Goal: Transaction & Acquisition: Purchase product/service

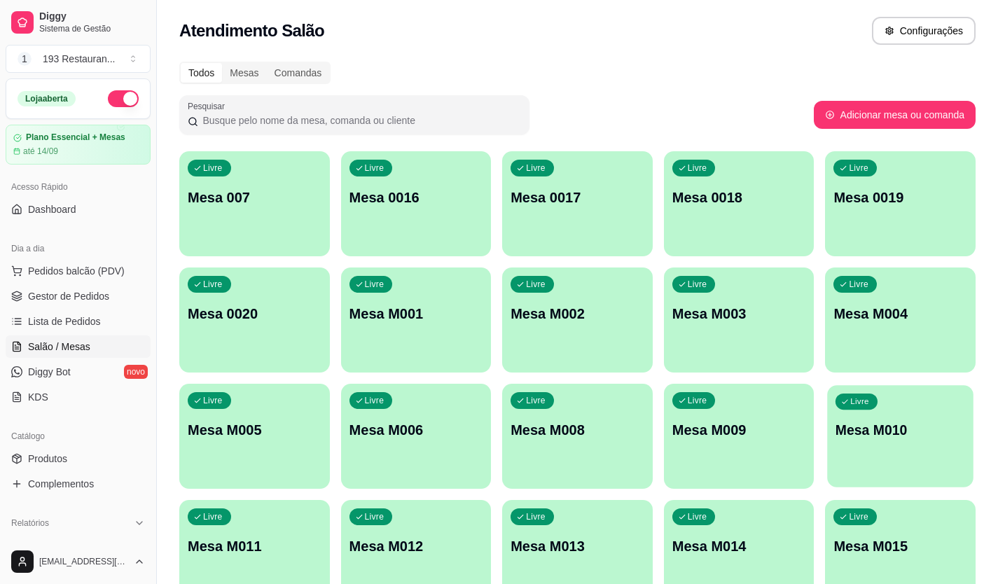
click at [878, 434] on p "Mesa M010" at bounding box center [900, 430] width 130 height 19
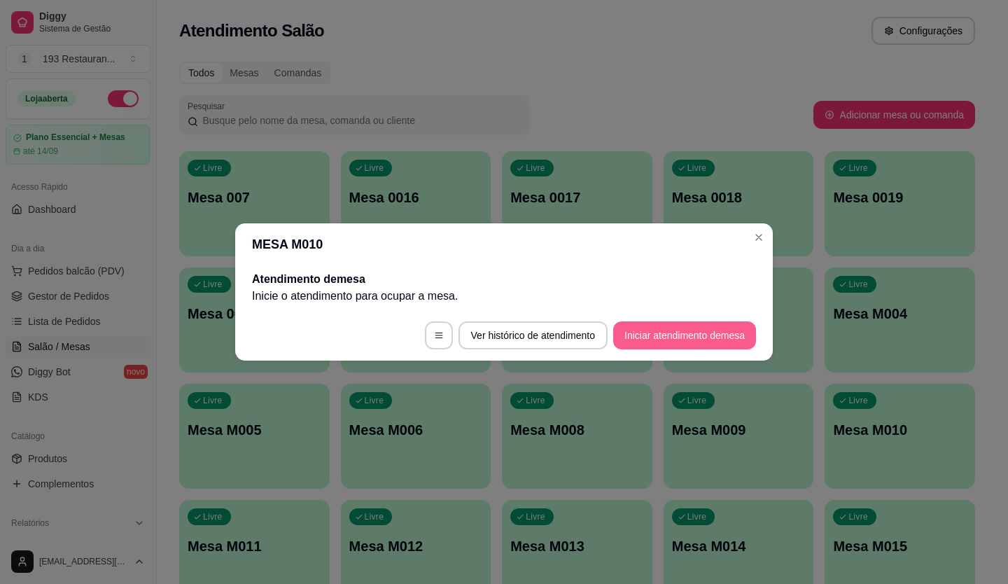
click at [700, 337] on button "Iniciar atendimento de mesa" at bounding box center [684, 335] width 143 height 28
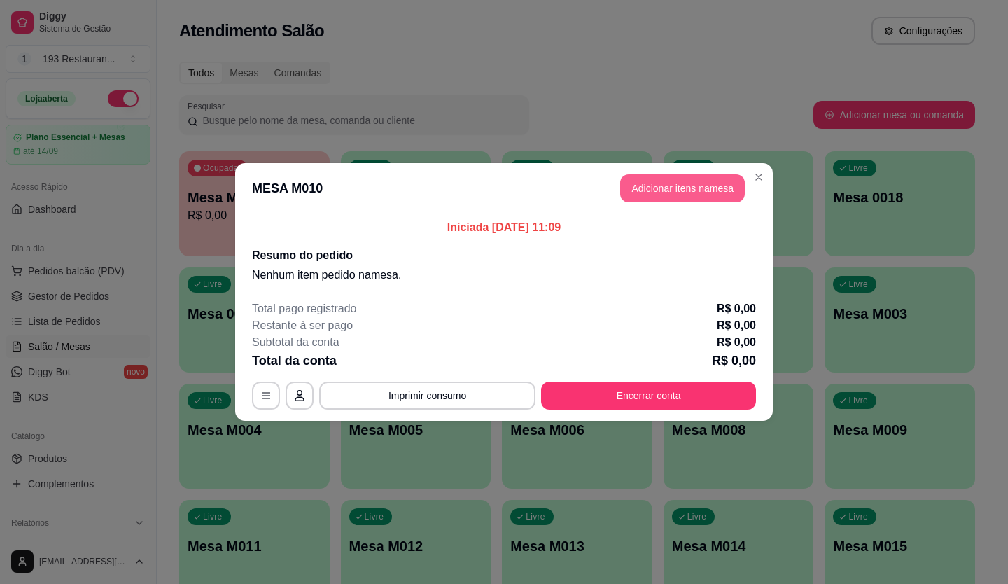
click at [664, 200] on button "Adicionar itens na mesa" at bounding box center [682, 188] width 125 height 28
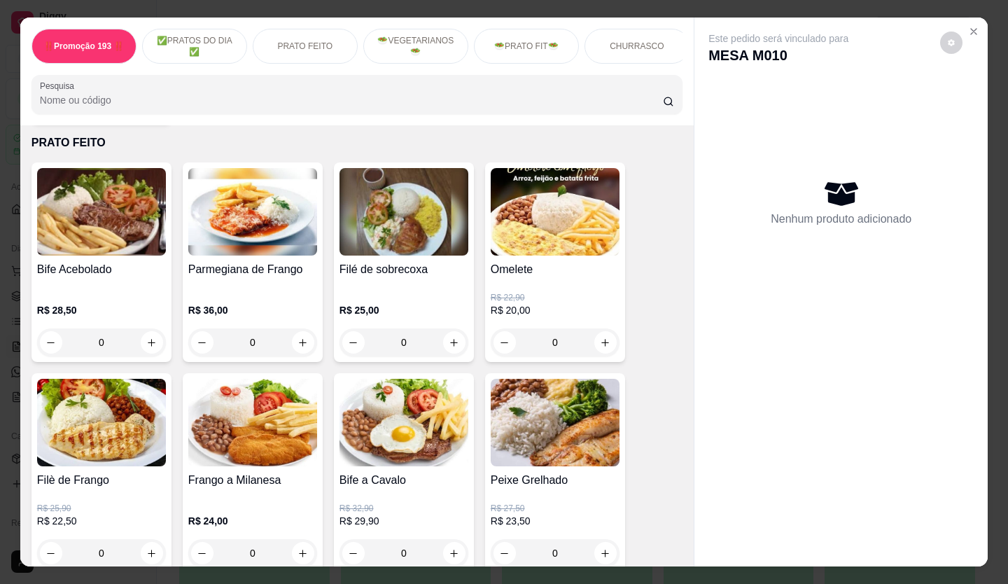
scroll to position [490, 0]
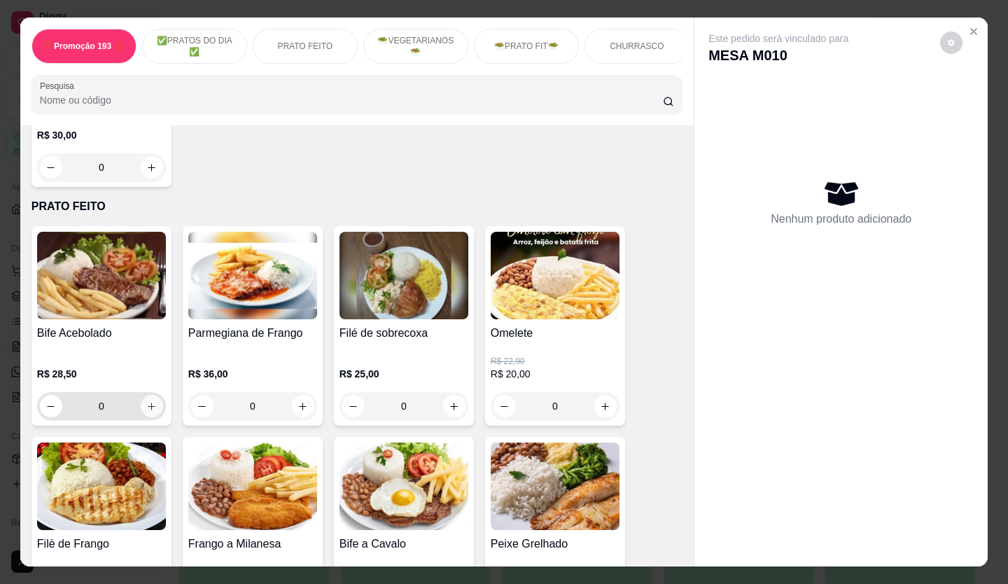
click at [146, 412] on icon "increase-product-quantity" at bounding box center [151, 406] width 11 height 11
type input "1"
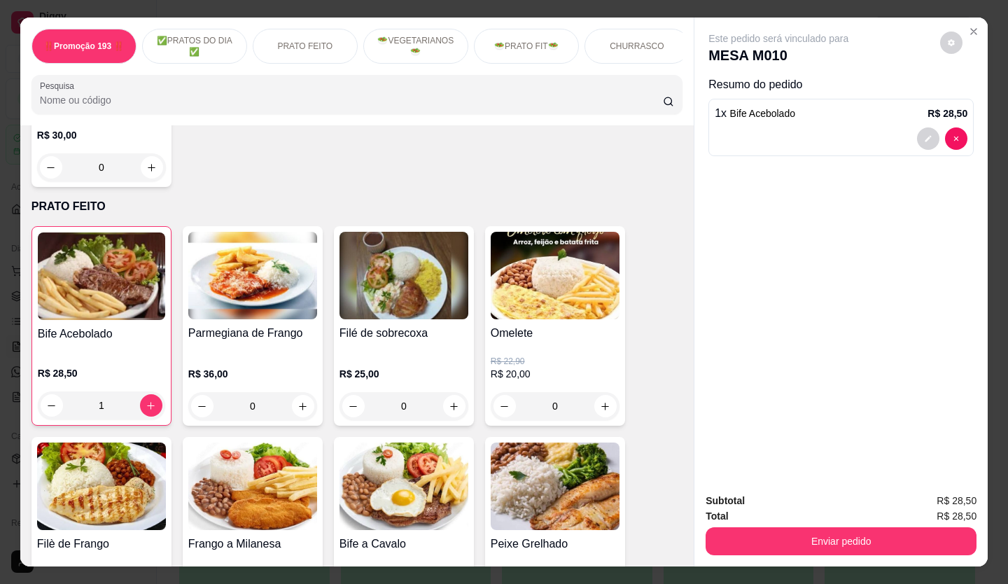
click at [936, 524] on div "Enviar pedido" at bounding box center [841, 540] width 271 height 32
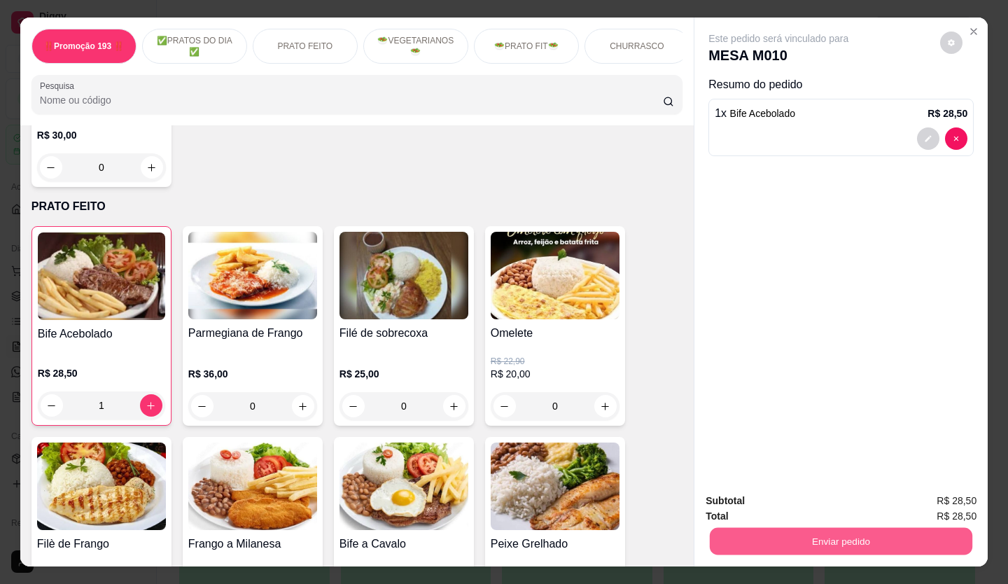
click at [928, 529] on button "Enviar pedido" at bounding box center [841, 541] width 263 height 27
click at [796, 506] on button "Não registrar e enviar pedido" at bounding box center [795, 501] width 146 height 27
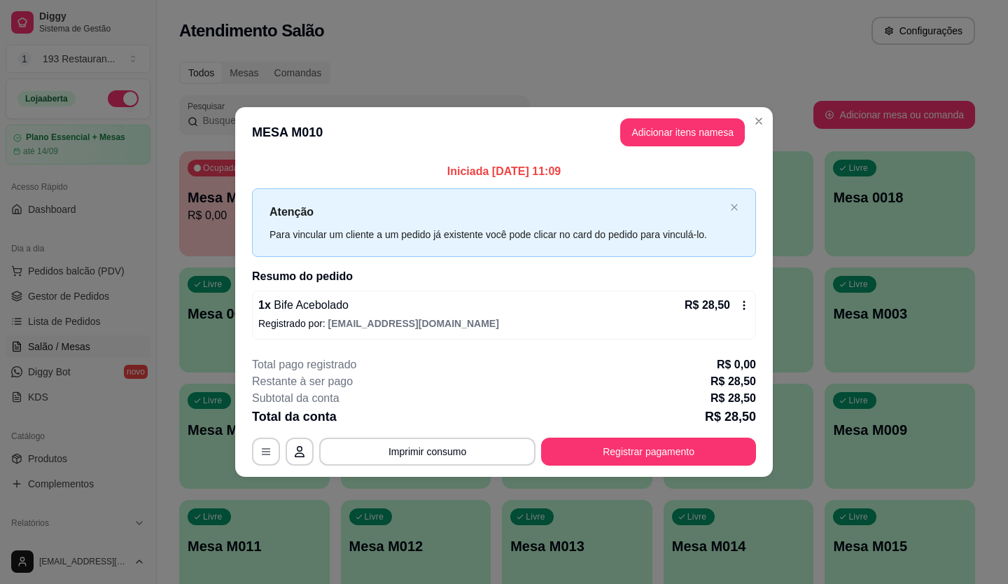
click at [752, 153] on header "MESA M010 Adicionar itens na mesa" at bounding box center [504, 132] width 538 height 50
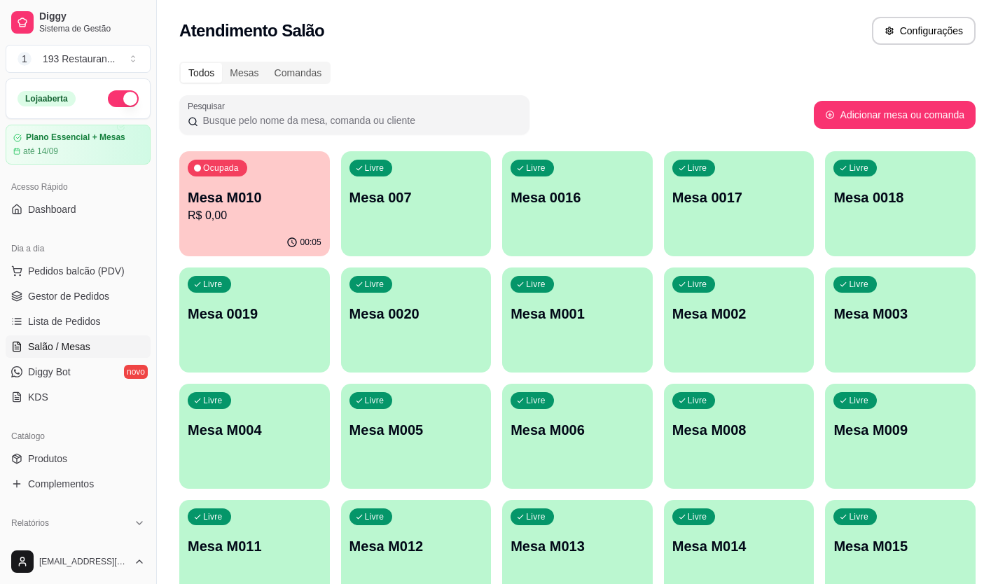
click at [573, 78] on div "Todos Mesas Comandas" at bounding box center [577, 73] width 796 height 22
click at [101, 276] on span "Pedidos balcão (PDV)" at bounding box center [76, 271] width 97 height 14
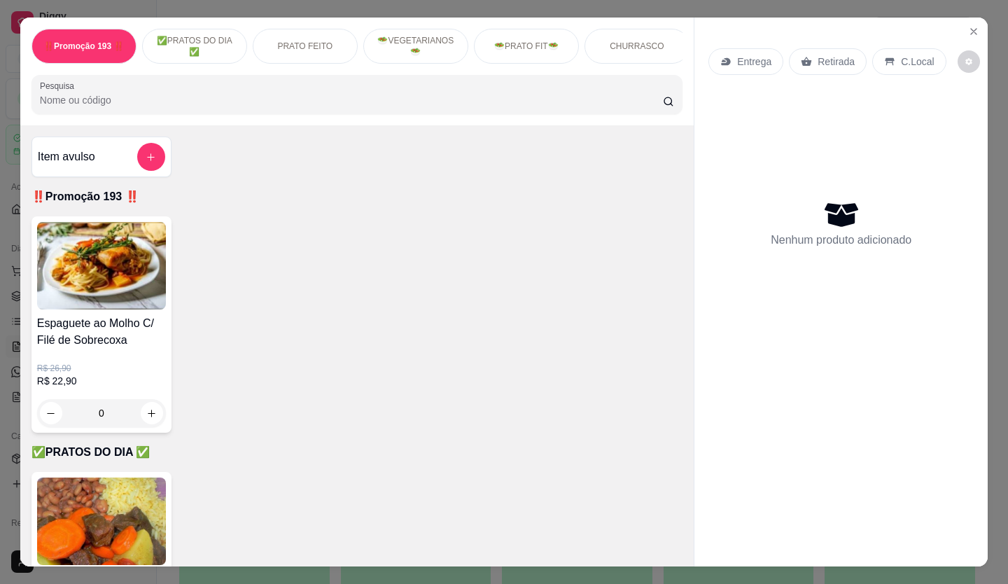
click at [738, 59] on p "Entrega" at bounding box center [754, 62] width 34 height 14
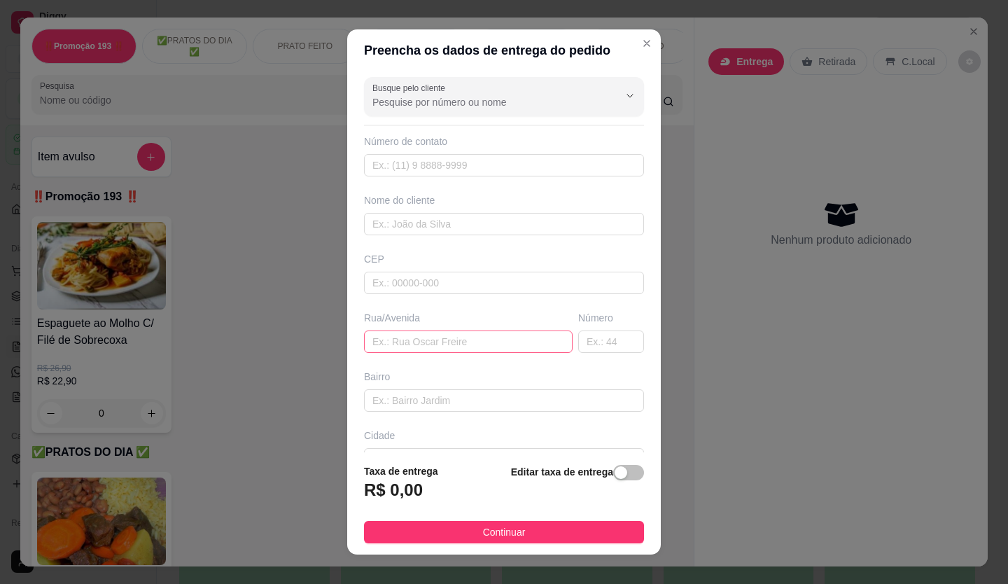
scroll to position [90, 0]
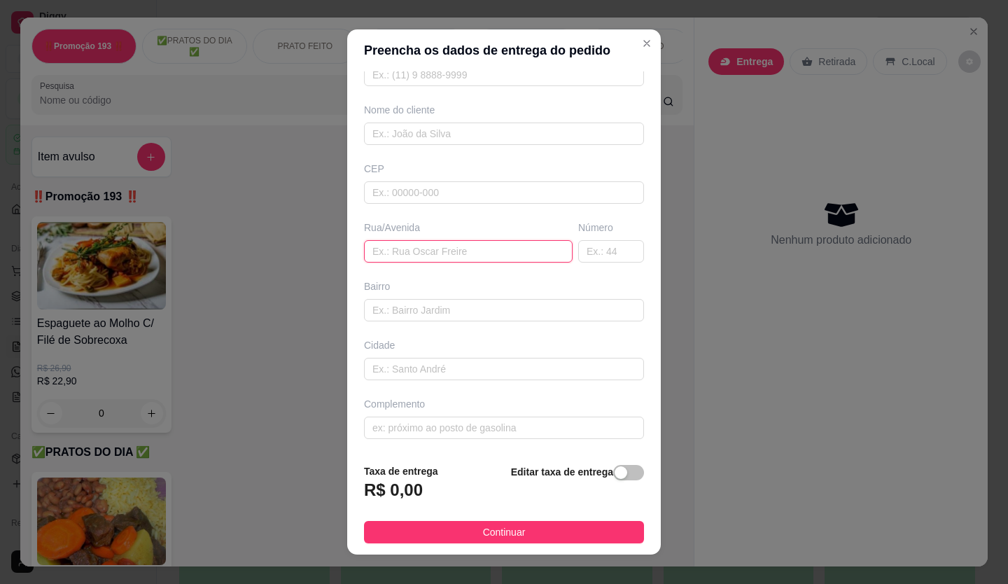
click at [428, 251] on input "text" at bounding box center [468, 251] width 209 height 22
click at [417, 133] on input "text" at bounding box center [504, 134] width 280 height 22
type input "zuleide"
click at [428, 249] on input "text" at bounding box center [468, 251] width 209 height 22
type input "av santo antonio"
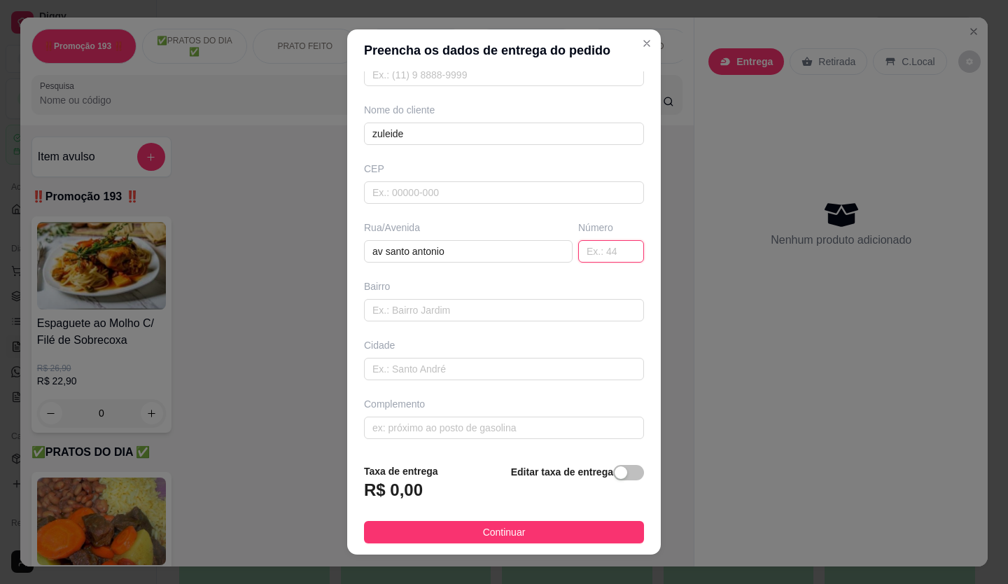
click at [583, 252] on input "text" at bounding box center [611, 251] width 66 height 22
type input "523"
drag, startPoint x: 615, startPoint y: 472, endPoint x: 517, endPoint y: 497, distance: 100.5
click at [615, 471] on span "button" at bounding box center [628, 472] width 31 height 15
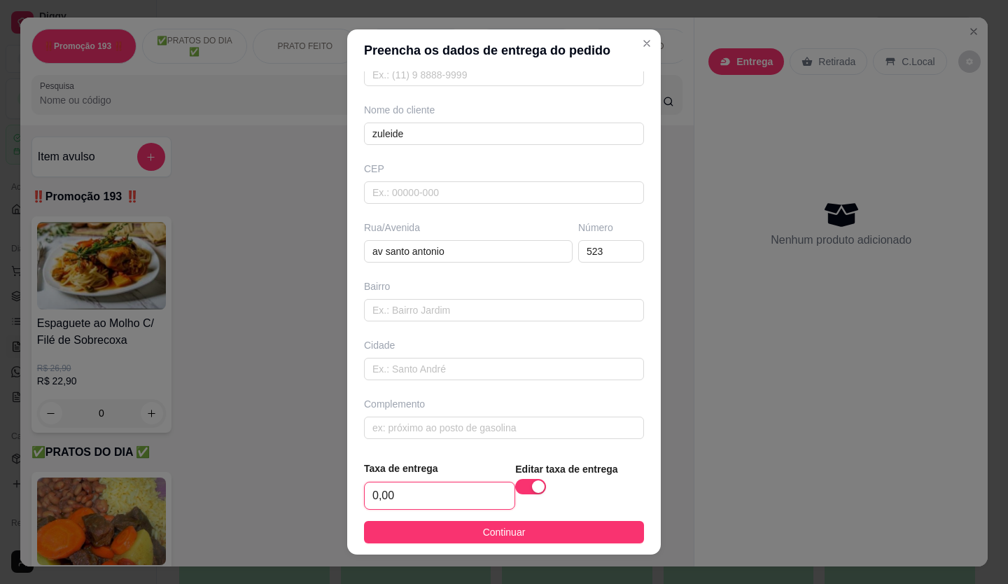
click at [457, 505] on input "0,00" at bounding box center [440, 495] width 150 height 27
type input "2,50"
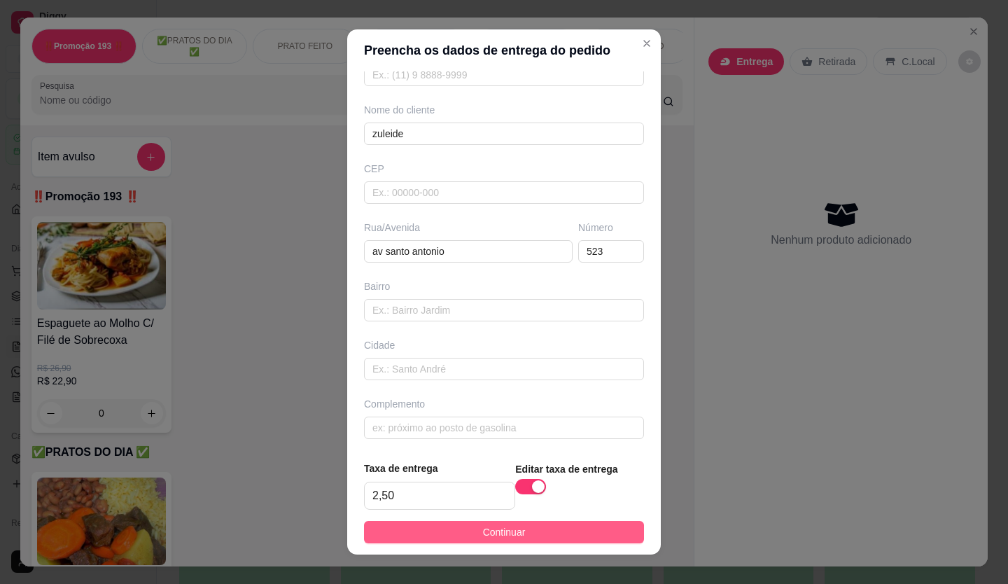
click at [466, 524] on button "Continuar" at bounding box center [504, 532] width 280 height 22
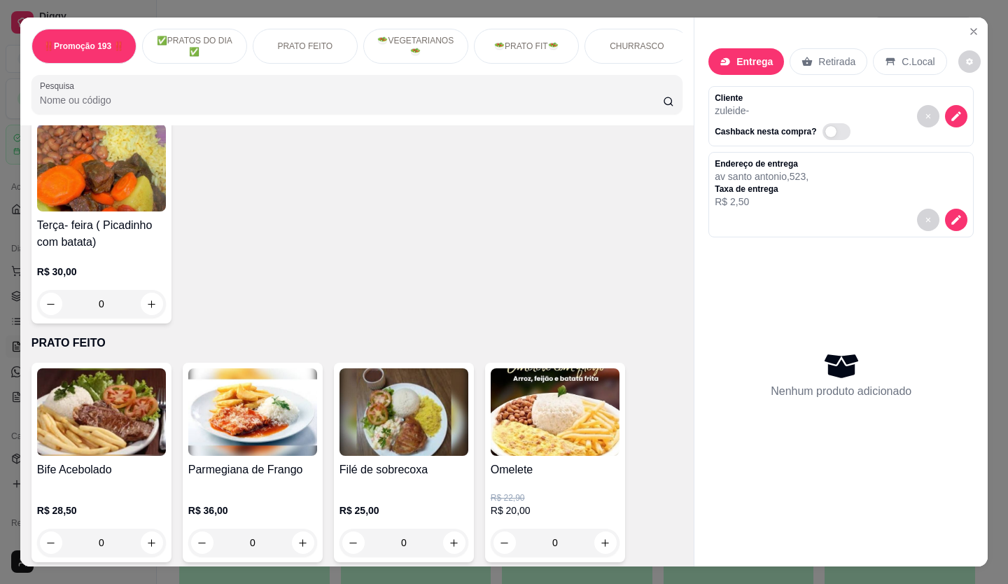
scroll to position [490, 0]
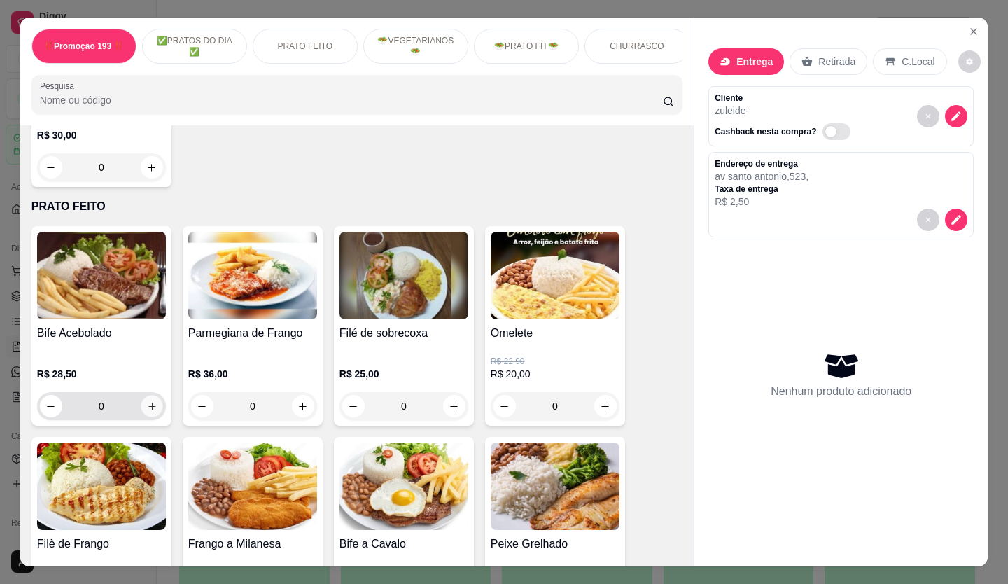
click at [147, 402] on button "increase-product-quantity" at bounding box center [152, 407] width 22 height 22
type input "1"
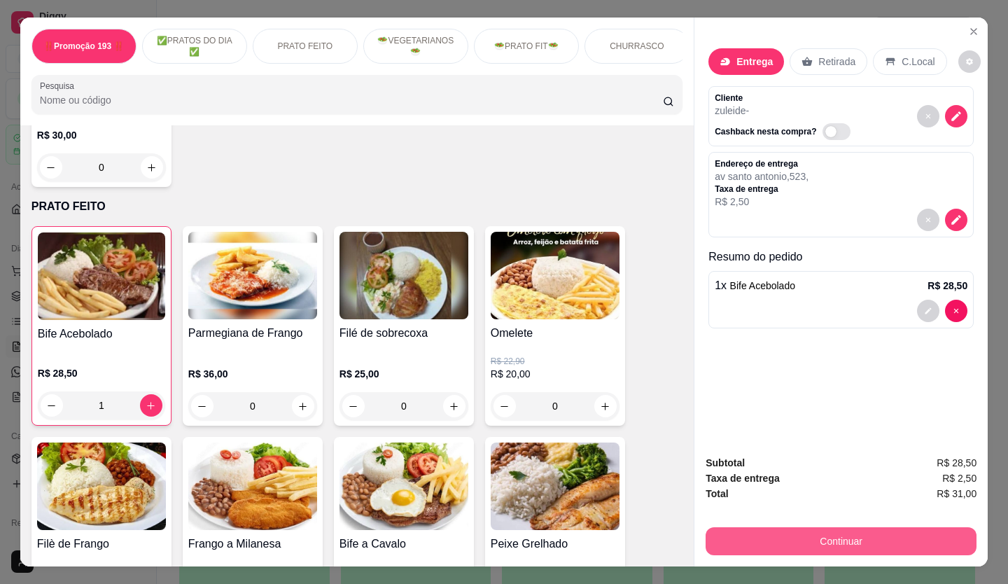
click at [746, 543] on button "Continuar" at bounding box center [841, 541] width 271 height 28
click at [746, 531] on button "Continuar" at bounding box center [841, 541] width 271 height 28
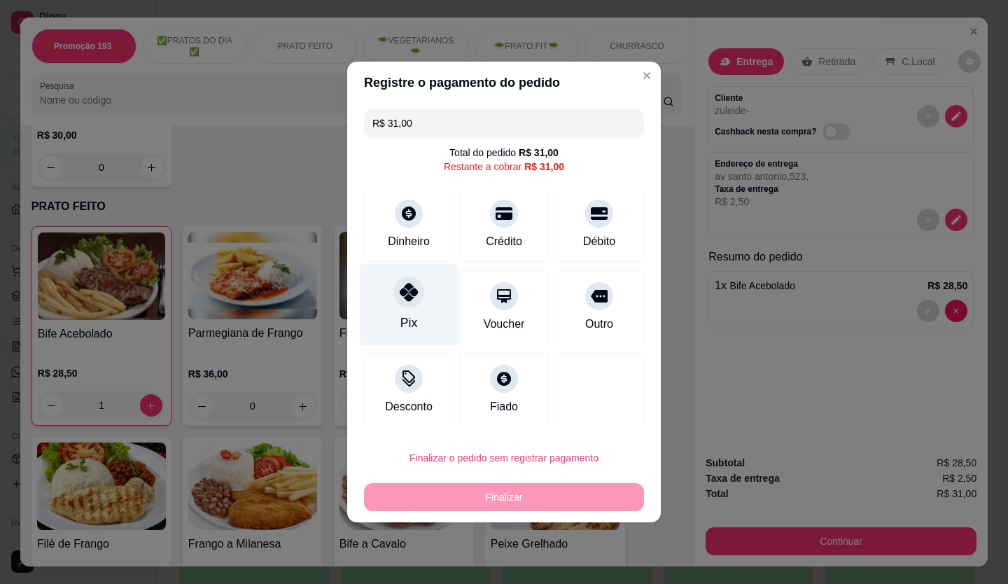
click at [408, 298] on icon at bounding box center [409, 292] width 18 height 18
type input "R$ 0,00"
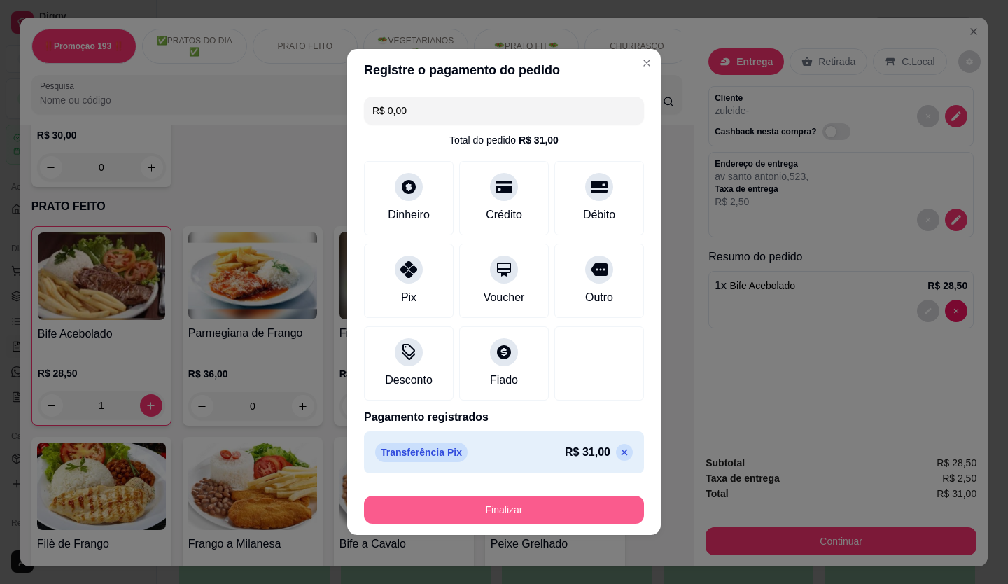
click at [485, 506] on button "Finalizar" at bounding box center [504, 510] width 280 height 28
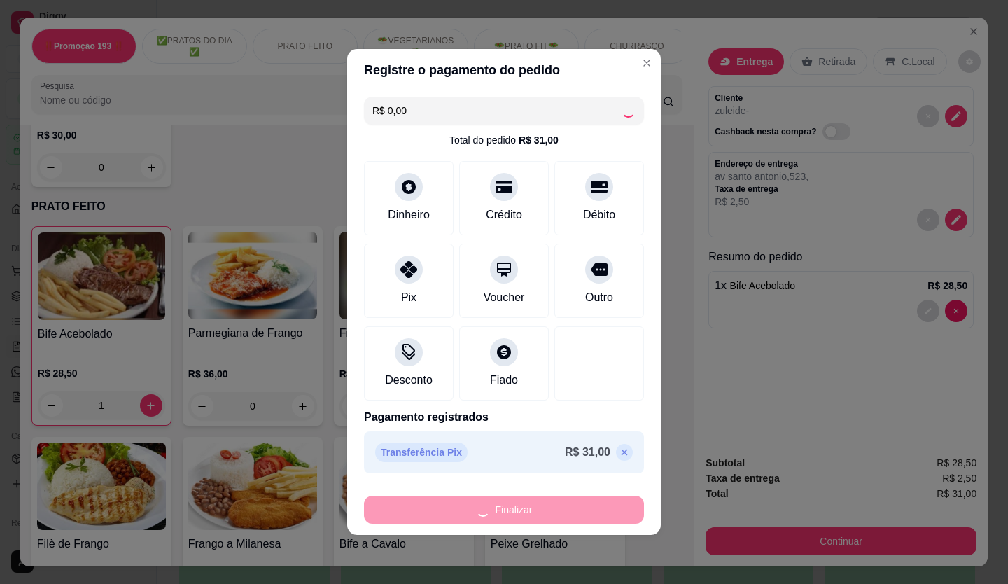
type input "0"
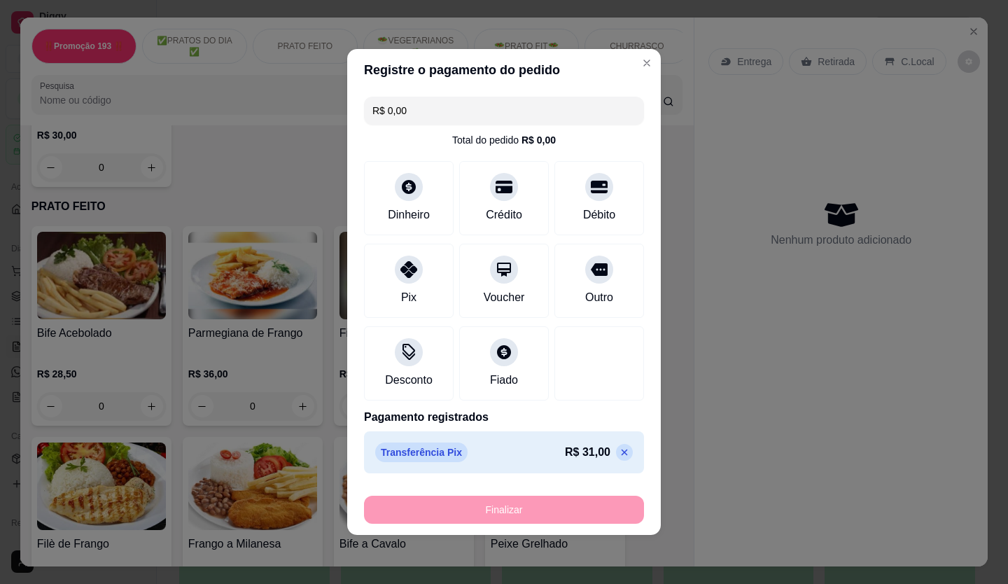
type input "-R$ 31,00"
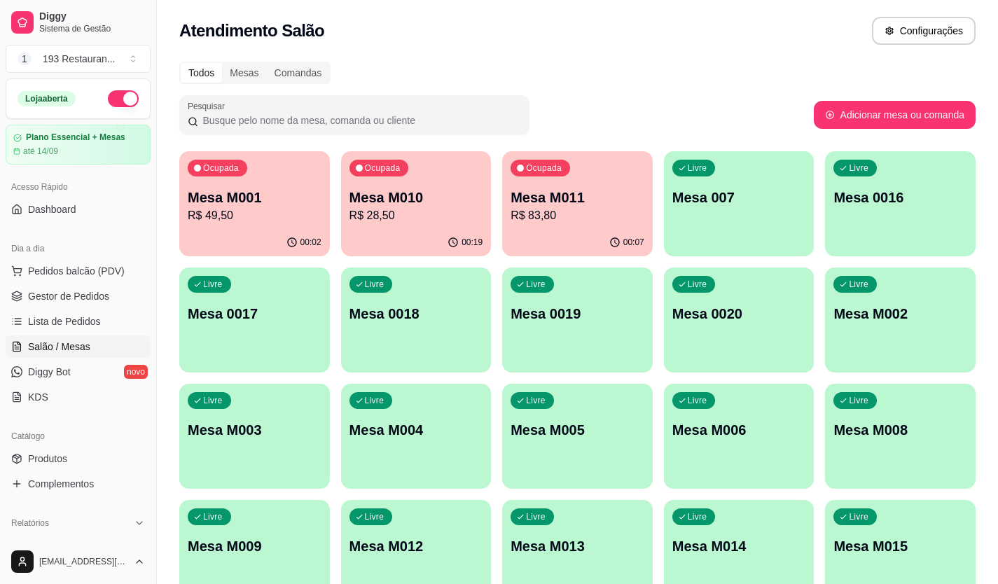
click at [421, 228] on div "Ocupada Mesa M010 R$ 28,50" at bounding box center [416, 190] width 151 height 78
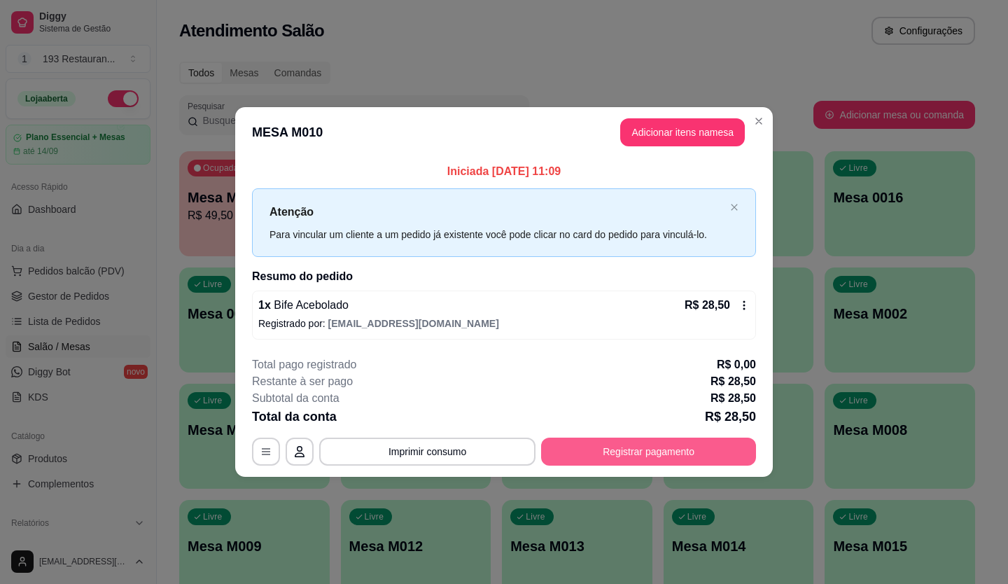
click at [636, 456] on button "Registrar pagamento" at bounding box center [648, 452] width 215 height 28
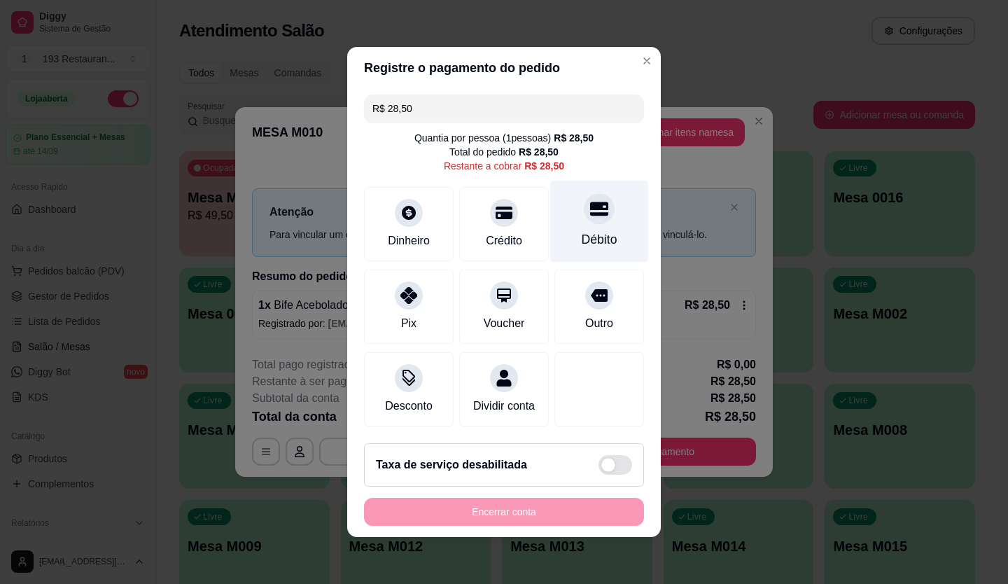
click at [590, 205] on icon at bounding box center [599, 209] width 18 height 14
click at [527, 526] on div "Encerrar conta" at bounding box center [504, 512] width 280 height 28
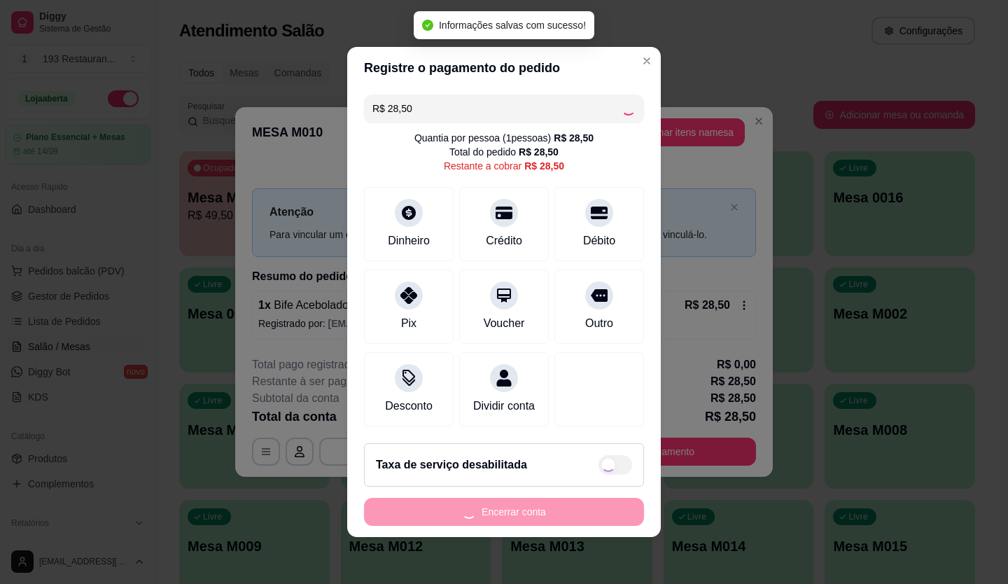
type input "R$ 0,00"
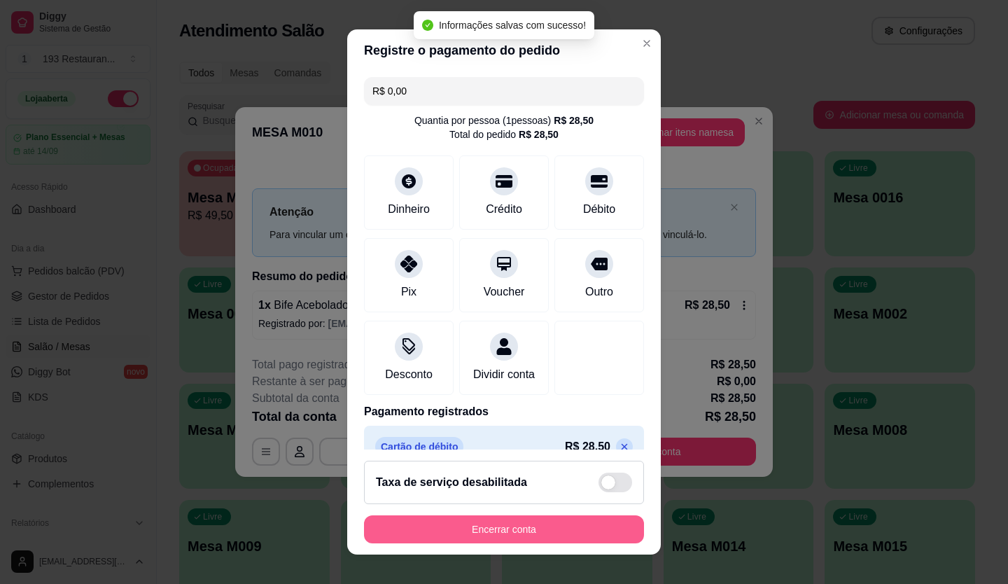
click at [531, 527] on button "Encerrar conta" at bounding box center [504, 529] width 280 height 28
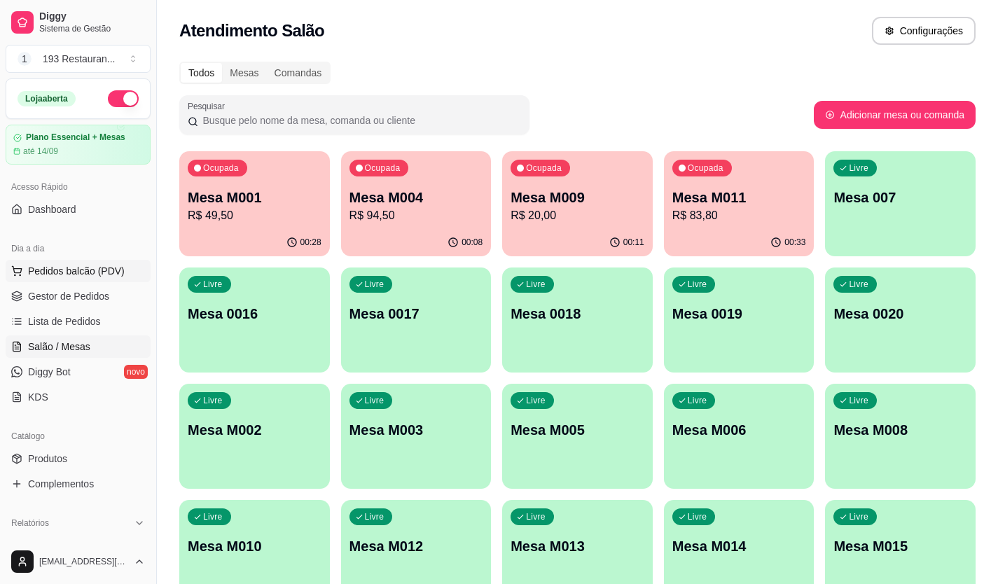
click at [108, 269] on span "Pedidos balcão (PDV)" at bounding box center [76, 271] width 97 height 14
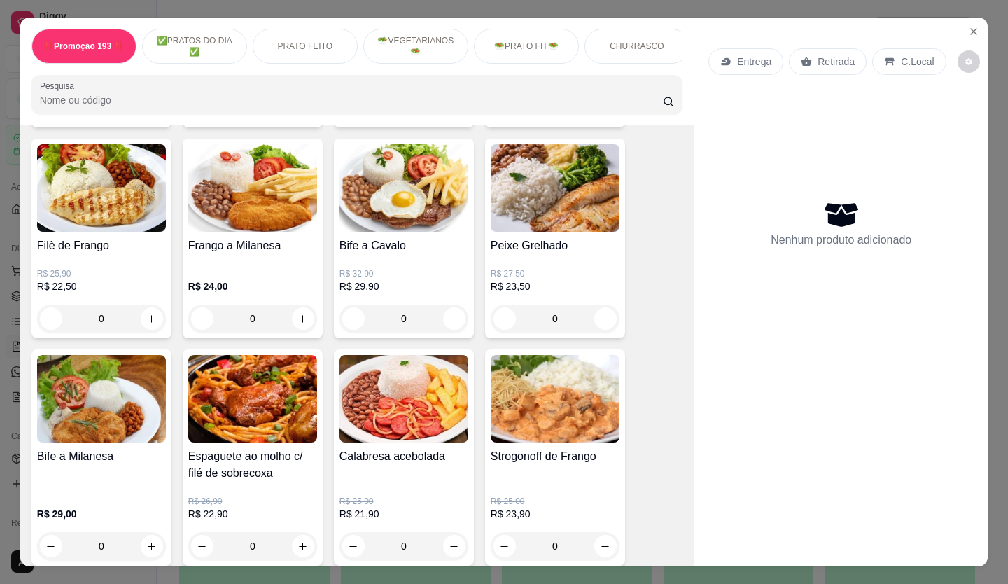
scroll to position [700, 0]
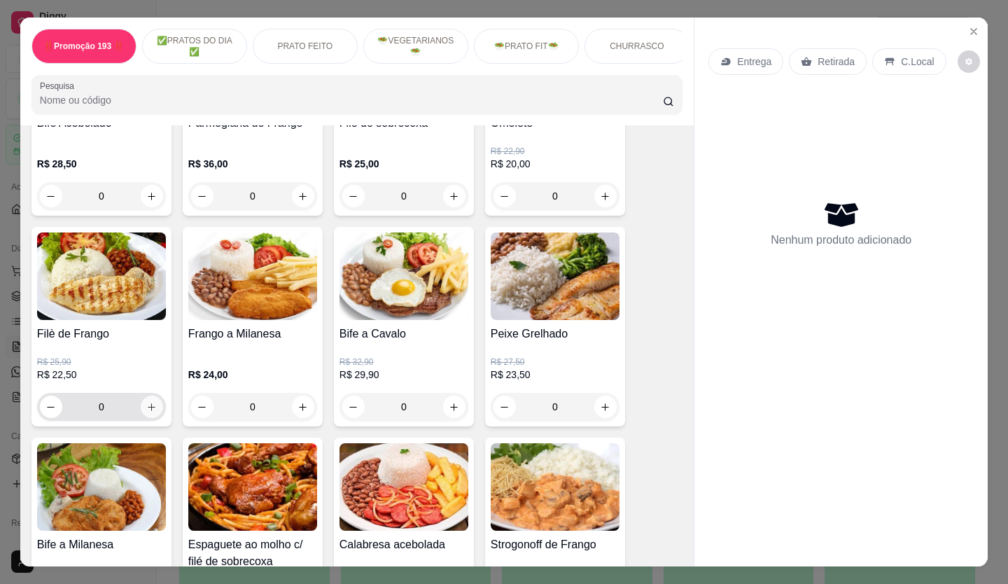
click at [149, 401] on button "increase-product-quantity" at bounding box center [152, 407] width 22 height 22
type input "1"
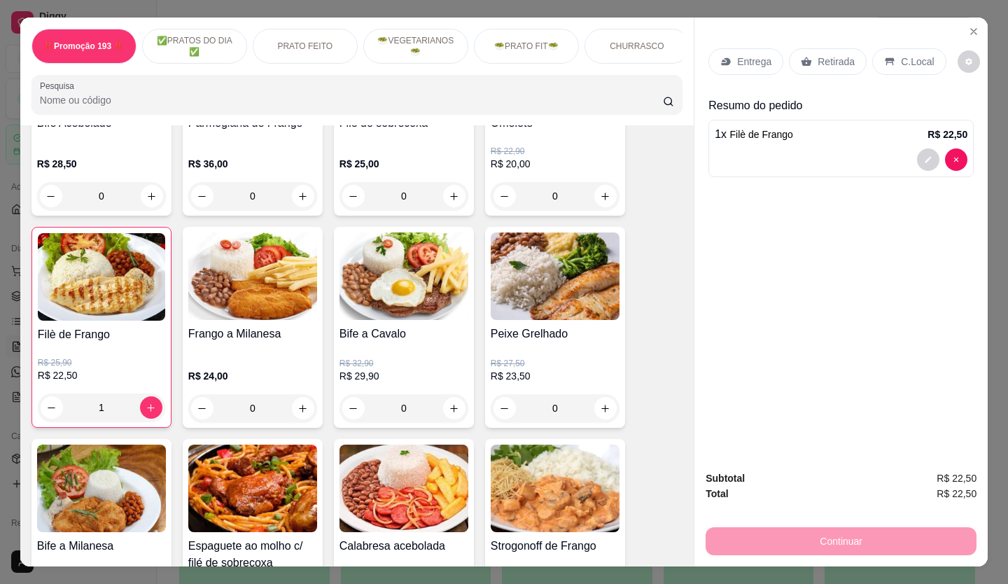
click at [829, 55] on p "Retirada" at bounding box center [836, 62] width 37 height 14
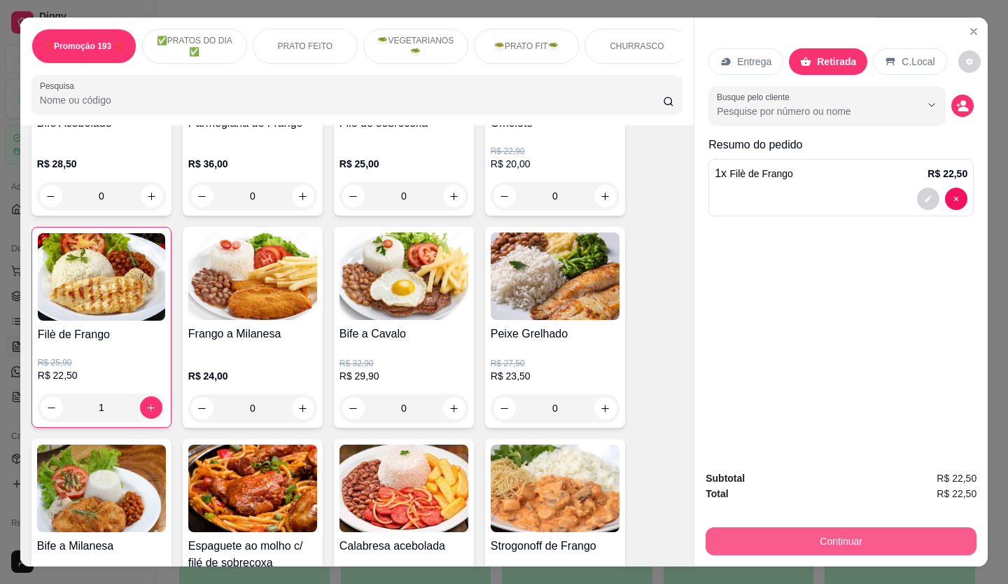
click at [863, 538] on button "Continuar" at bounding box center [841, 541] width 271 height 28
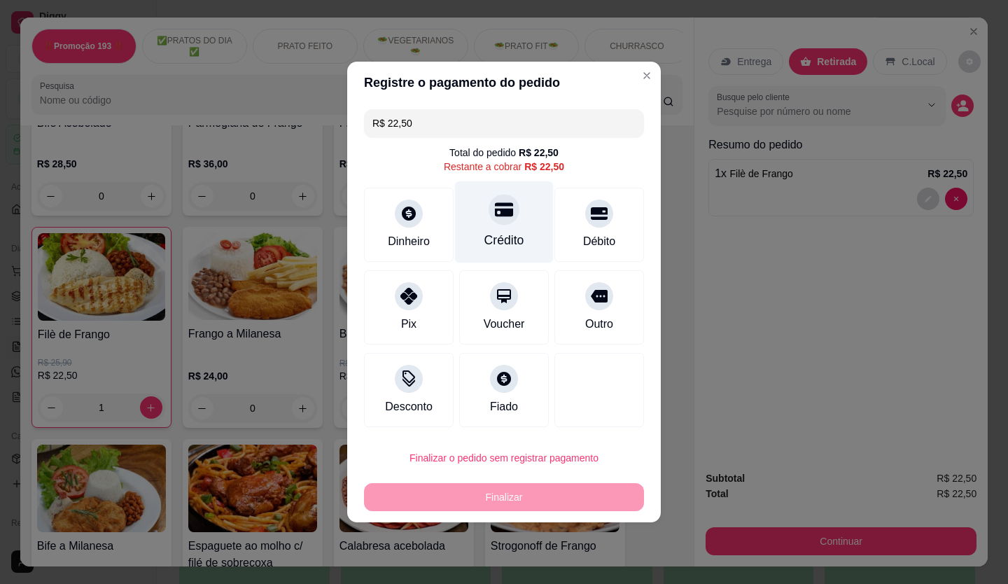
click at [507, 207] on icon at bounding box center [504, 209] width 18 height 18
type input "R$ 0,00"
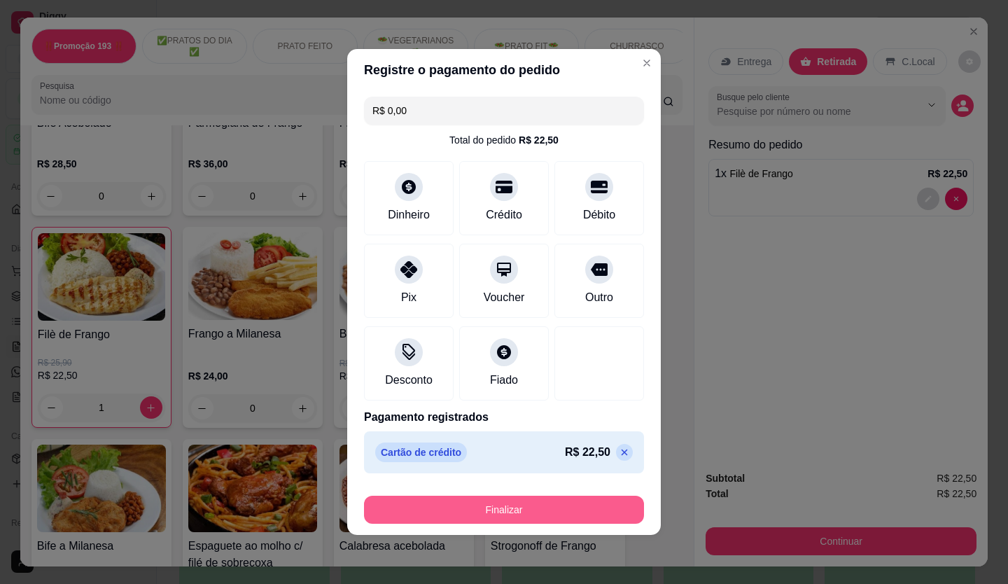
click at [537, 510] on button "Finalizar" at bounding box center [504, 510] width 280 height 28
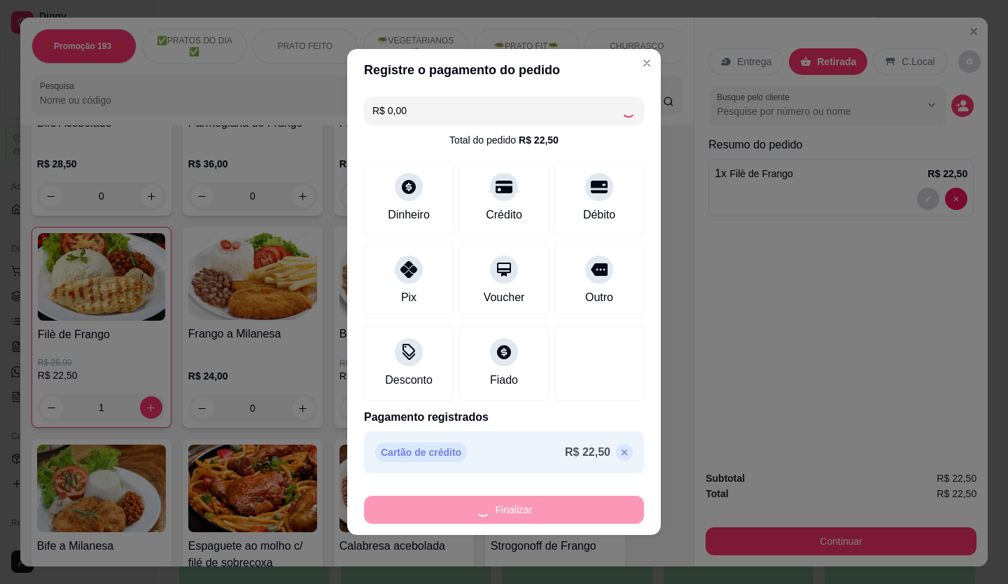
type input "0"
type input "-R$ 22,50"
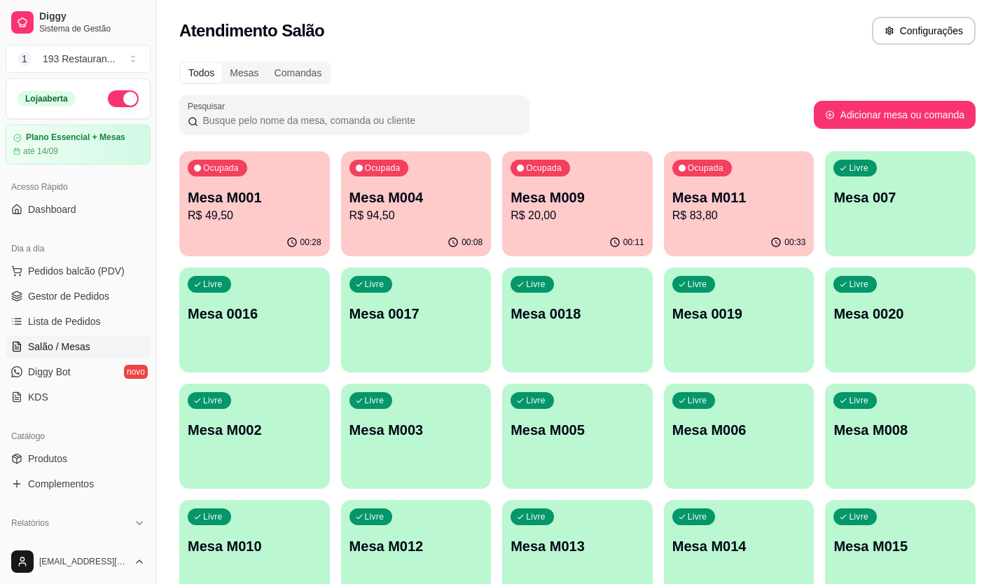
click at [732, 195] on p "Mesa M011" at bounding box center [739, 198] width 134 height 20
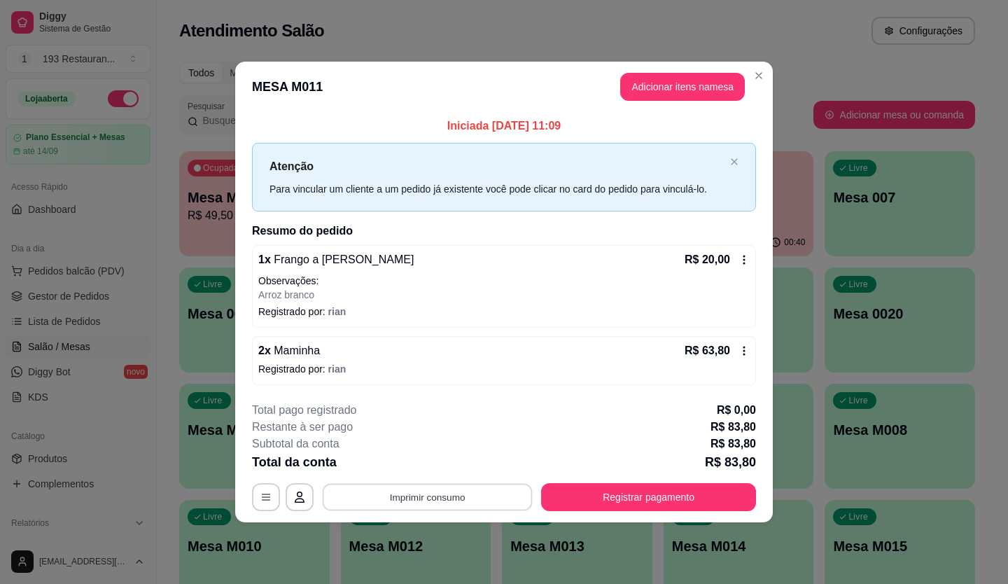
click at [459, 497] on button "Imprimir consumo" at bounding box center [428, 496] width 210 height 27
click at [443, 463] on button "CAIXA" at bounding box center [432, 464] width 102 height 22
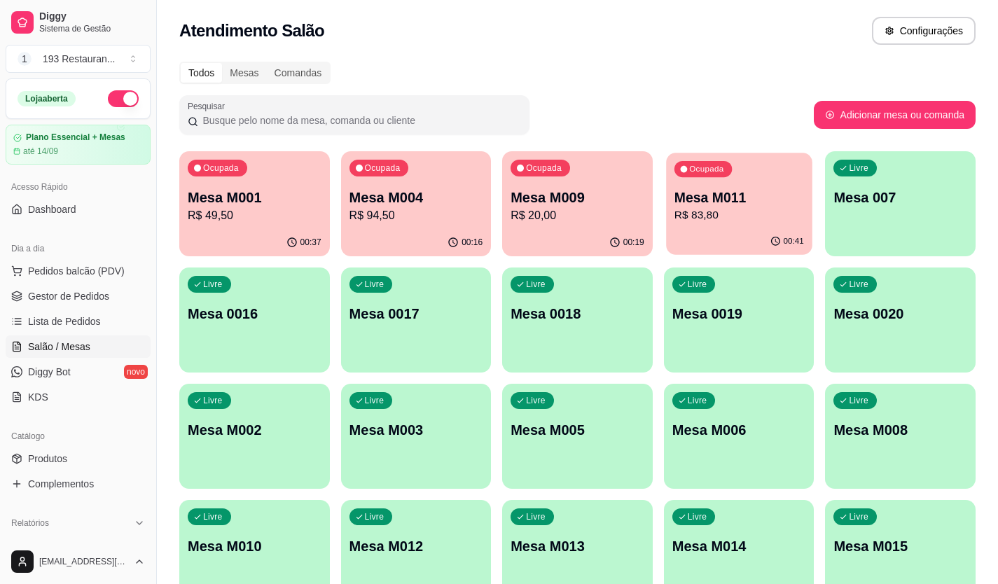
click at [720, 182] on div "Ocupada Mesa M011 R$ 83,80" at bounding box center [739, 191] width 146 height 76
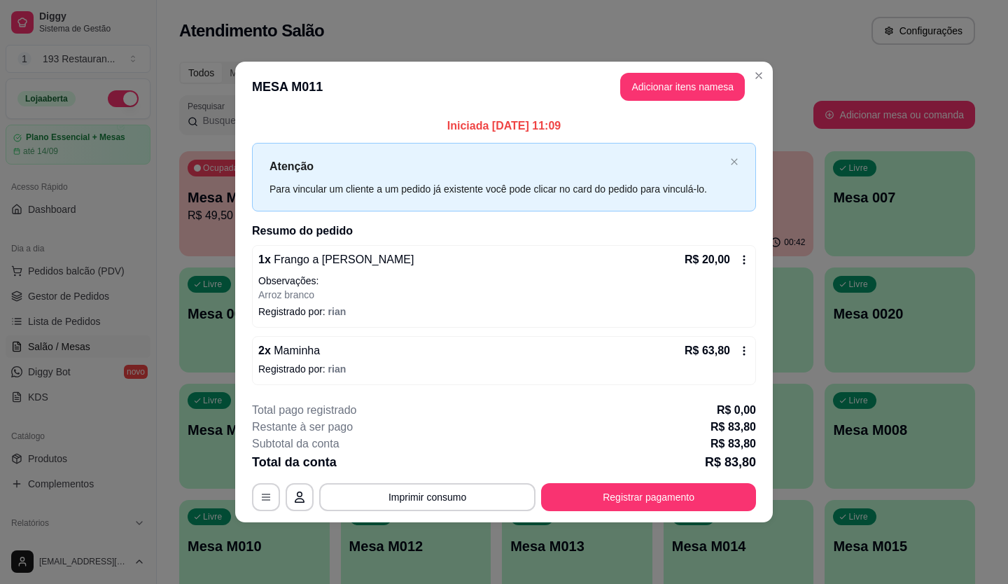
click at [746, 351] on icon at bounding box center [744, 350] width 11 height 11
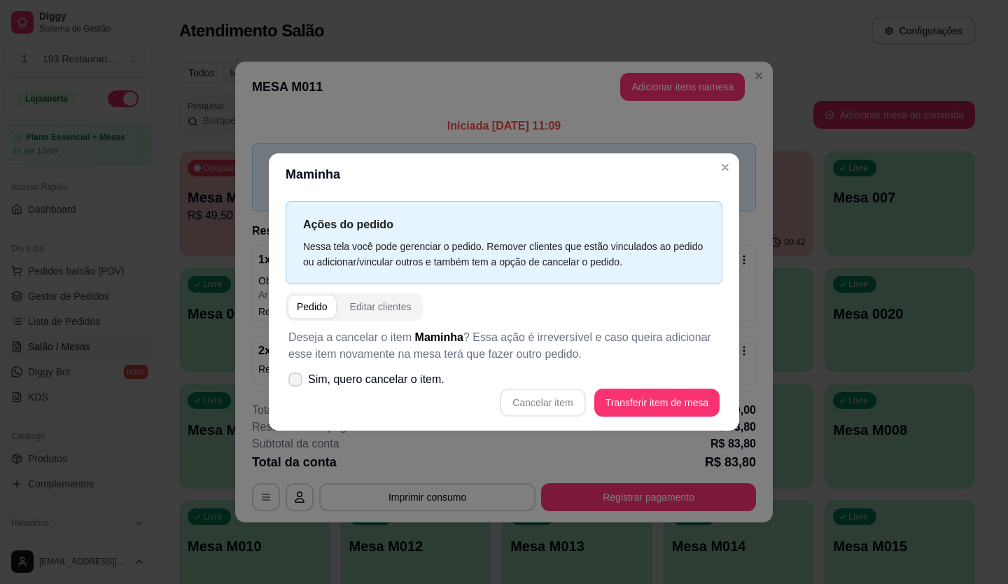
click at [371, 365] on div "Deseja a cancelar o item Maminha ? Essa ação é irreversível e caso queira adici…" at bounding box center [504, 373] width 437 height 104
click at [365, 377] on span "Sim, quero cancelar o item." at bounding box center [376, 379] width 137 height 17
click at [297, 382] on input "Sim, quero cancelar o item." at bounding box center [292, 386] width 9 height 9
checkbox input "true"
click at [561, 402] on button "Cancelar item" at bounding box center [542, 402] width 83 height 27
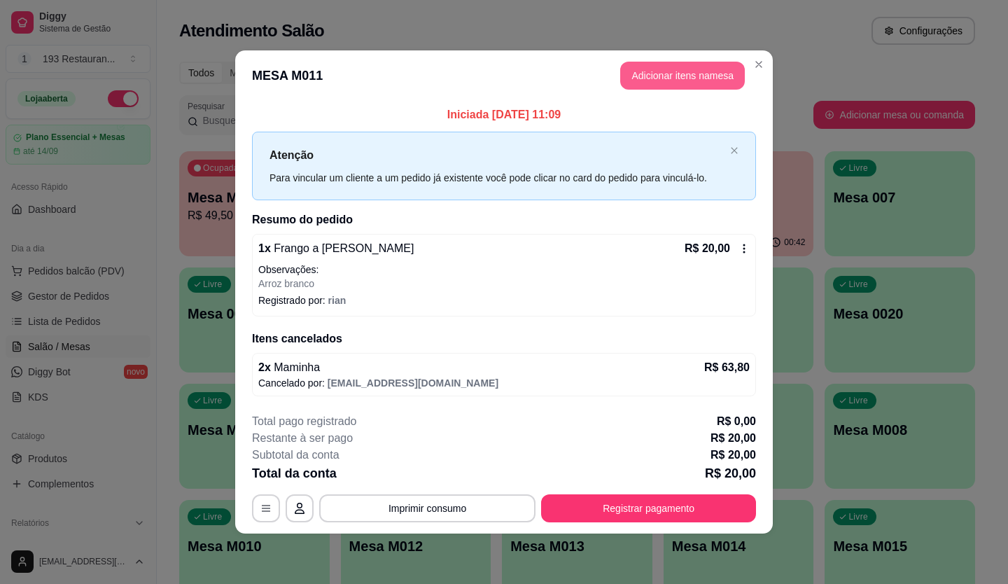
click at [675, 78] on button "Adicionar itens na mesa" at bounding box center [682, 76] width 125 height 28
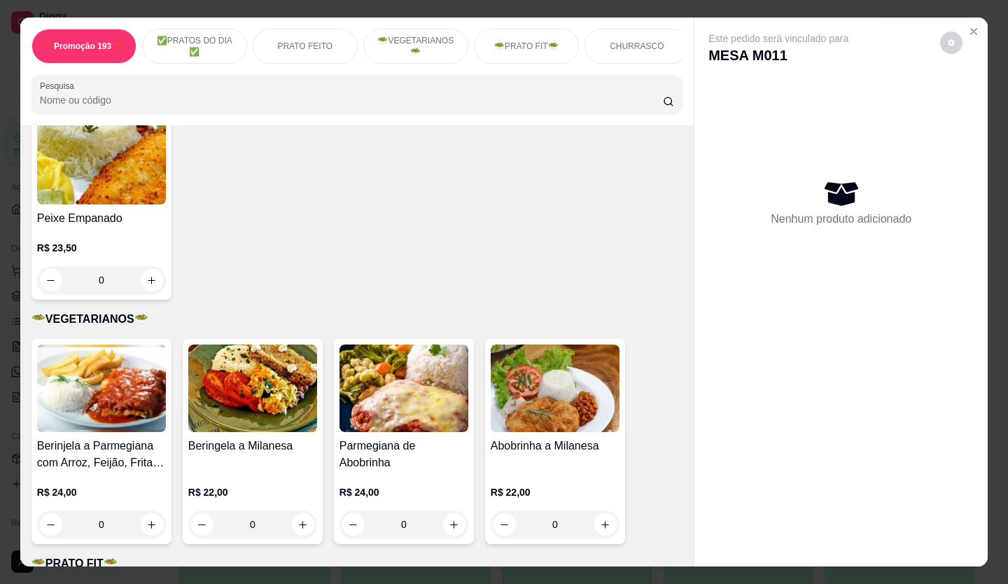
scroll to position [1820, 0]
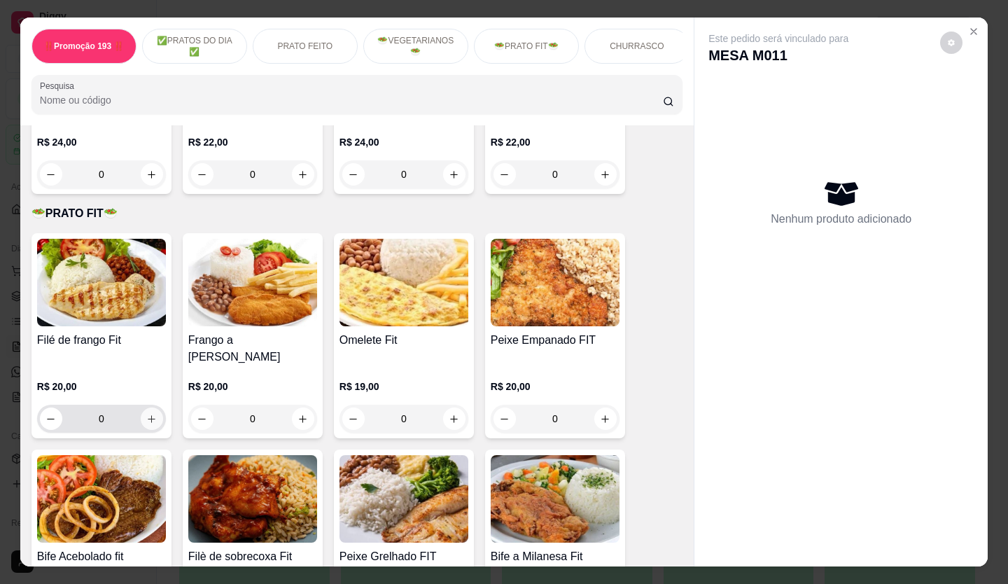
click at [151, 414] on icon "increase-product-quantity" at bounding box center [151, 419] width 11 height 11
type input "1"
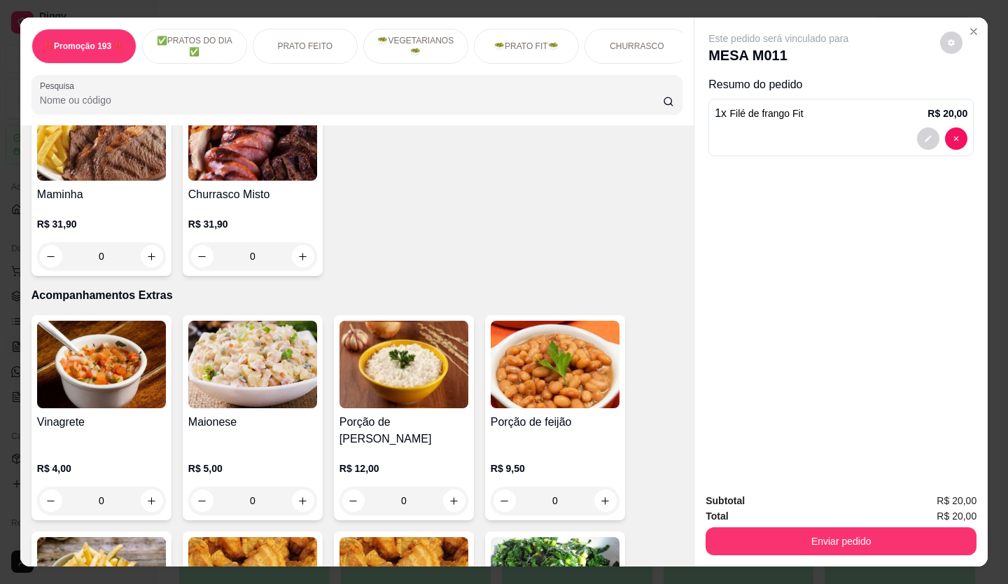
scroll to position [2380, 0]
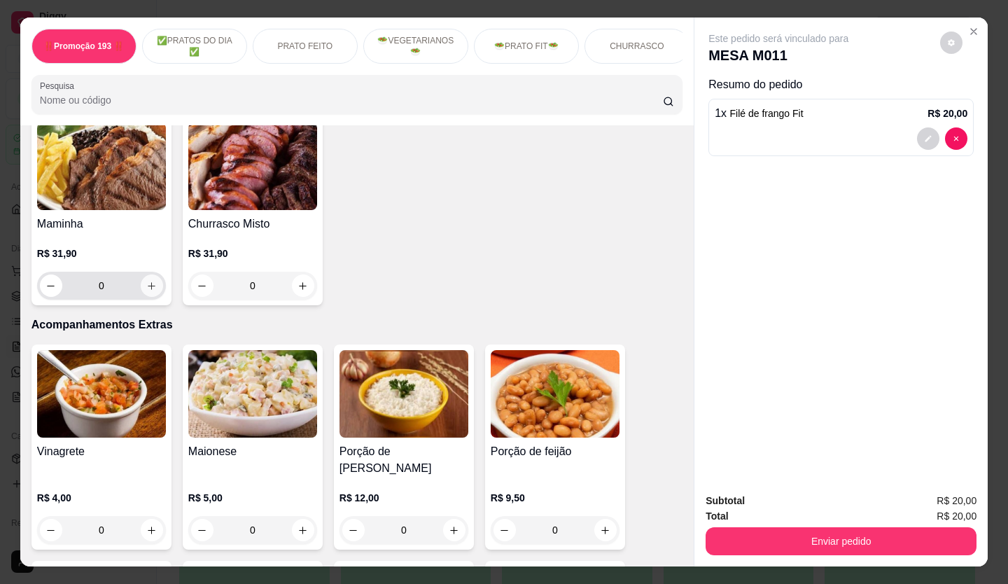
click at [149, 281] on icon "increase-product-quantity" at bounding box center [151, 286] width 11 height 11
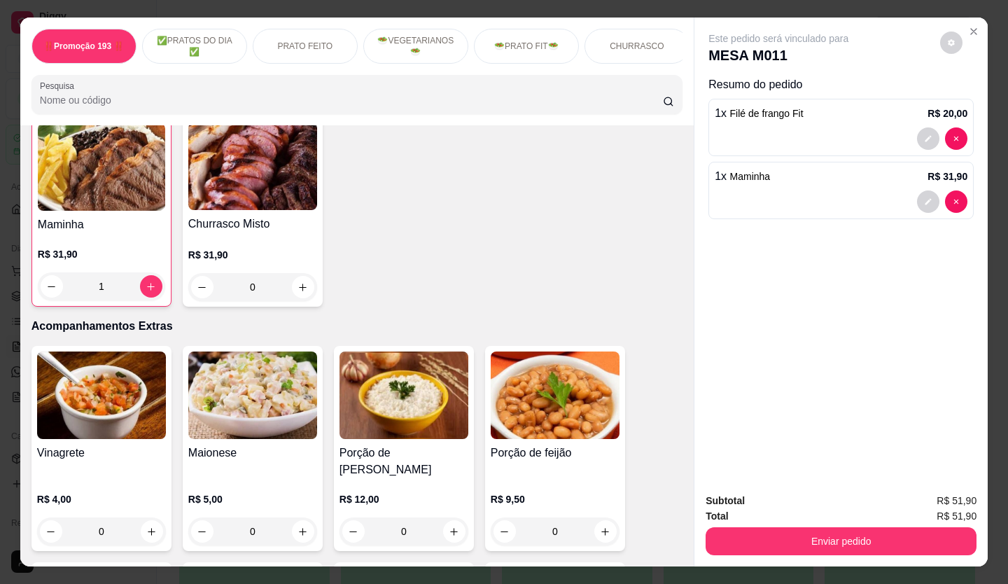
type input "1"
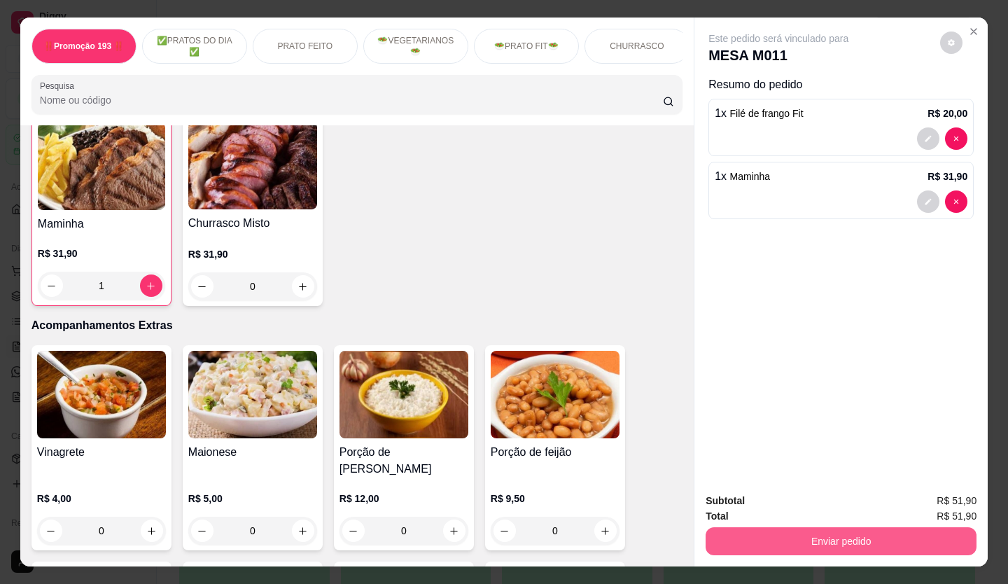
click at [834, 527] on button "Enviar pedido" at bounding box center [841, 541] width 271 height 28
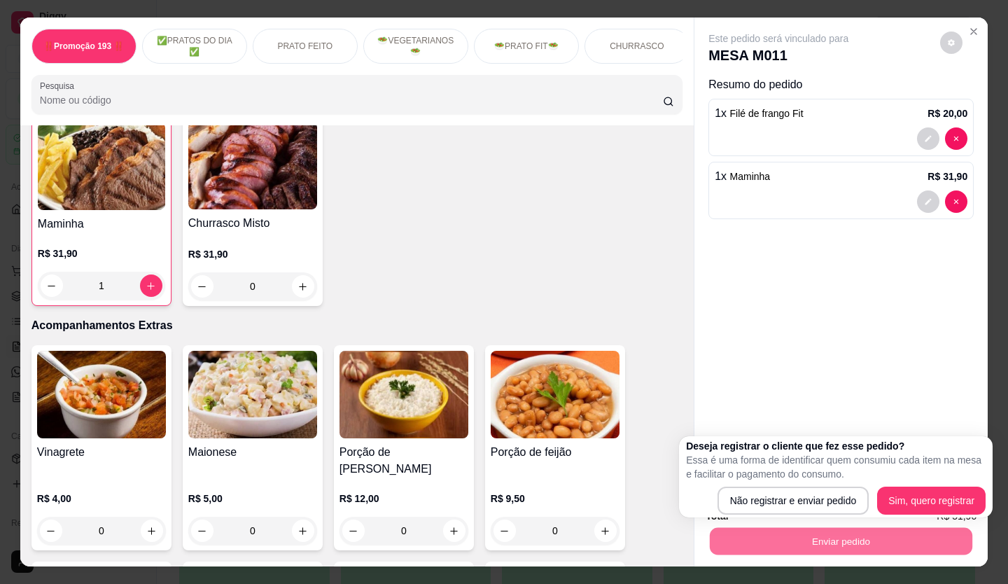
click at [525, 228] on div "Maminha R$ 31,90 1 Churrasco Misto R$ 31,90 0" at bounding box center [357, 211] width 651 height 190
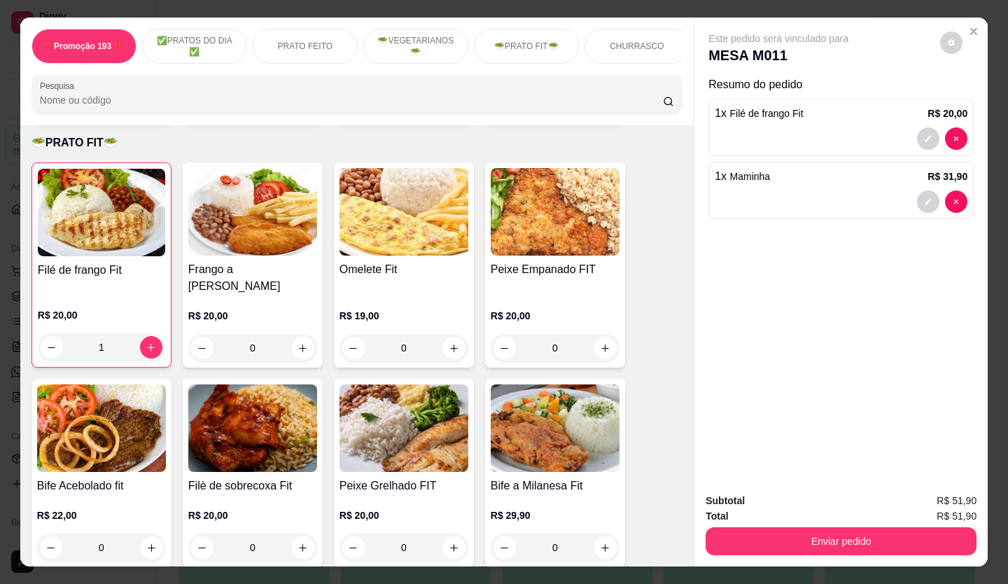
scroll to position [1821, 0]
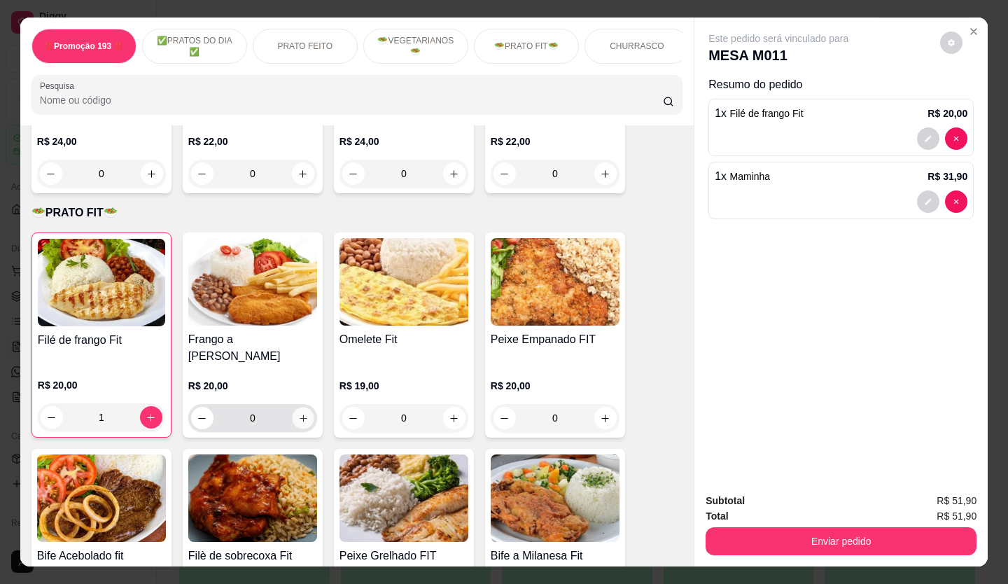
click at [303, 407] on button "increase-product-quantity" at bounding box center [303, 418] width 22 height 22
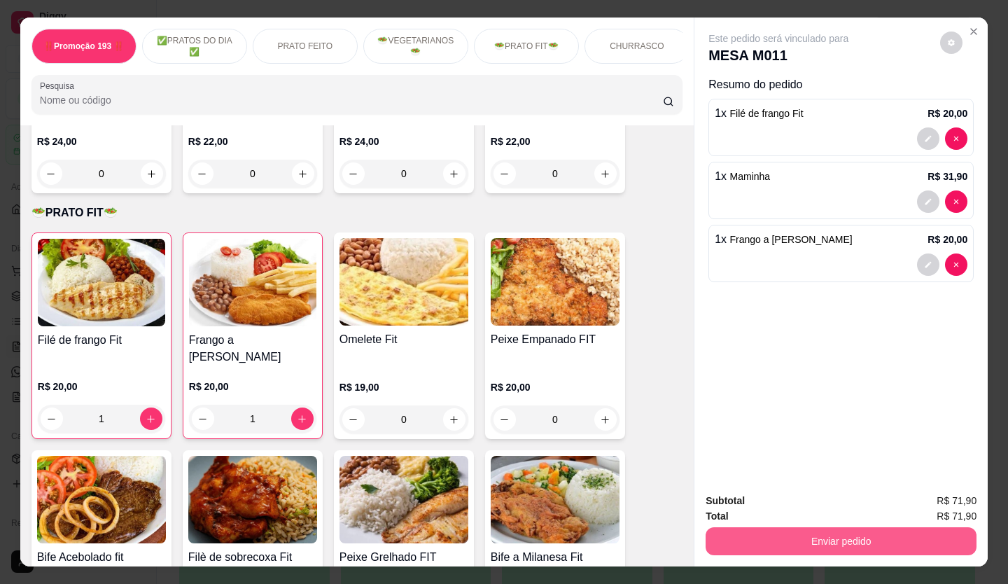
click at [835, 537] on button "Enviar pedido" at bounding box center [841, 541] width 271 height 28
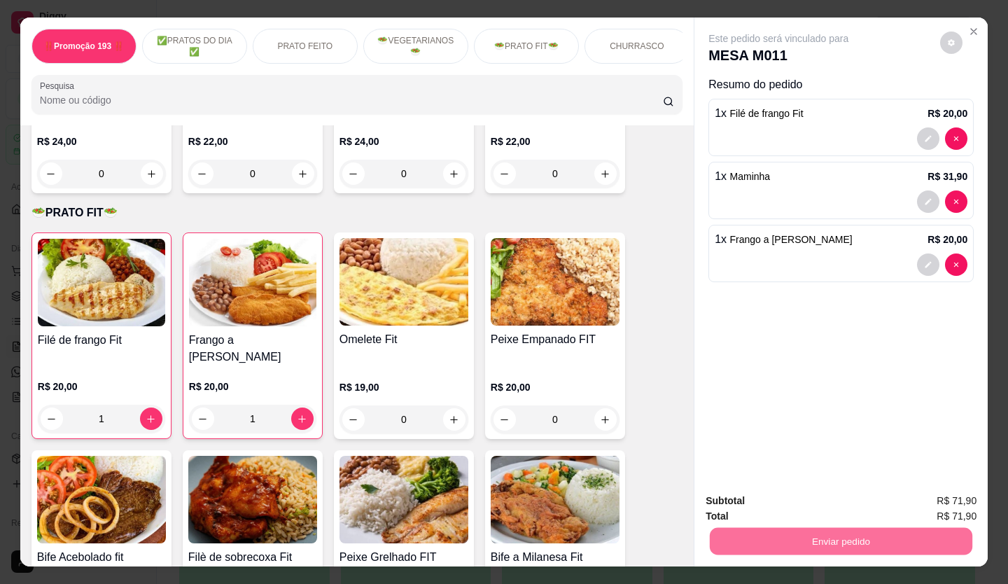
click at [800, 323] on div "Este pedido será vinculado para MESA M011 Resumo do pedido 1 x Filé de frango F…" at bounding box center [841, 250] width 293 height 464
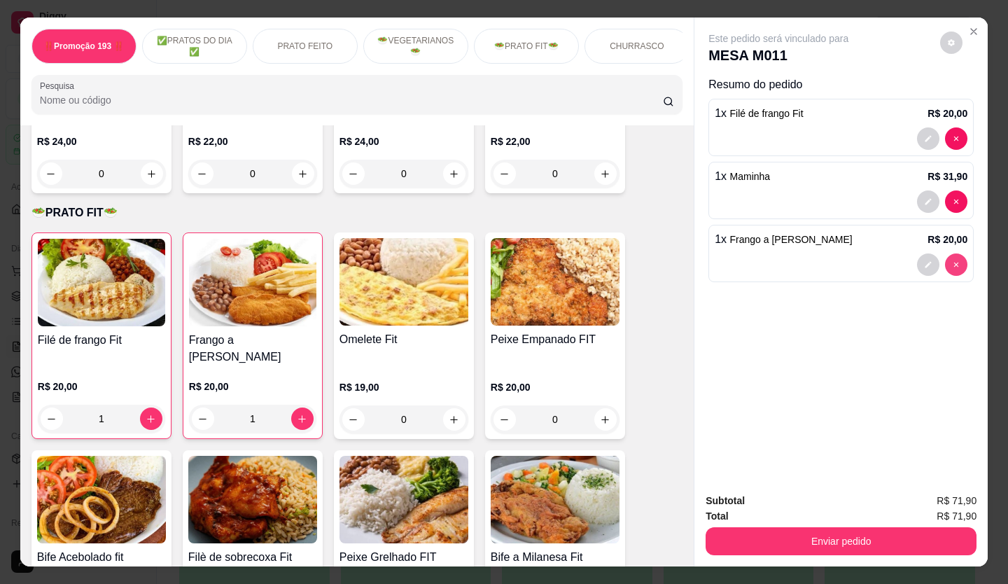
type input "0"
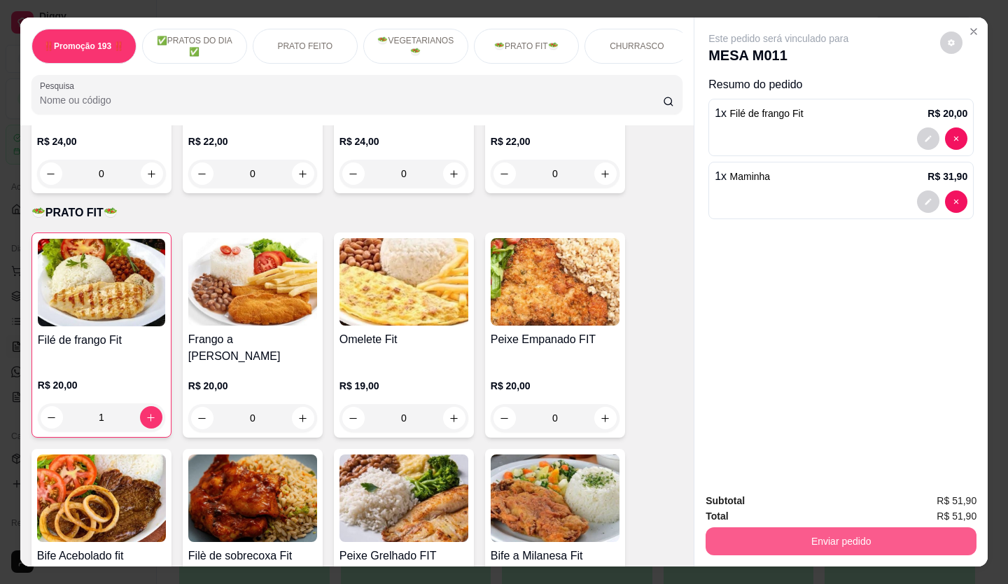
click at [905, 535] on button "Enviar pedido" at bounding box center [841, 541] width 271 height 28
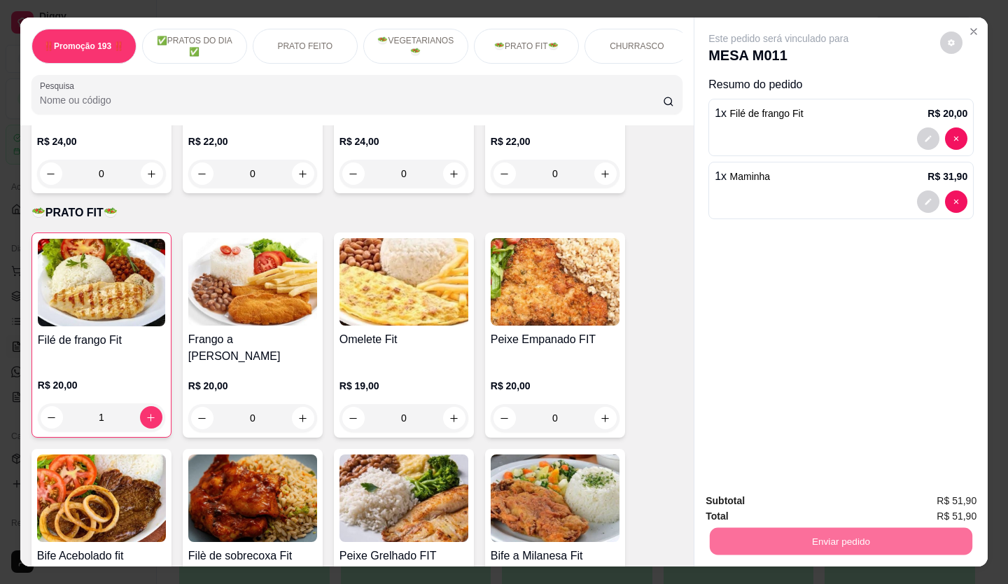
click at [830, 502] on button "Não registrar e enviar pedido" at bounding box center [795, 501] width 146 height 27
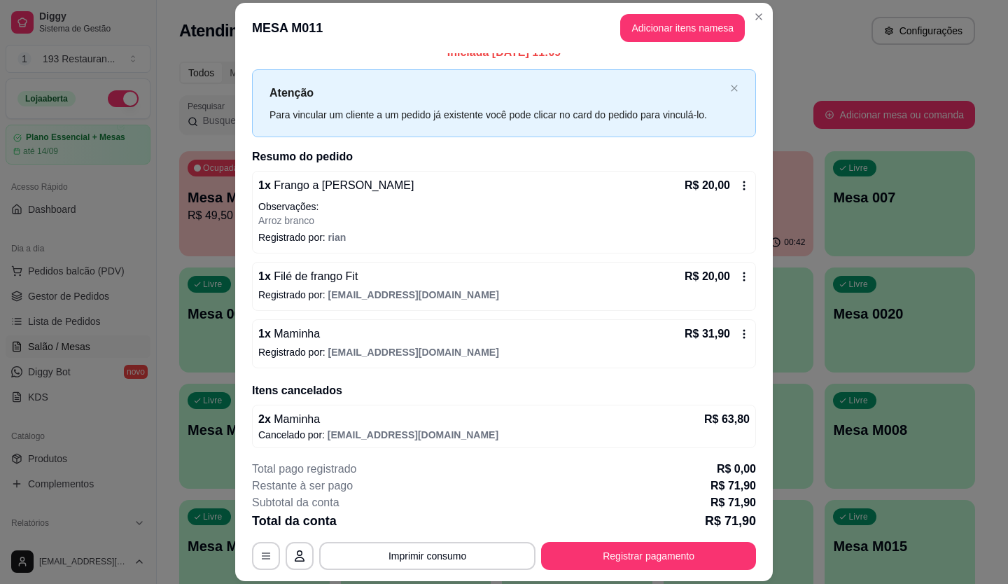
scroll to position [19, 0]
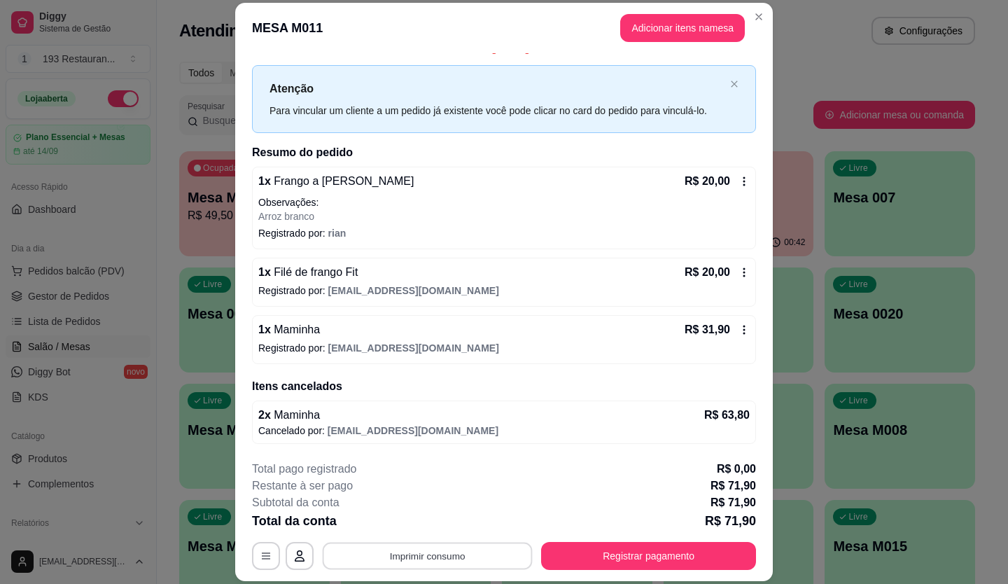
click at [463, 558] on button "Imprimir consumo" at bounding box center [428, 555] width 210 height 27
click at [433, 526] on button "CAIXA" at bounding box center [427, 523] width 102 height 22
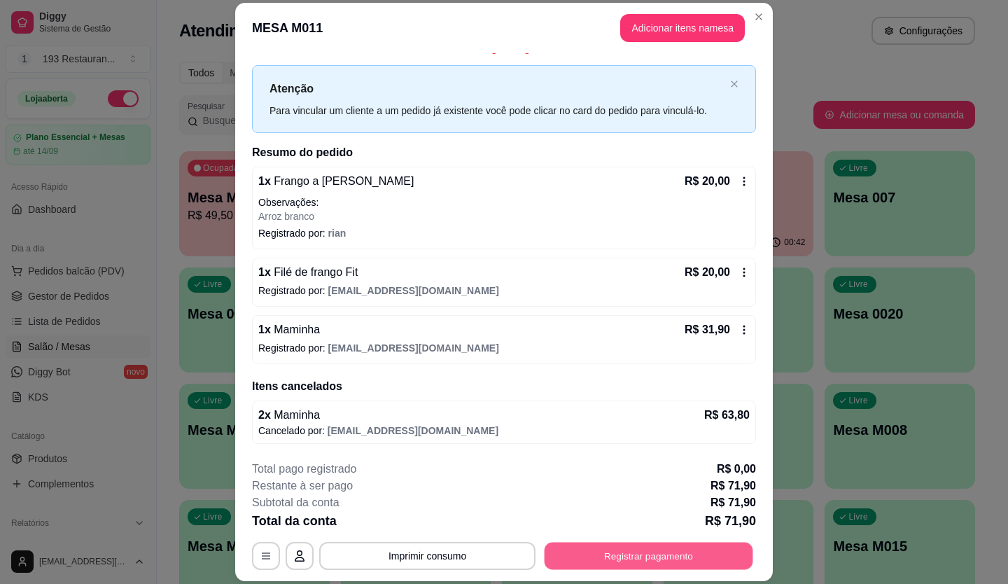
click at [601, 557] on button "Registrar pagamento" at bounding box center [649, 555] width 209 height 27
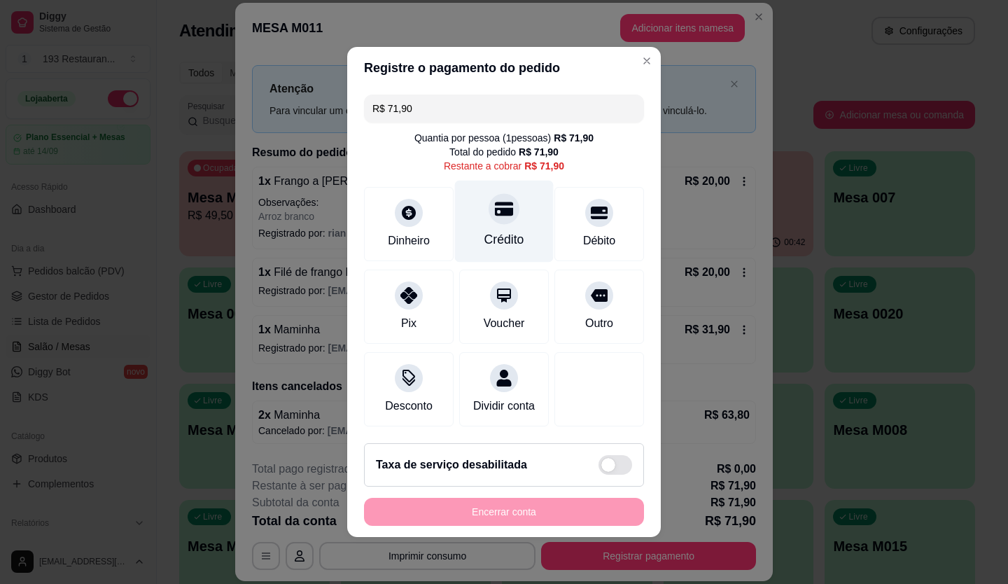
click at [481, 181] on div "Crédito" at bounding box center [504, 222] width 99 height 82
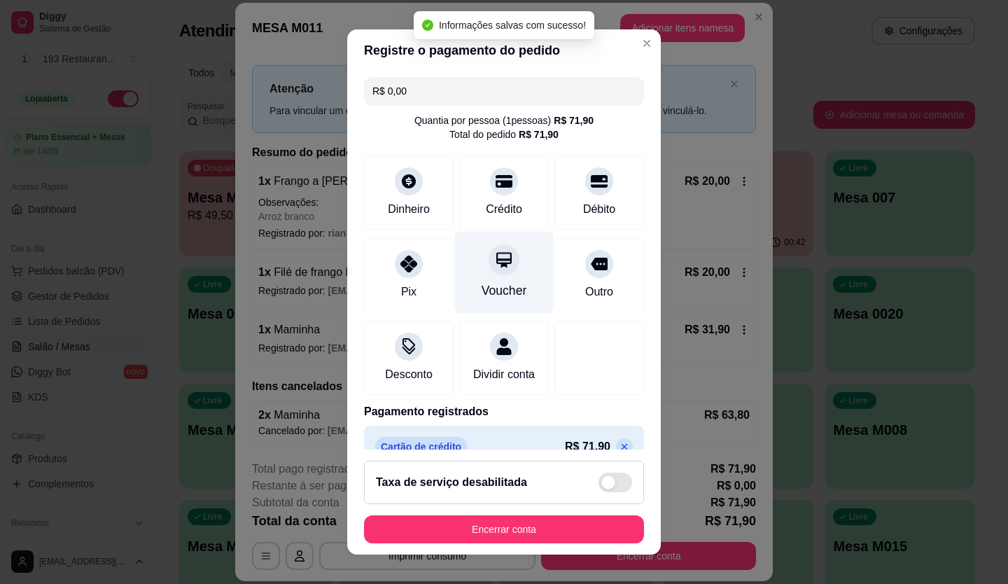
type input "R$ 0,00"
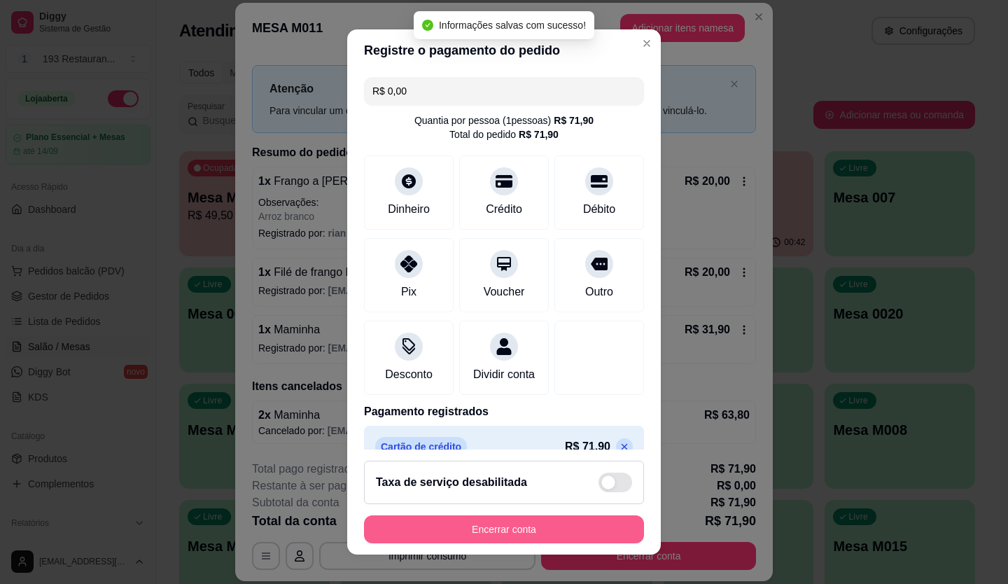
click at [514, 517] on button "Encerrar conta" at bounding box center [504, 529] width 280 height 28
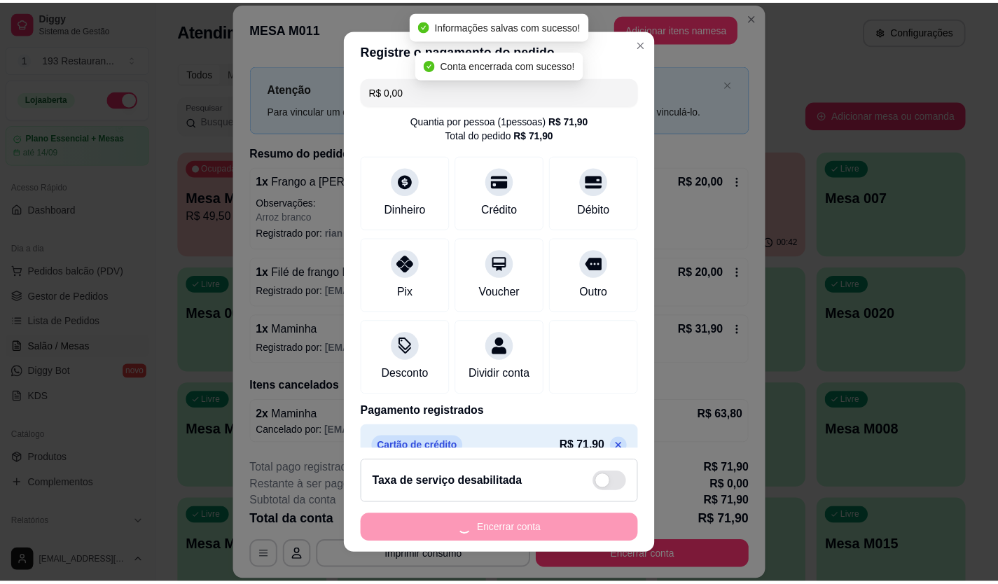
scroll to position [0, 0]
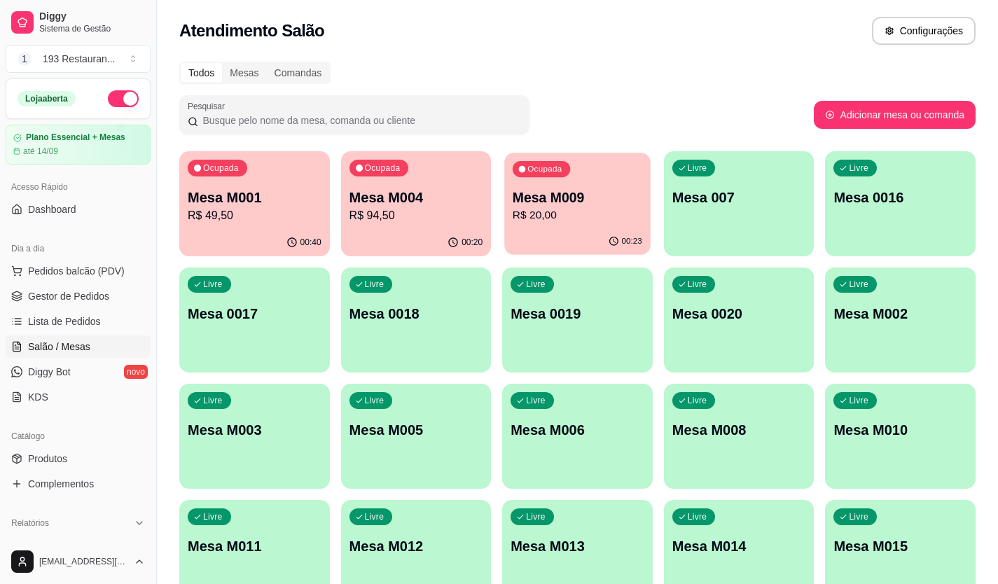
click at [587, 209] on p "R$ 20,00" at bounding box center [577, 215] width 130 height 16
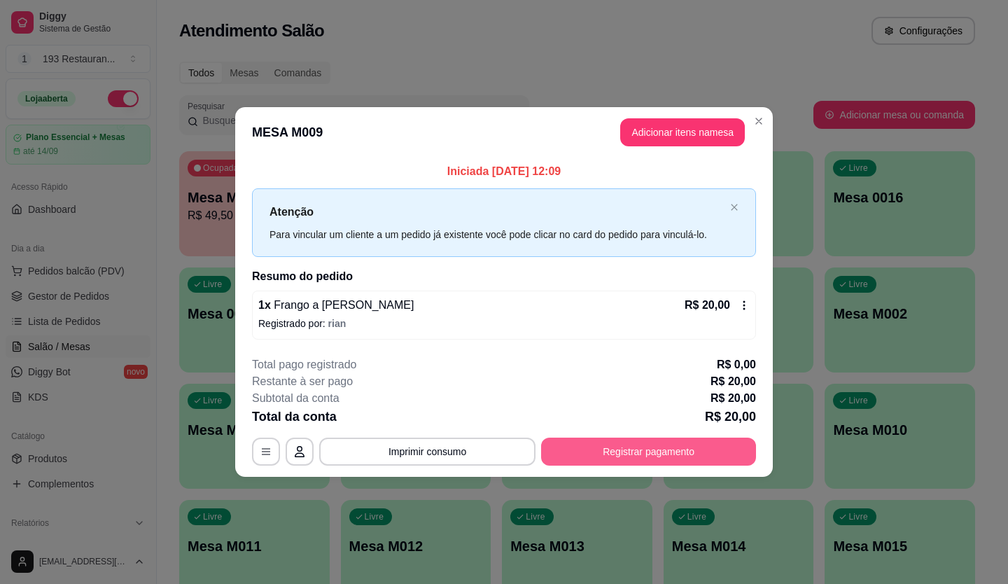
click at [641, 444] on button "Registrar pagamento" at bounding box center [648, 452] width 215 height 28
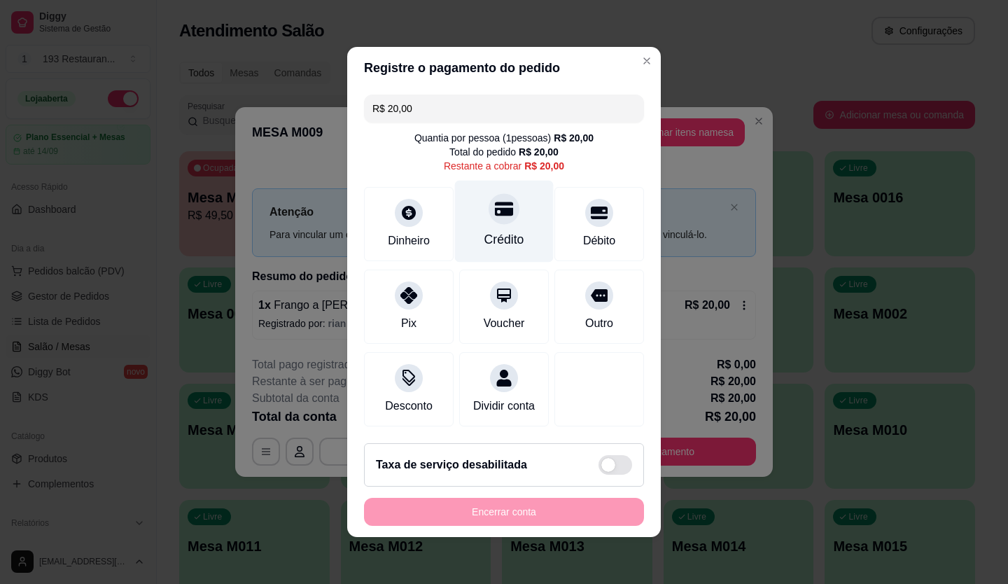
click at [507, 214] on div "Crédito" at bounding box center [504, 222] width 99 height 82
type input "R$ 0,00"
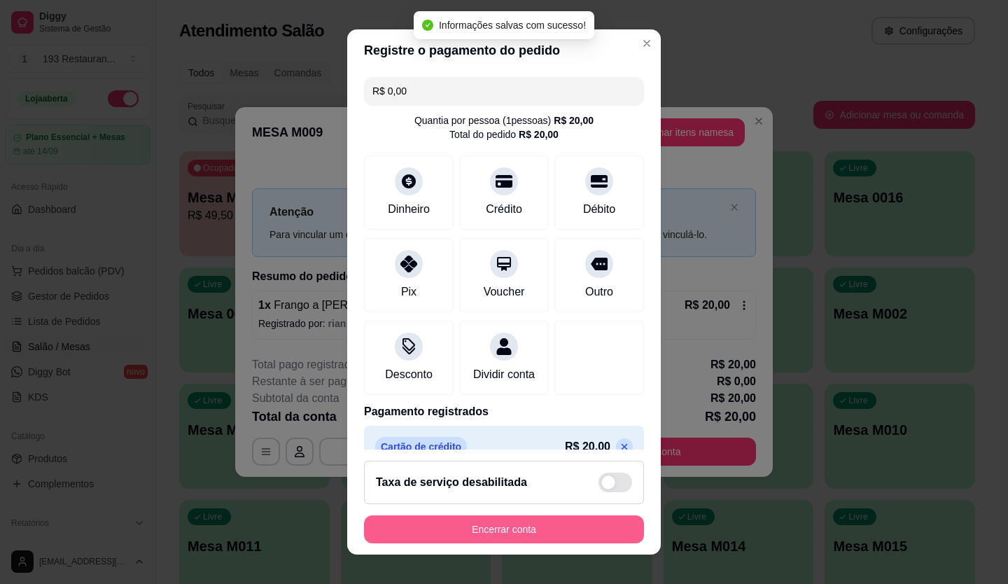
click at [576, 533] on button "Encerrar conta" at bounding box center [504, 529] width 280 height 28
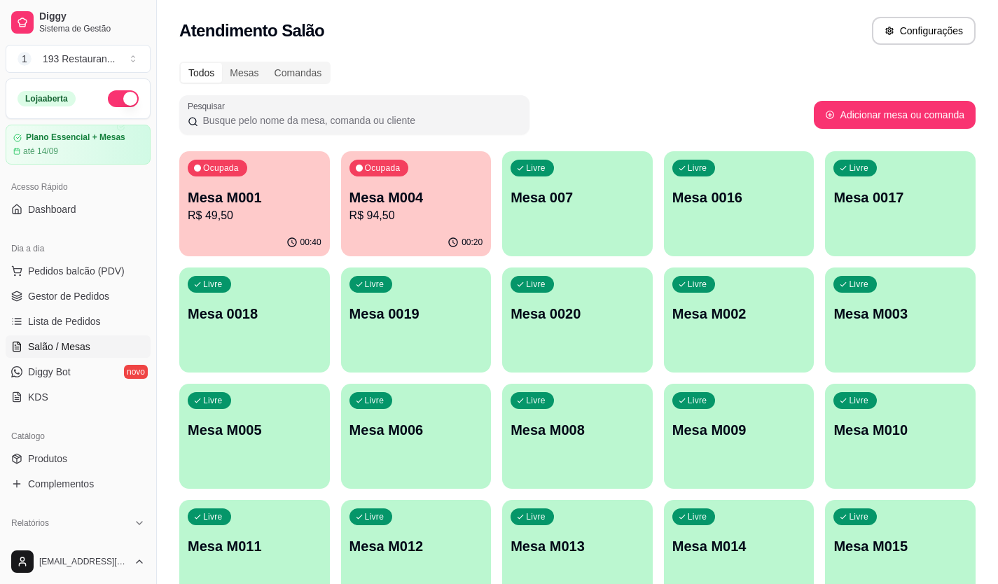
click at [228, 211] on p "R$ 49,50" at bounding box center [255, 215] width 134 height 17
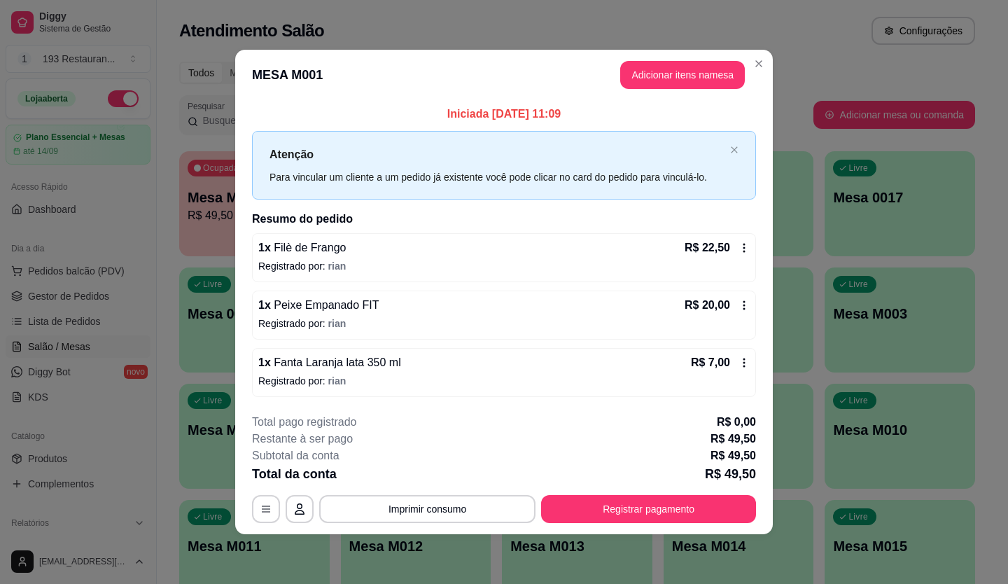
click at [620, 501] on button "Registrar pagamento" at bounding box center [648, 509] width 215 height 28
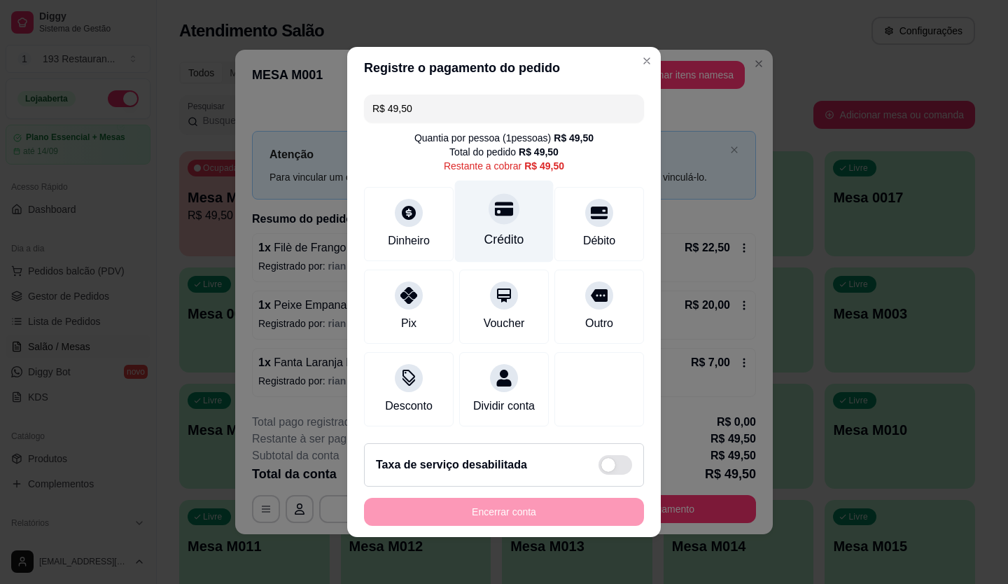
click at [495, 207] on icon at bounding box center [504, 209] width 18 height 14
type input "R$ 0,00"
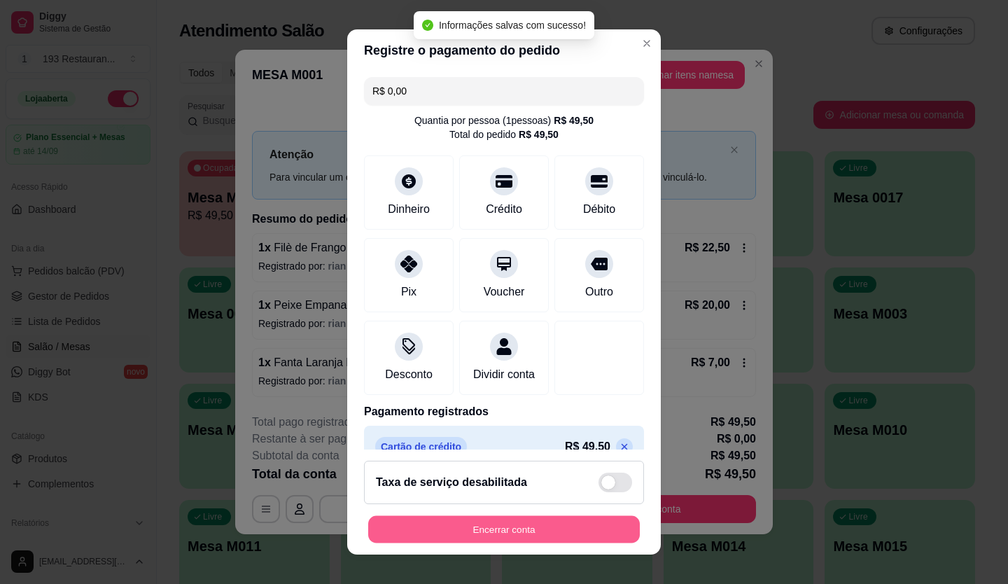
click at [489, 516] on button "Encerrar conta" at bounding box center [504, 529] width 272 height 27
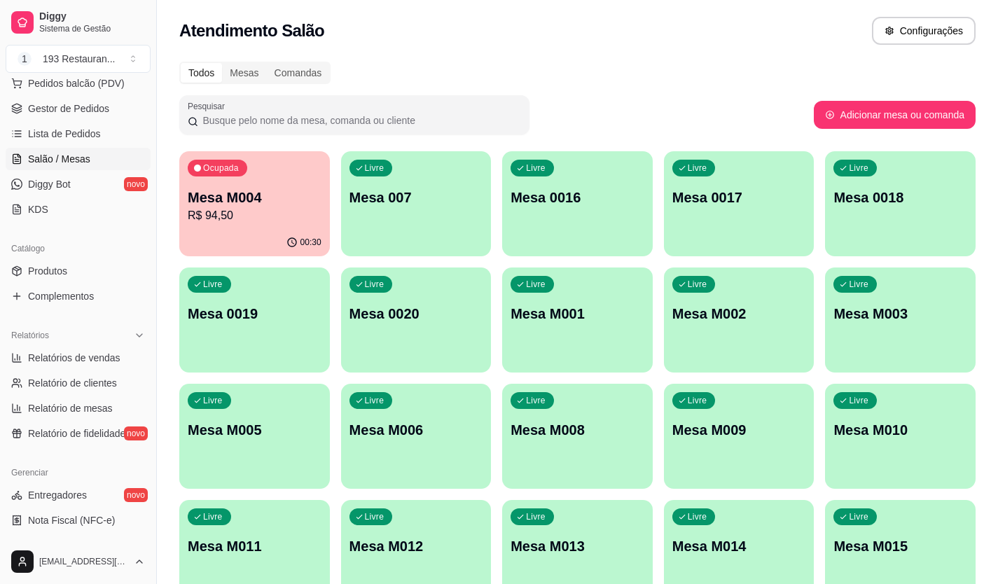
scroll to position [210, 0]
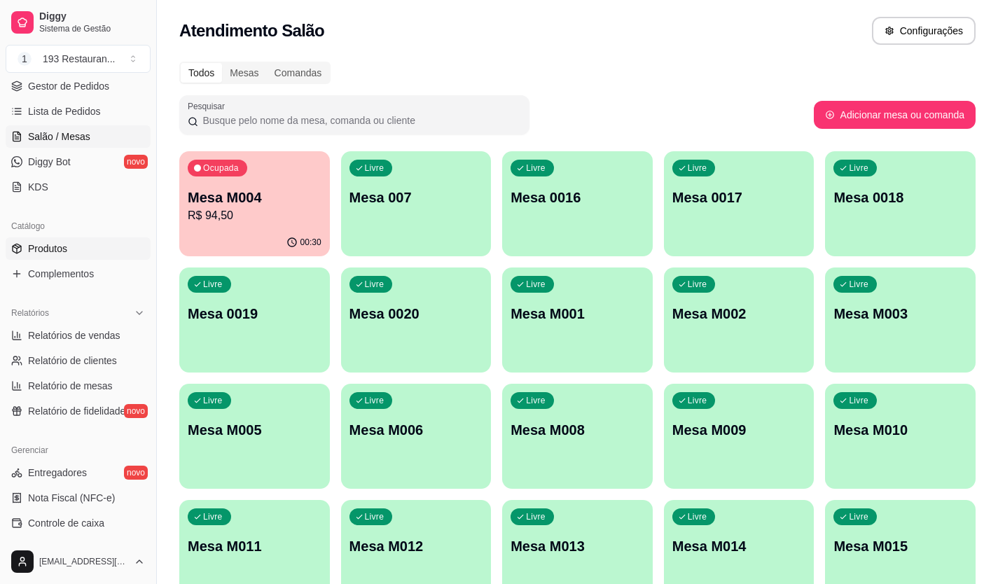
click at [52, 242] on span "Produtos" at bounding box center [47, 249] width 39 height 14
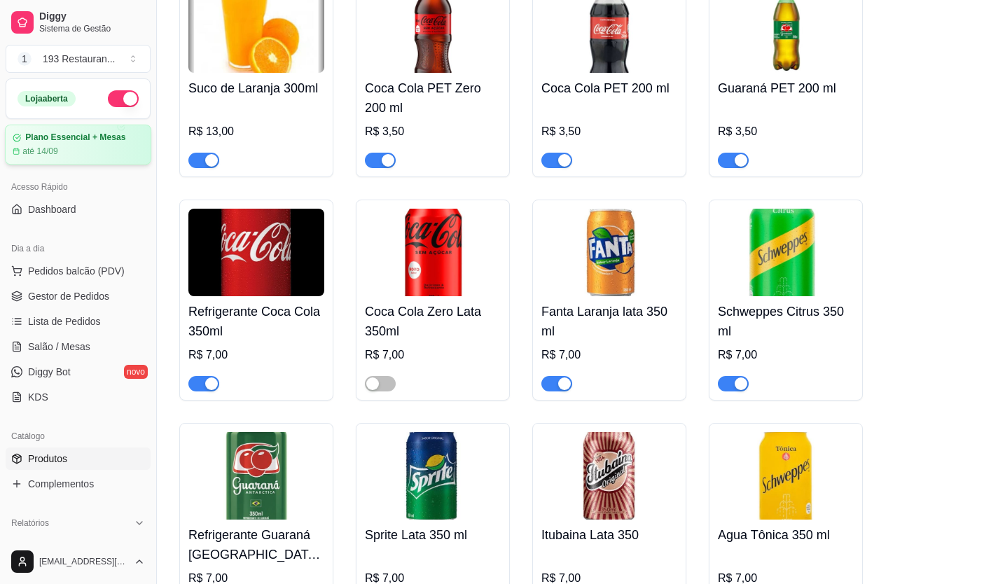
scroll to position [5461, 0]
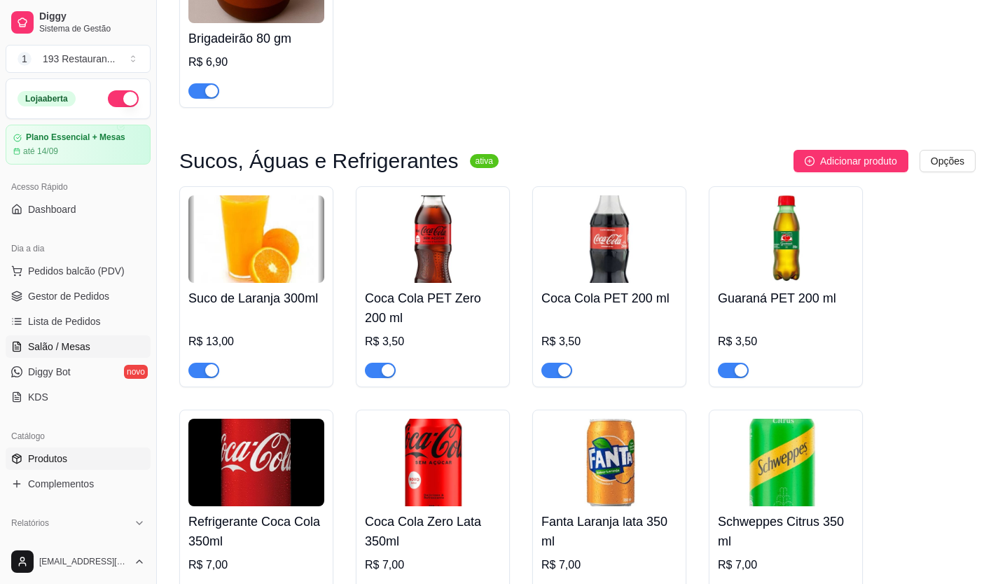
click at [38, 347] on span "Salão / Mesas" at bounding box center [59, 347] width 62 height 14
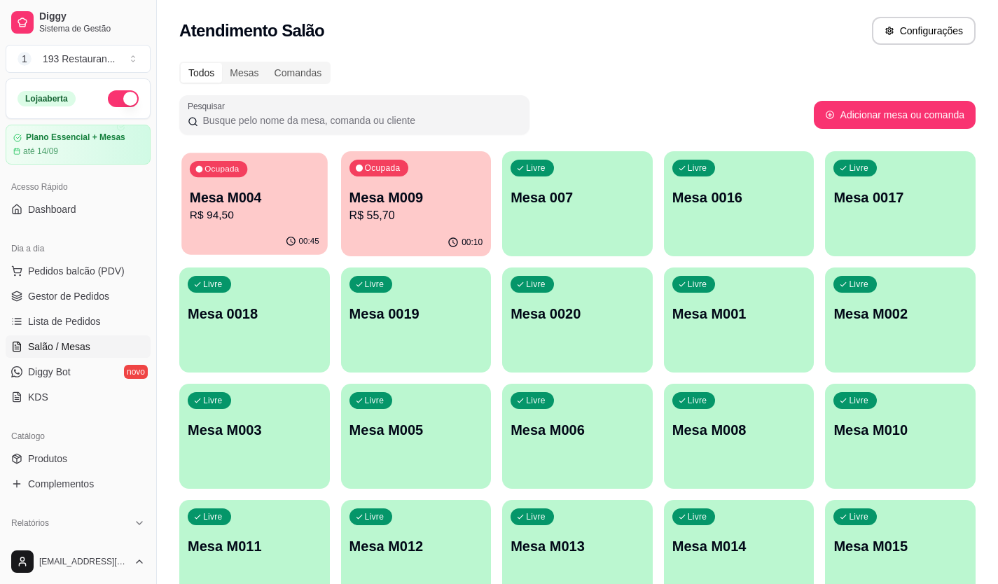
click at [270, 202] on p "Mesa M004" at bounding box center [255, 197] width 130 height 19
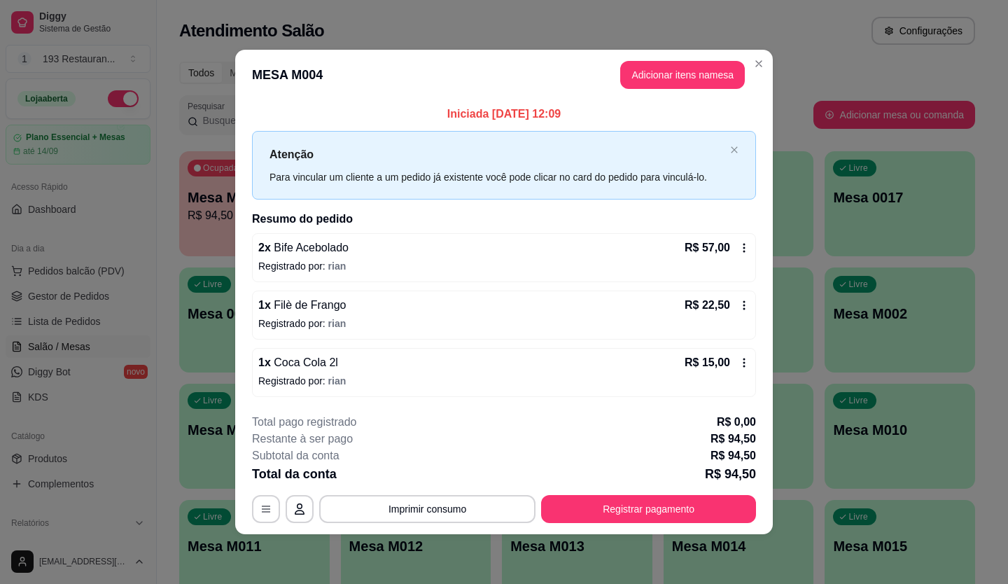
click at [673, 517] on button "Registrar pagamento" at bounding box center [648, 509] width 215 height 28
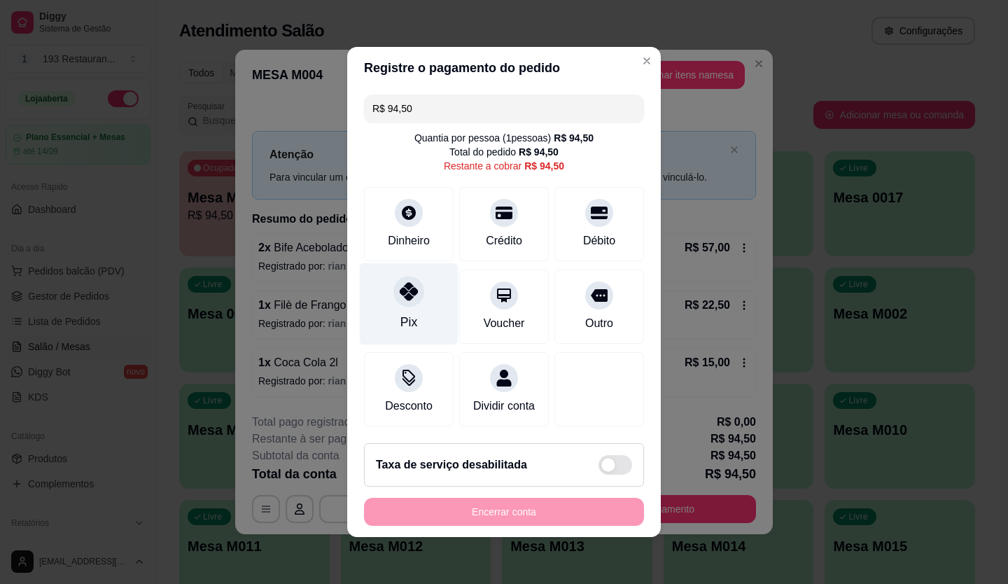
click at [408, 293] on div at bounding box center [408, 291] width 31 height 31
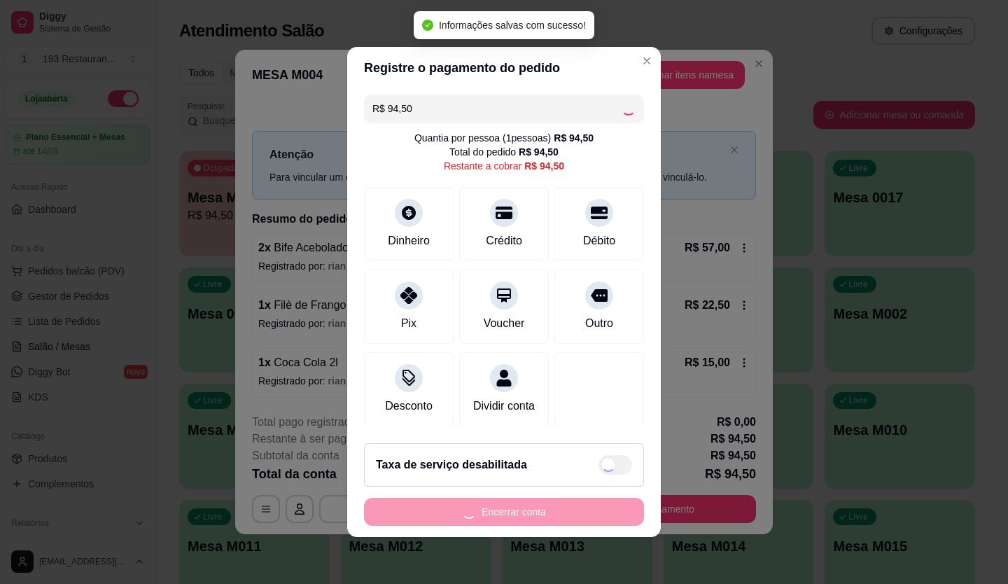
type input "R$ 0,00"
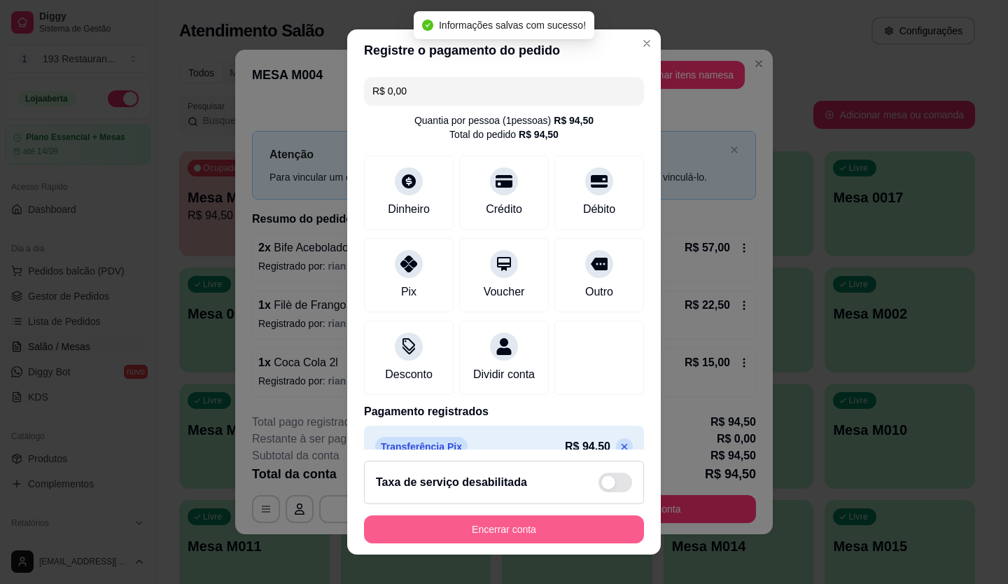
click at [530, 536] on button "Encerrar conta" at bounding box center [504, 529] width 280 height 28
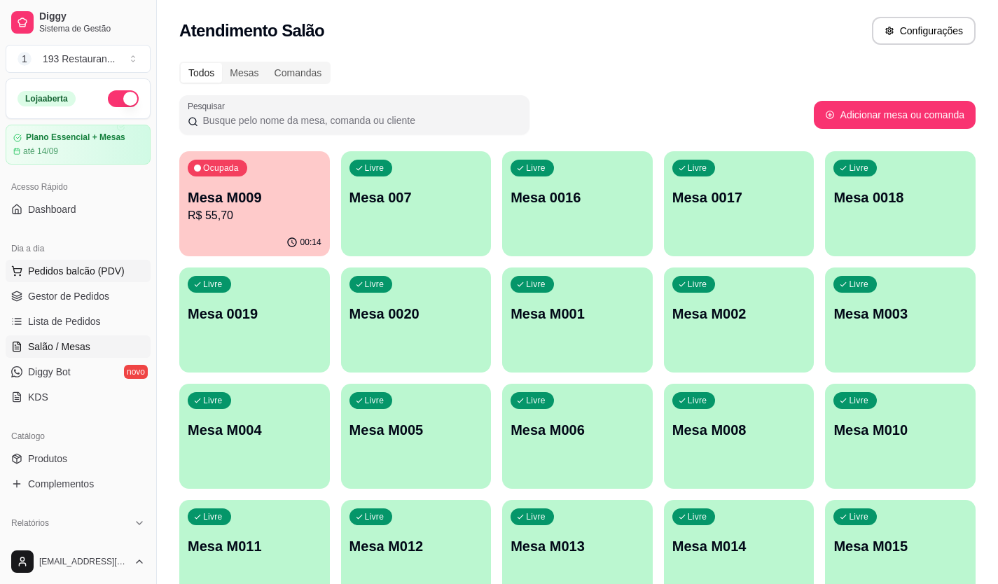
click at [71, 273] on span "Pedidos balcão (PDV)" at bounding box center [76, 271] width 97 height 14
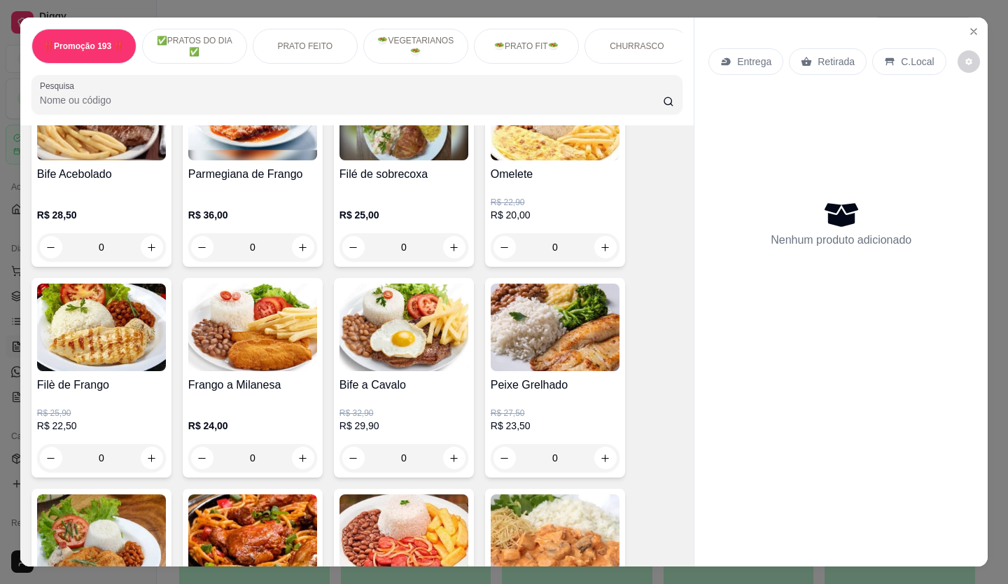
scroll to position [630, 0]
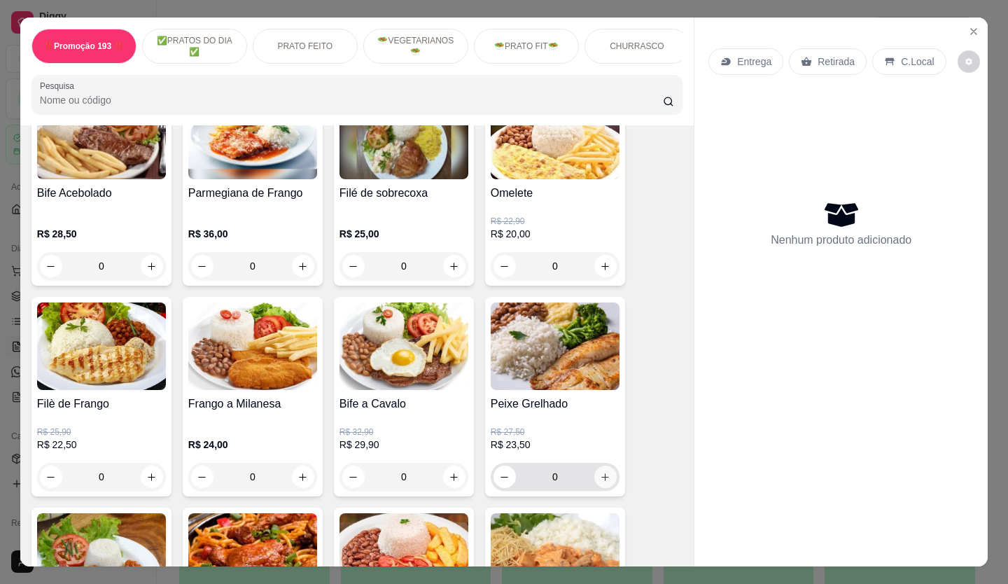
click at [601, 479] on icon "increase-product-quantity" at bounding box center [605, 477] width 11 height 11
type input "1"
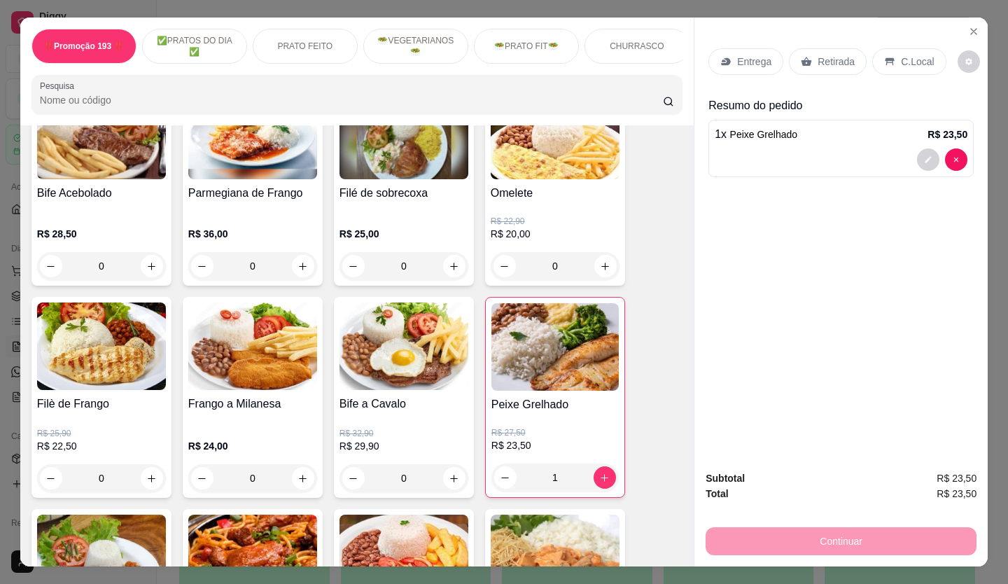
click at [838, 55] on p "Retirada" at bounding box center [836, 62] width 37 height 14
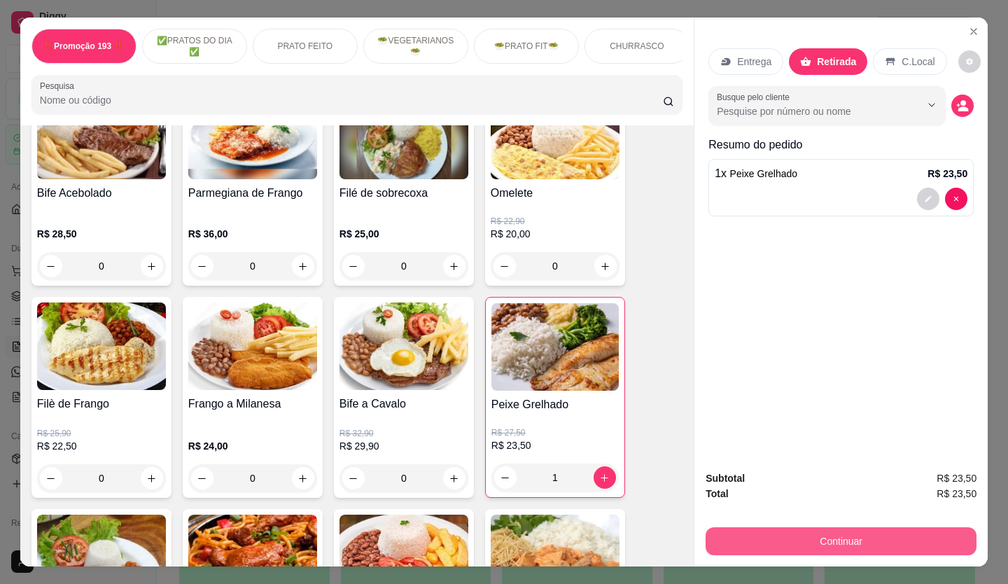
click at [875, 530] on button "Continuar" at bounding box center [841, 541] width 271 height 28
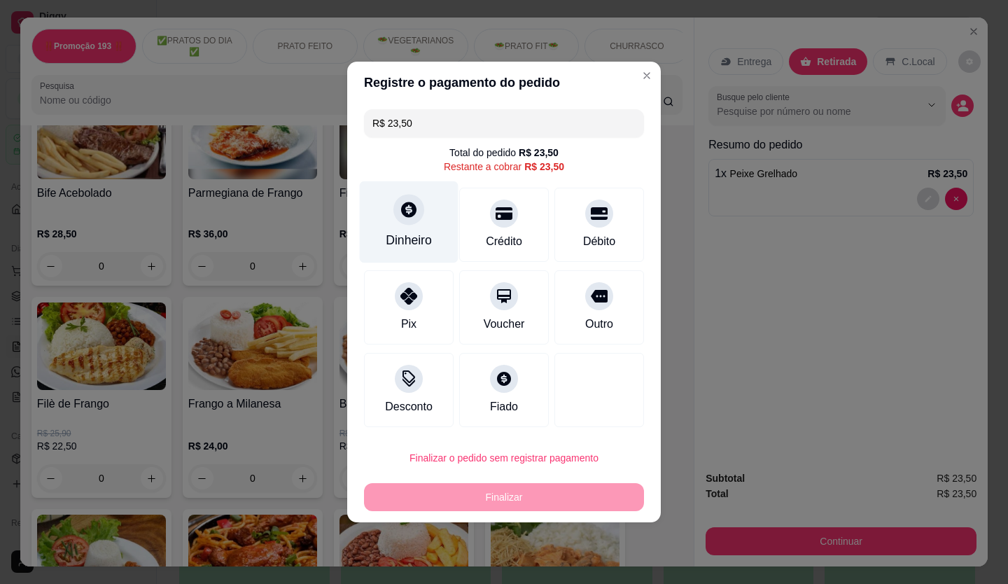
click at [409, 217] on icon at bounding box center [409, 209] width 18 height 18
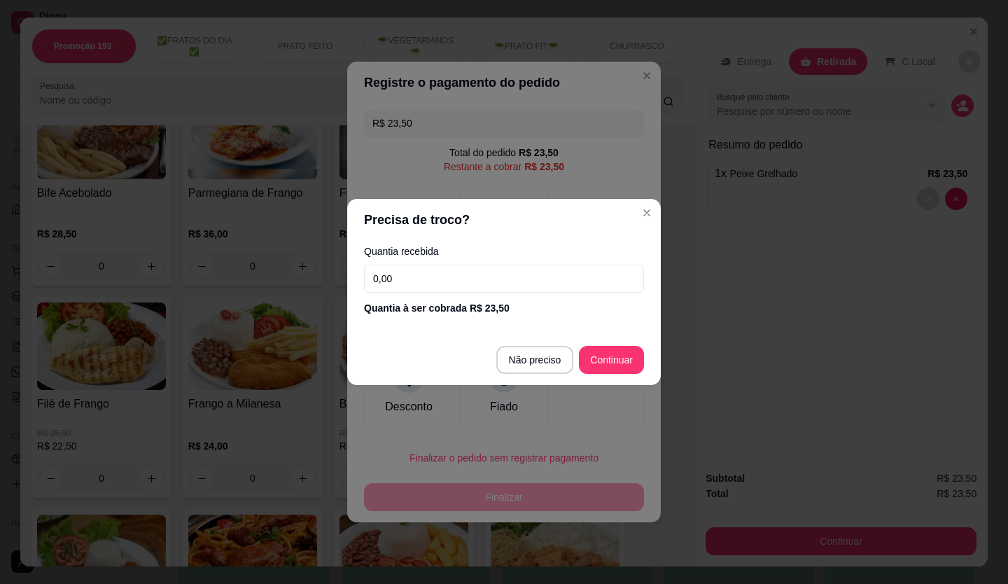
click at [457, 268] on input "0,00" at bounding box center [504, 279] width 280 height 28
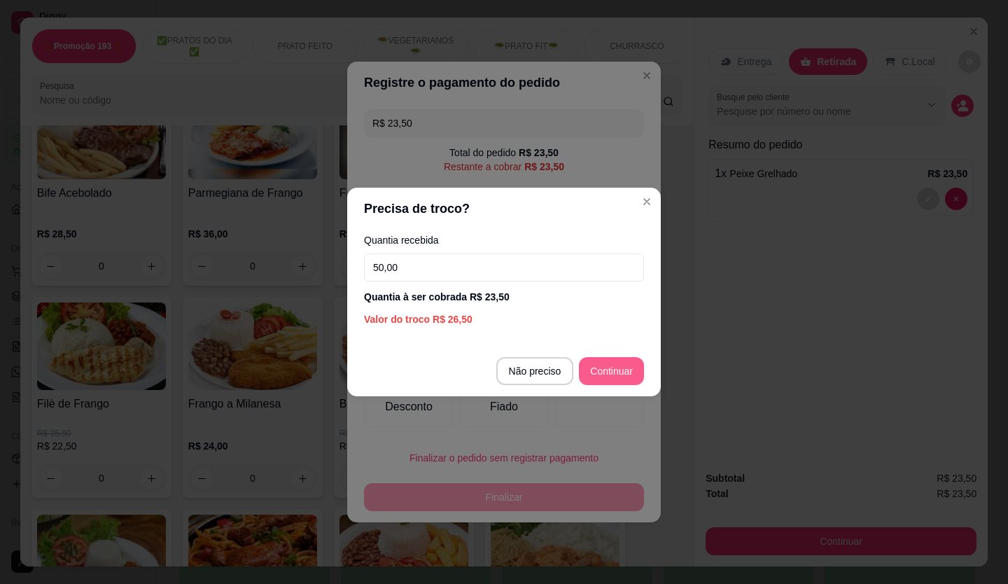
type input "50,00"
type input "R$ 0,00"
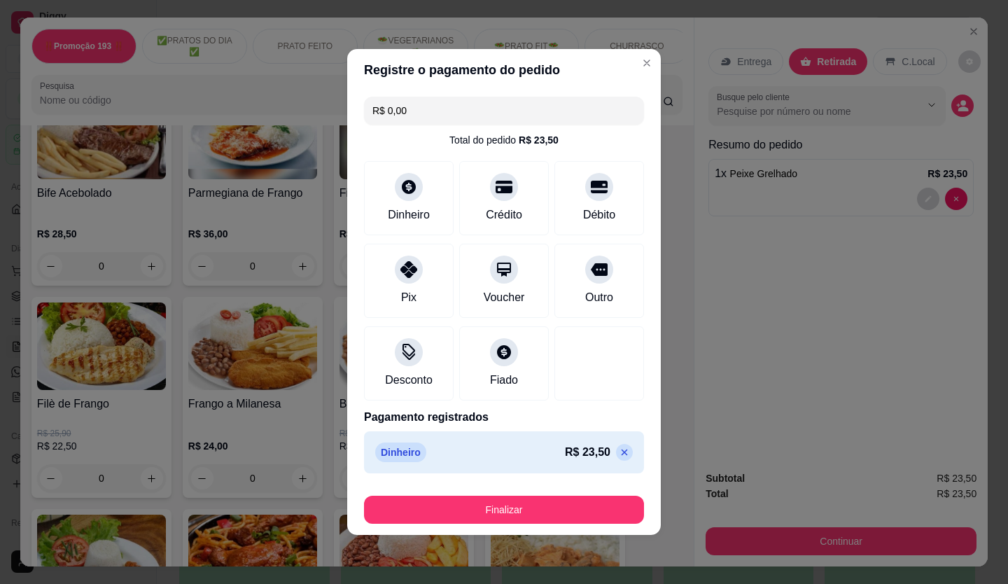
drag, startPoint x: 538, startPoint y: 531, endPoint x: 543, endPoint y: 516, distance: 16.2
click at [539, 530] on footer "Finalizar" at bounding box center [504, 507] width 314 height 56
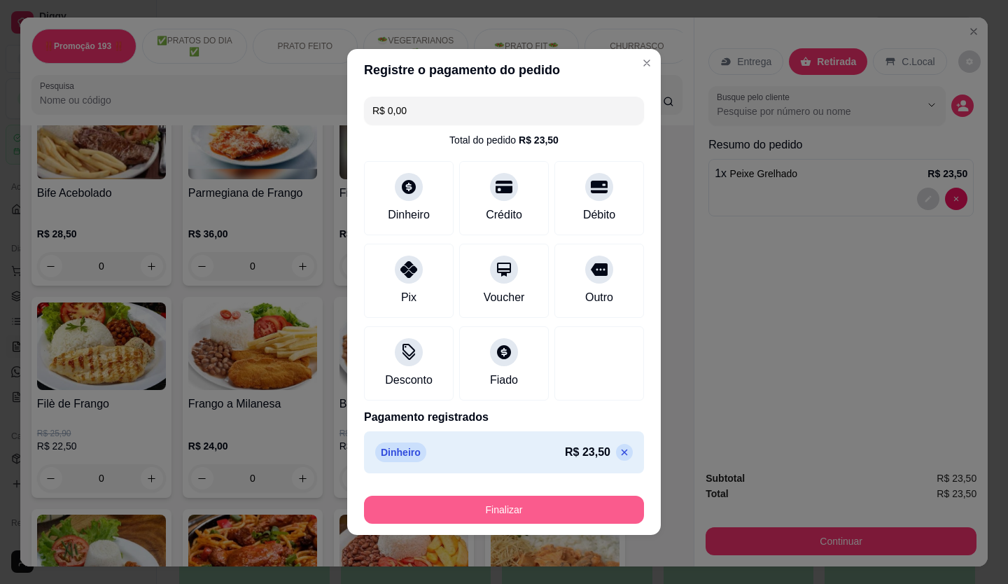
click at [544, 512] on button "Finalizar" at bounding box center [504, 510] width 280 height 28
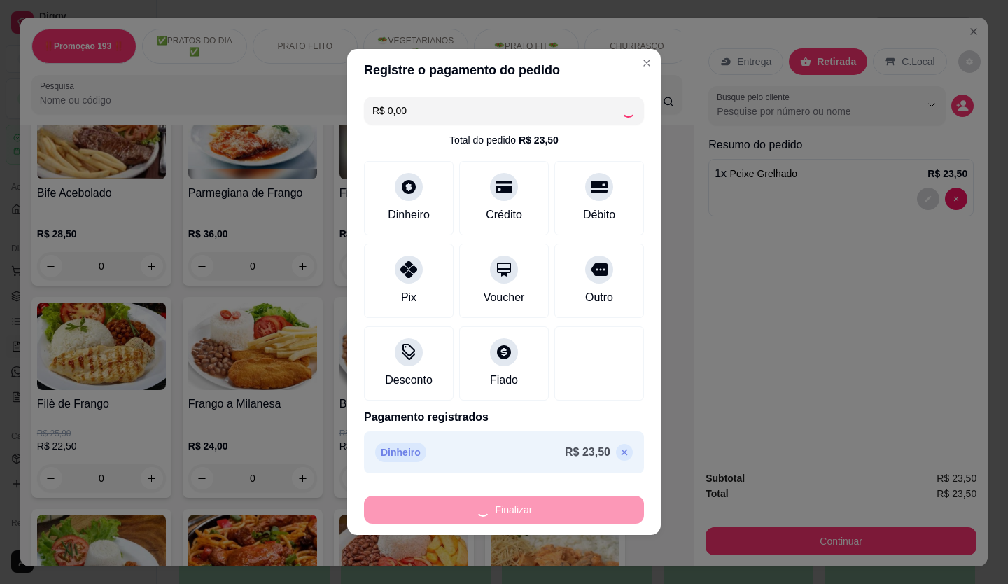
type input "0"
type input "-R$ 23,50"
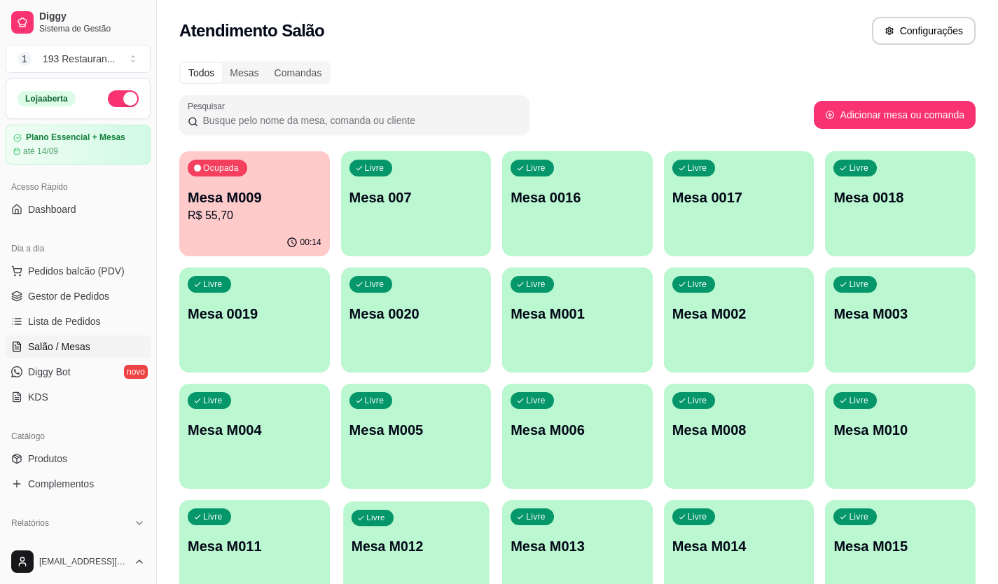
click at [450, 539] on p "Mesa M012" at bounding box center [416, 546] width 130 height 19
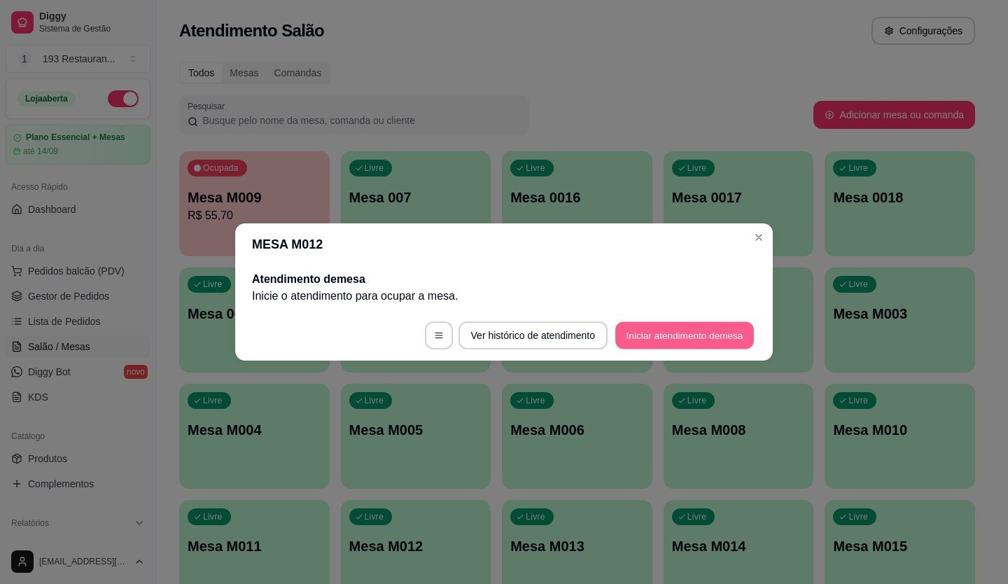
click at [657, 328] on button "Iniciar atendimento de mesa" at bounding box center [684, 335] width 139 height 27
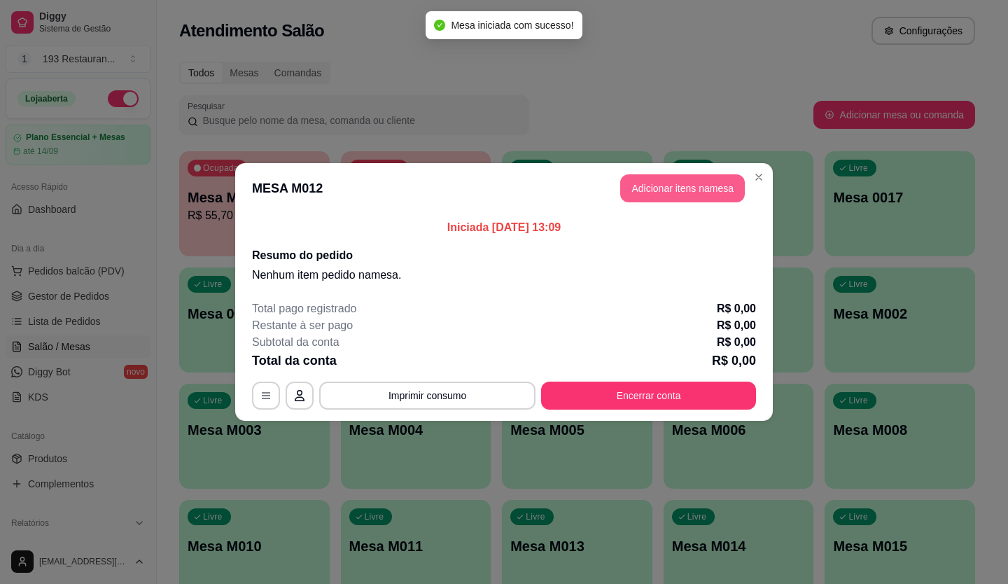
click at [674, 183] on button "Adicionar itens na mesa" at bounding box center [682, 188] width 125 height 28
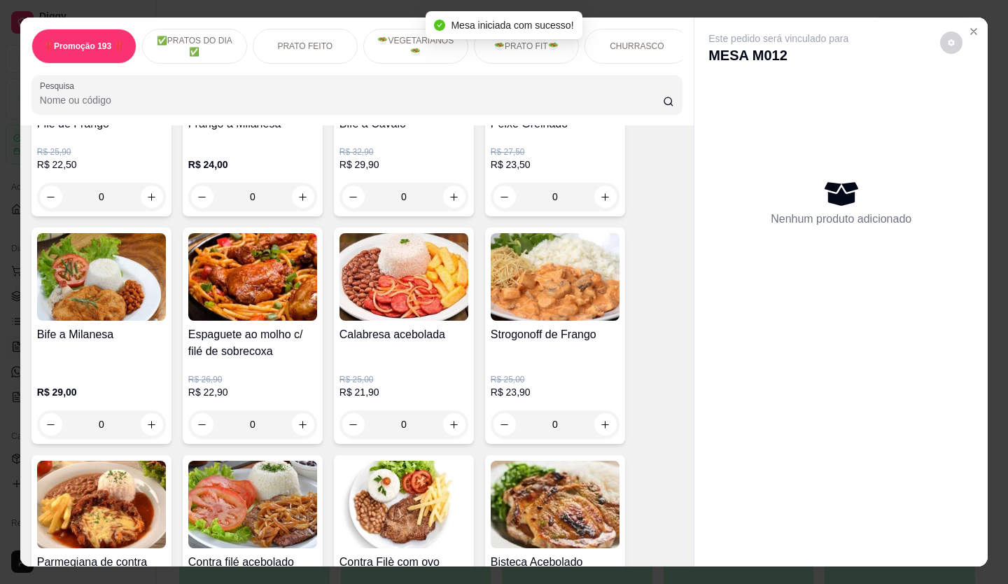
scroll to position [560, 0]
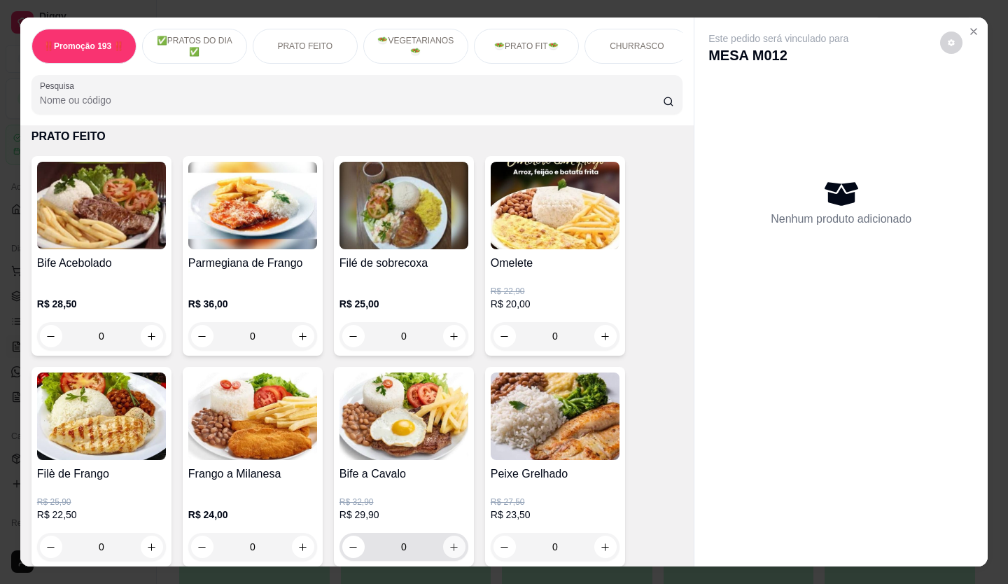
click at [449, 550] on icon "increase-product-quantity" at bounding box center [454, 547] width 11 height 11
type input "1"
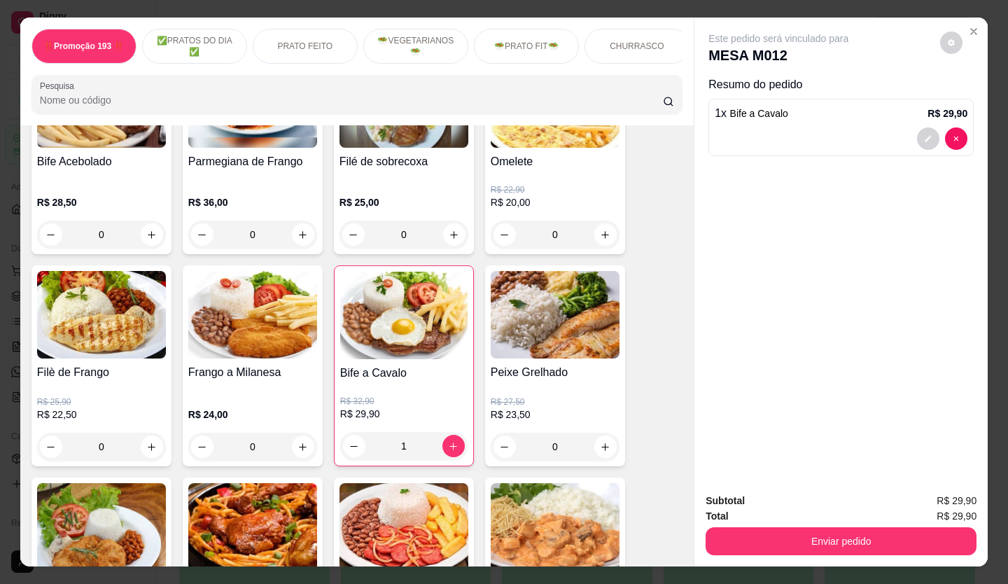
scroll to position [630, 0]
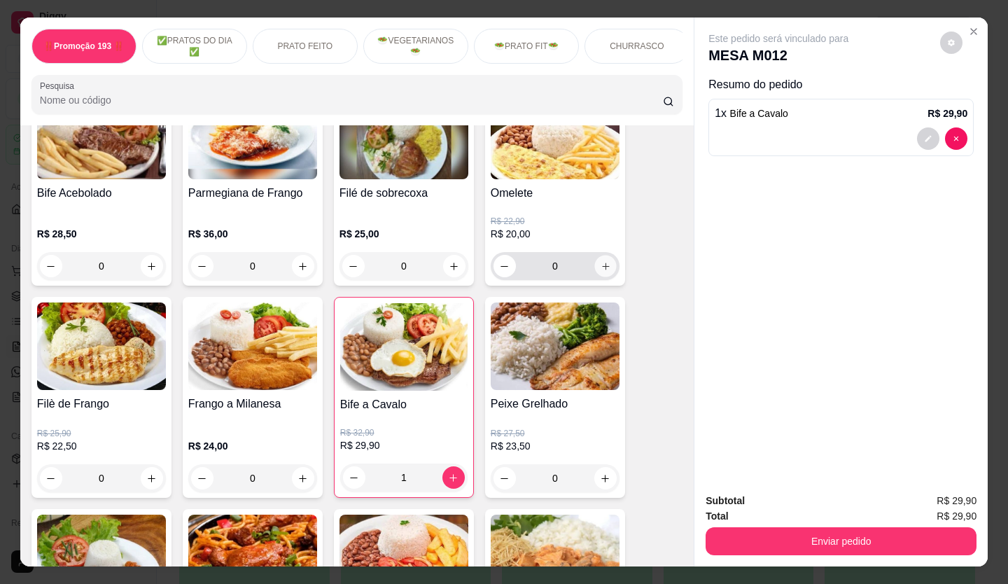
click at [601, 272] on icon "increase-product-quantity" at bounding box center [606, 266] width 11 height 11
type input "1"
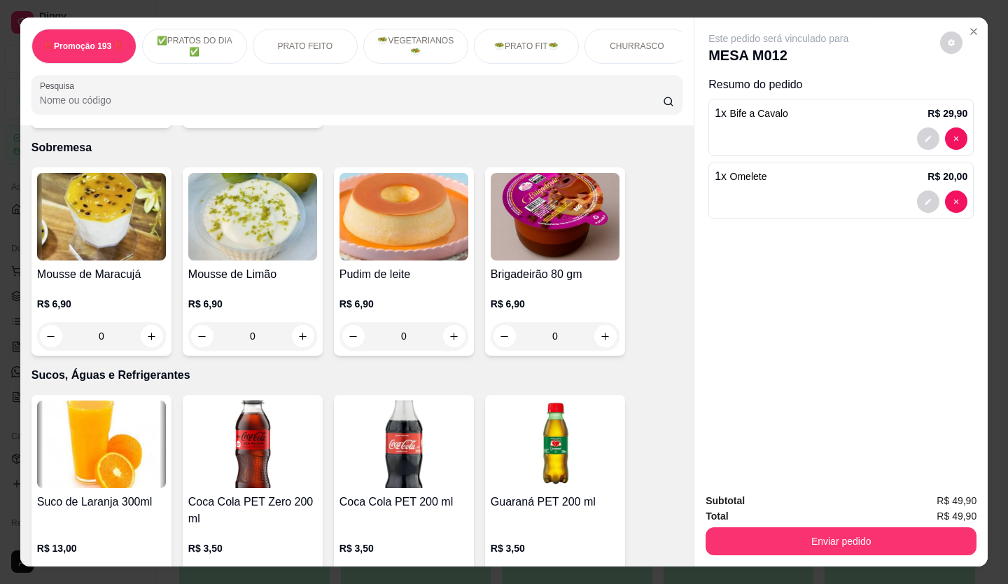
scroll to position [3711, 0]
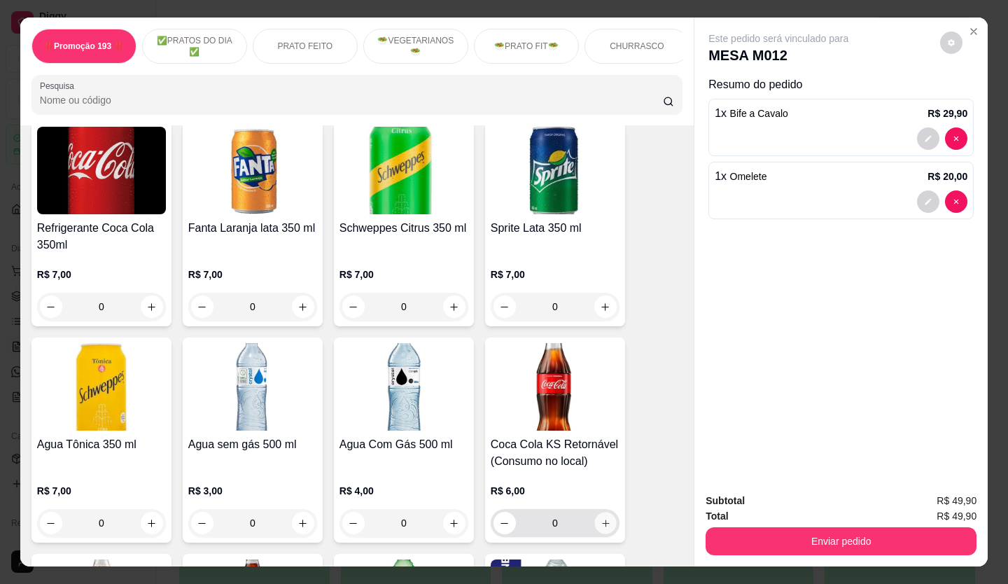
click at [601, 518] on icon "increase-product-quantity" at bounding box center [606, 523] width 11 height 11
type input "1"
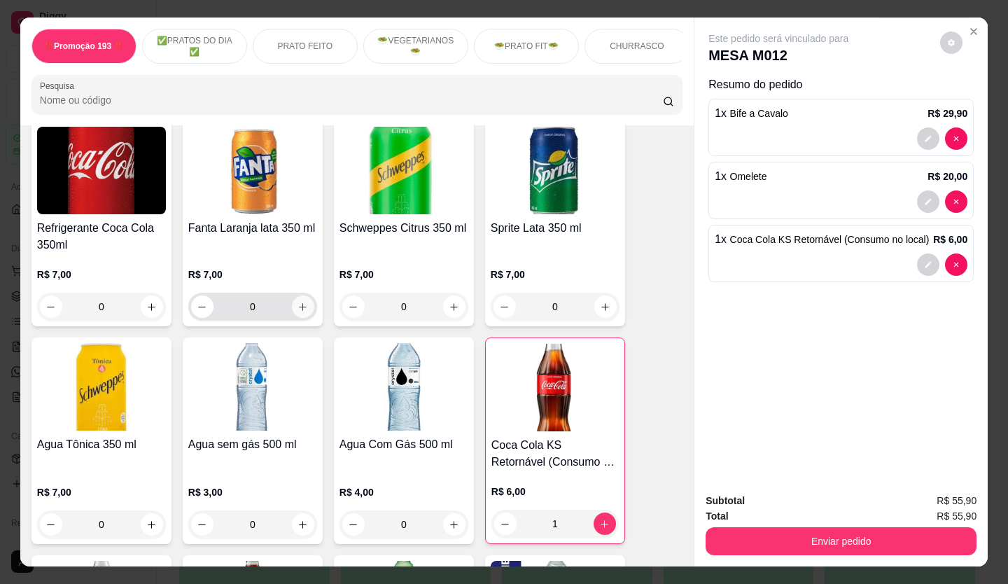
click at [298, 302] on icon "increase-product-quantity" at bounding box center [303, 307] width 11 height 11
type input "1"
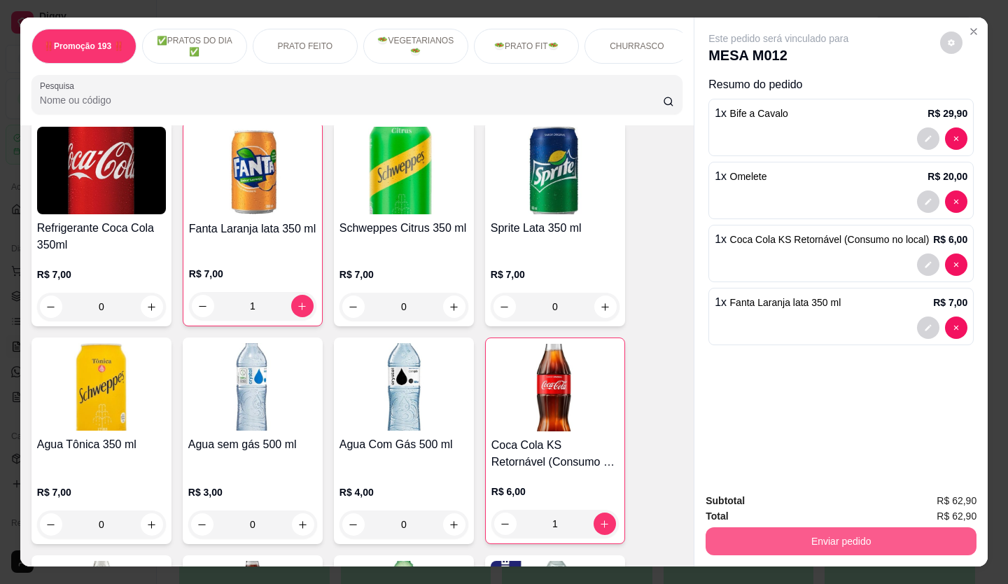
click at [767, 538] on button "Enviar pedido" at bounding box center [841, 541] width 271 height 28
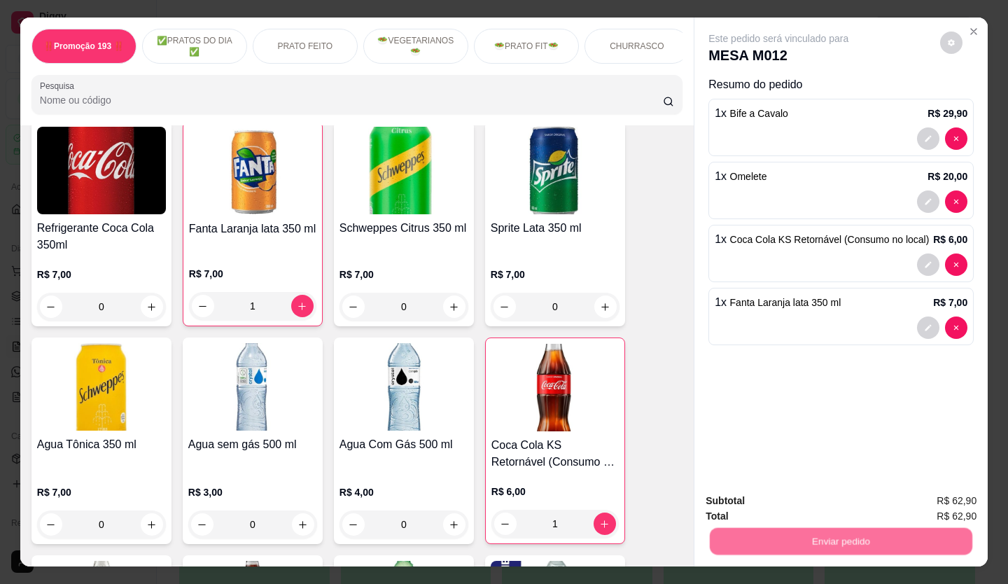
click at [759, 501] on button "Não registrar e enviar pedido" at bounding box center [795, 501] width 146 height 27
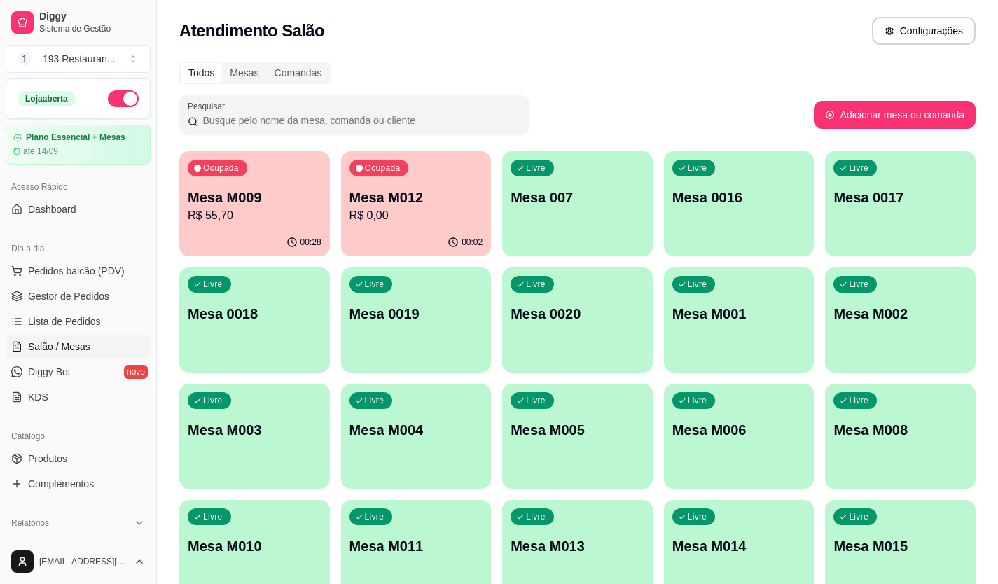
click at [429, 226] on div "Ocupada Mesa M012 R$ 0,00" at bounding box center [416, 190] width 151 height 78
click at [284, 201] on p "Mesa M009" at bounding box center [255, 198] width 134 height 20
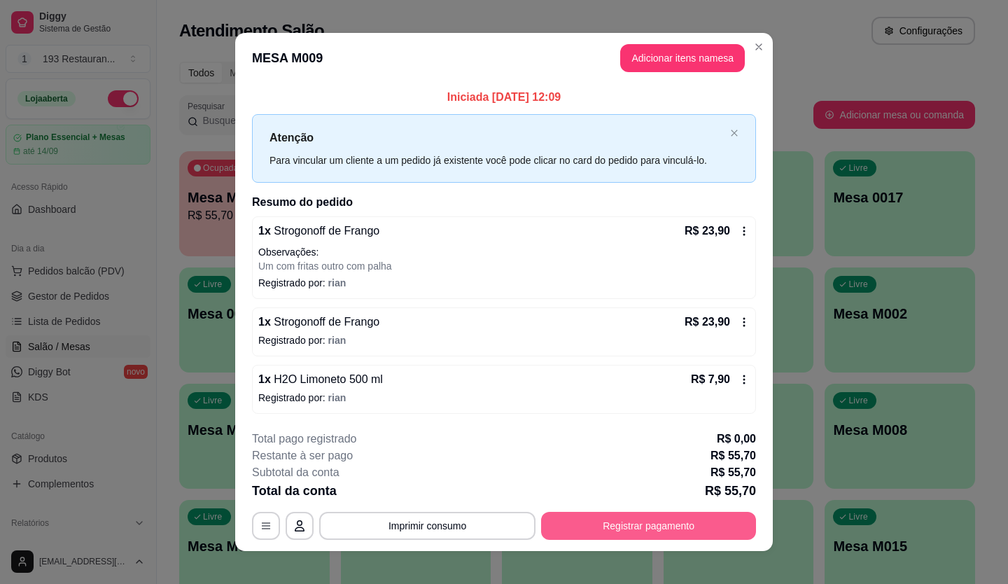
click at [588, 524] on button "Registrar pagamento" at bounding box center [648, 526] width 215 height 28
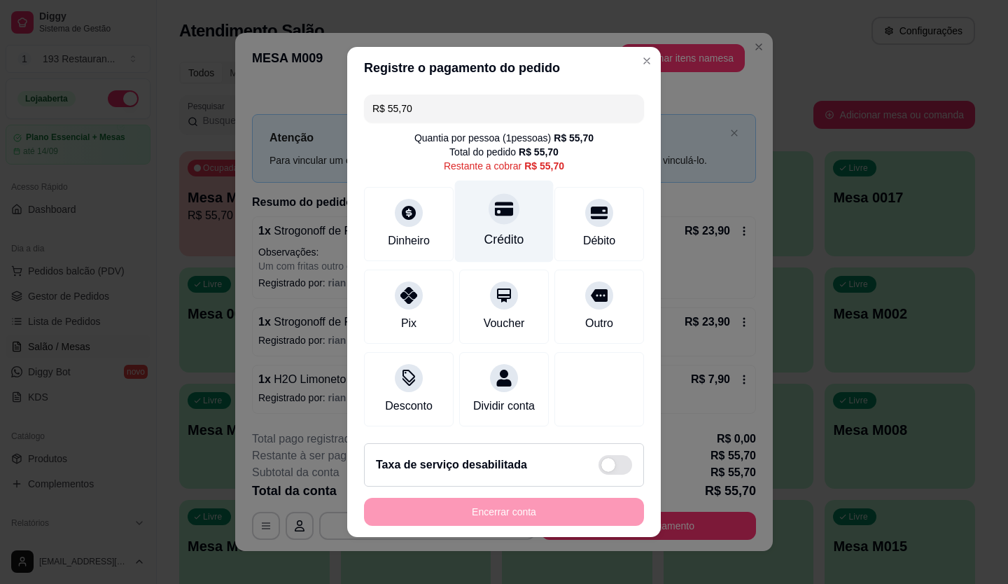
click at [495, 209] on icon at bounding box center [504, 209] width 18 height 18
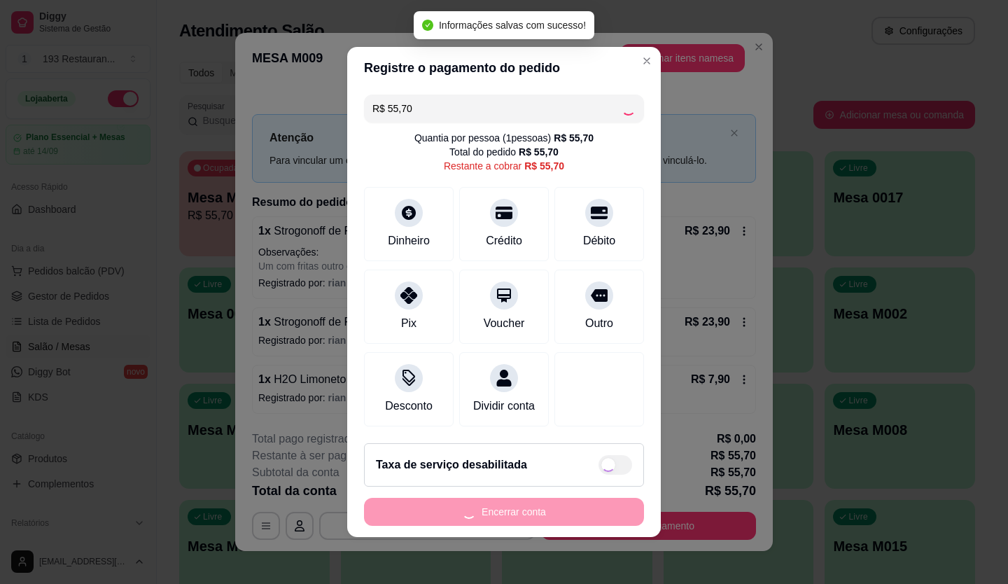
type input "R$ 0,00"
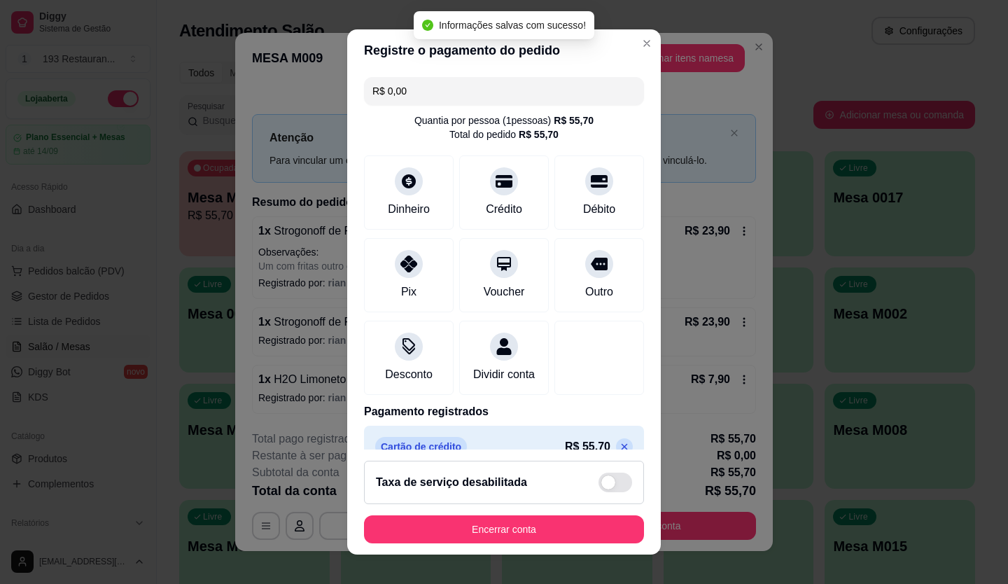
click at [508, 545] on footer "Taxa de serviço desabilitada Encerrar conta" at bounding box center [504, 501] width 314 height 105
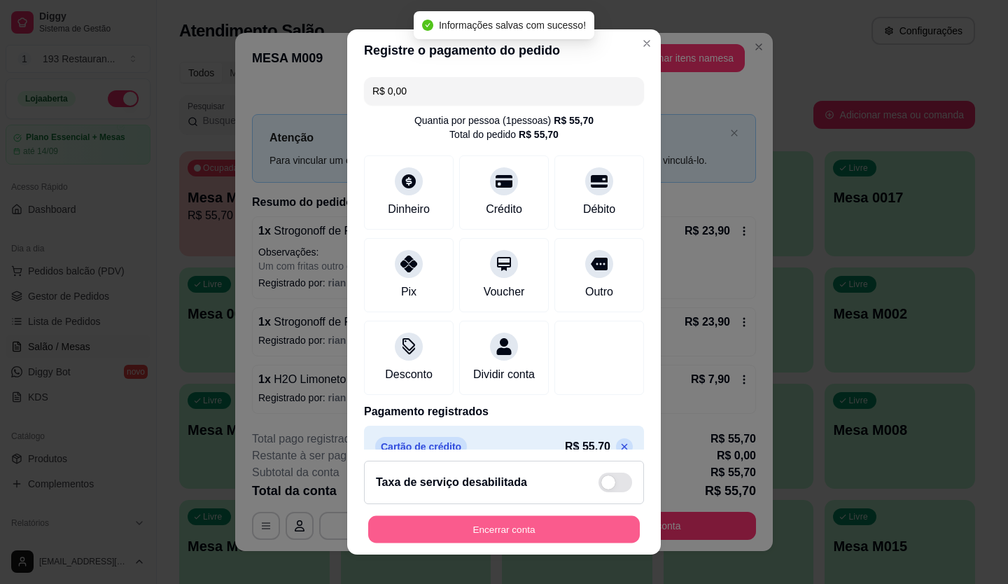
click at [521, 533] on button "Encerrar conta" at bounding box center [504, 529] width 272 height 27
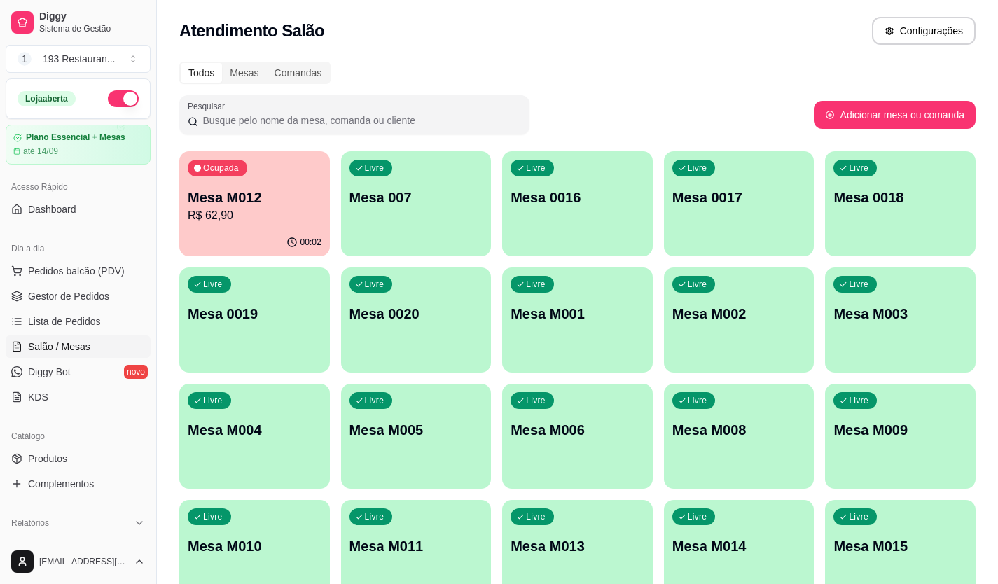
click at [768, 237] on button "Livre Mesa 0017" at bounding box center [739, 203] width 151 height 105
click at [88, 273] on span "Pedidos balcão (PDV)" at bounding box center [76, 271] width 97 height 14
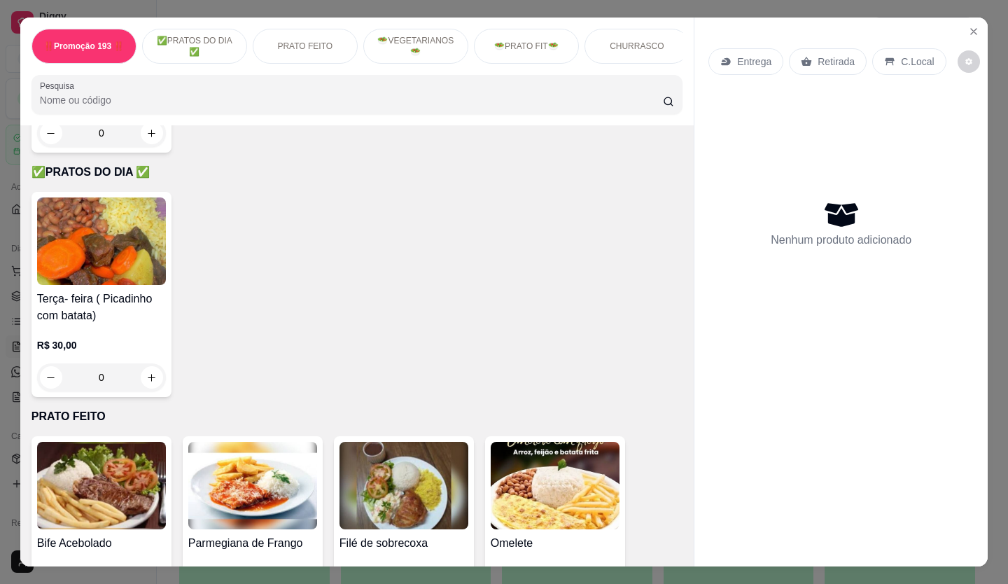
scroll to position [700, 0]
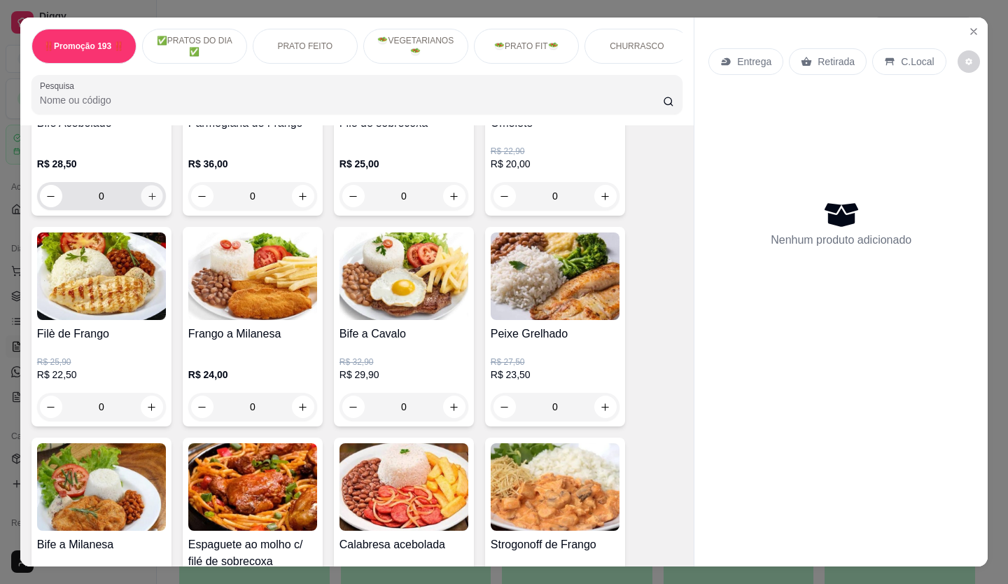
click at [148, 200] on icon "increase-product-quantity" at bounding box center [152, 196] width 11 height 11
type input "2"
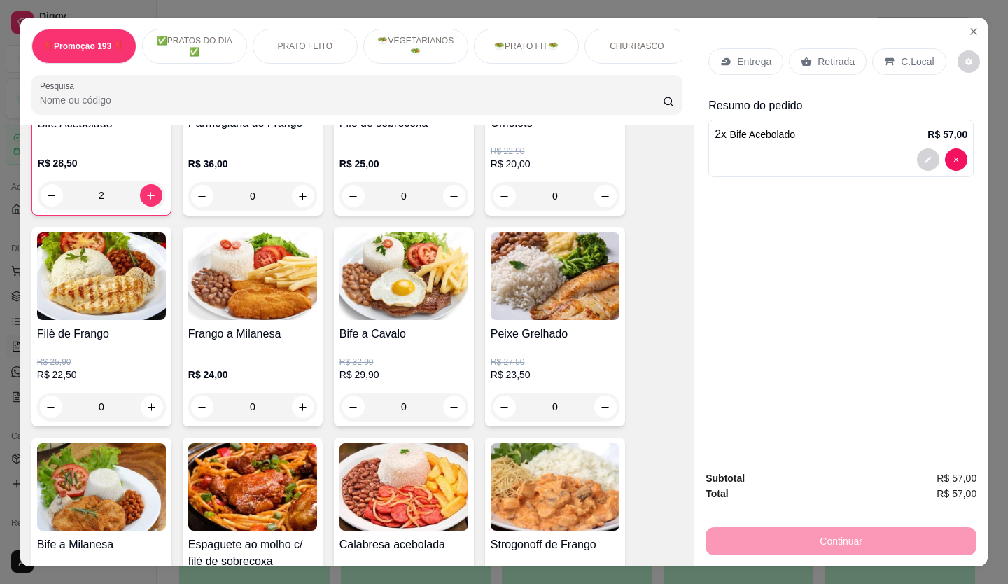
scroll to position [701, 0]
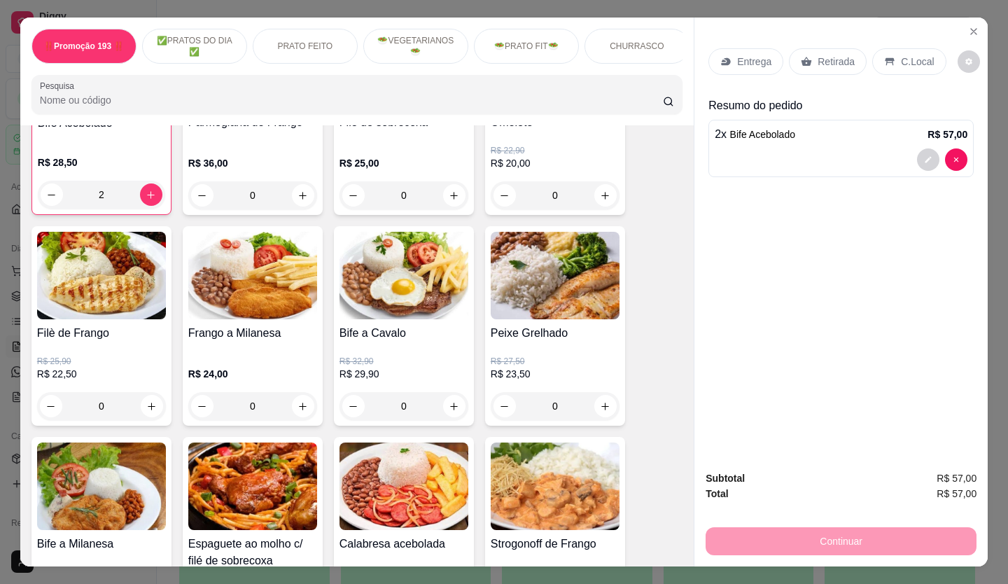
drag, startPoint x: 823, startPoint y: 50, endPoint x: 821, endPoint y: 67, distance: 17.7
click at [823, 48] on div "Retirada" at bounding box center [828, 61] width 78 height 27
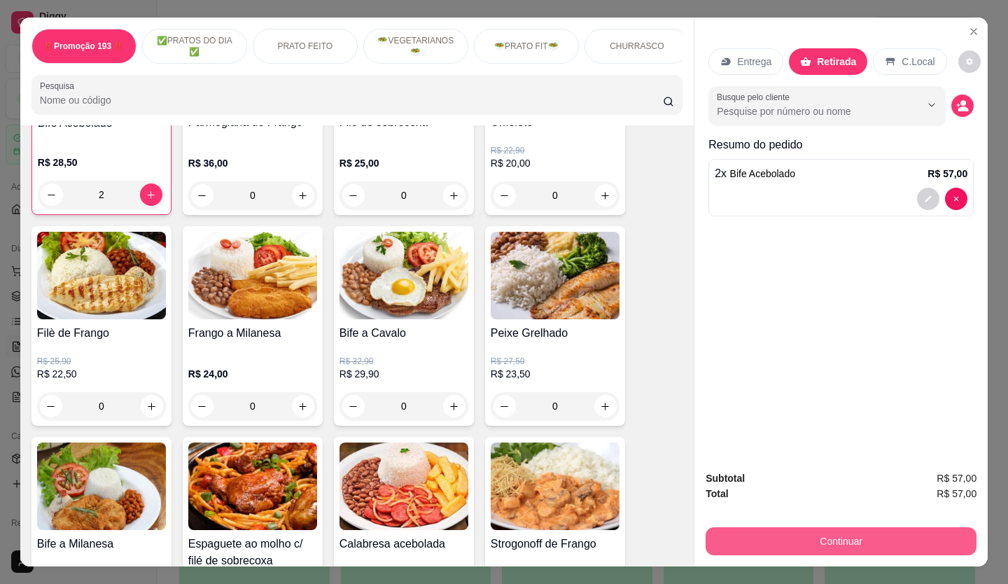
click at [825, 540] on button "Continuar" at bounding box center [841, 541] width 271 height 28
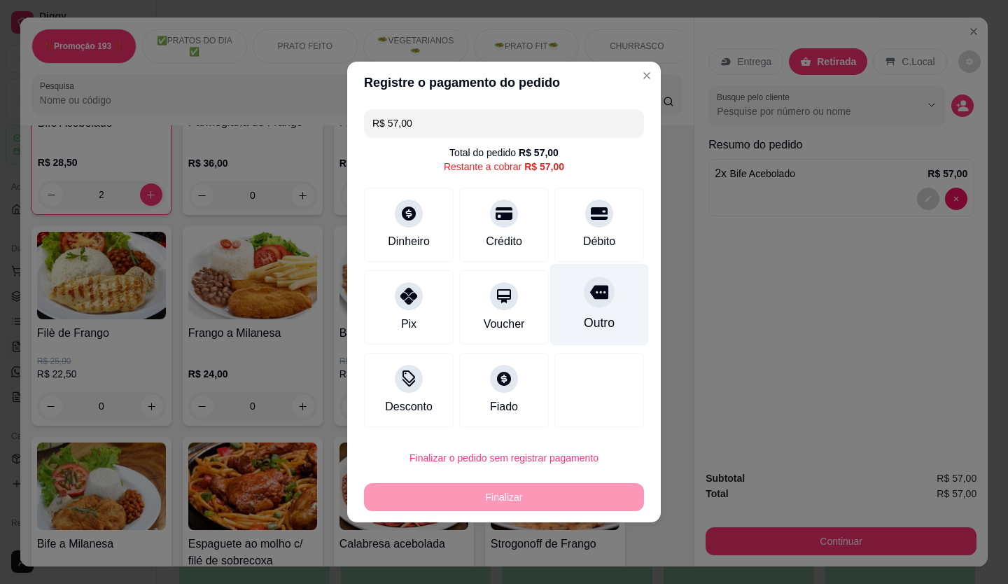
click at [590, 295] on icon at bounding box center [599, 293] width 18 height 14
type input "R$ 0,00"
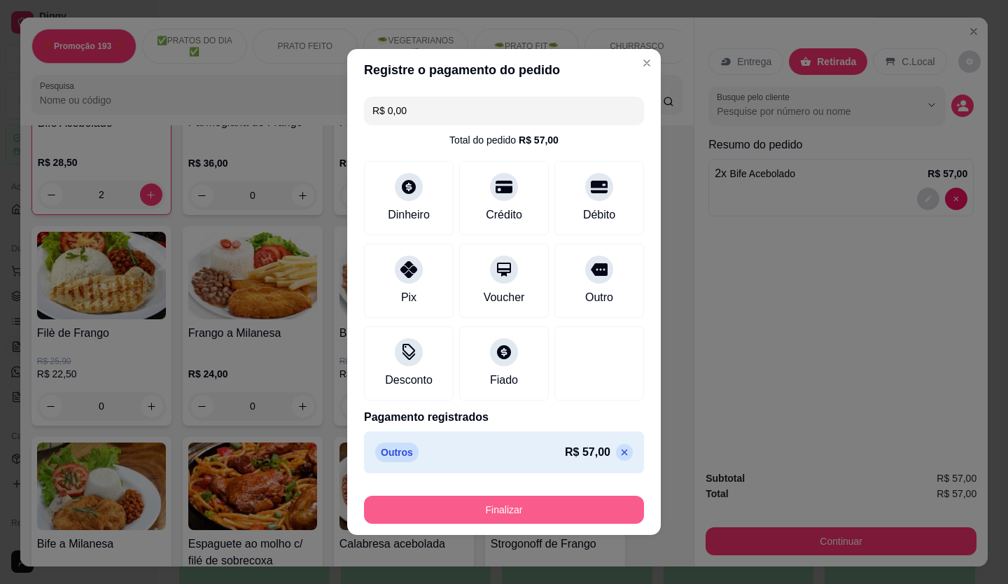
click at [604, 513] on button "Finalizar" at bounding box center [504, 510] width 280 height 28
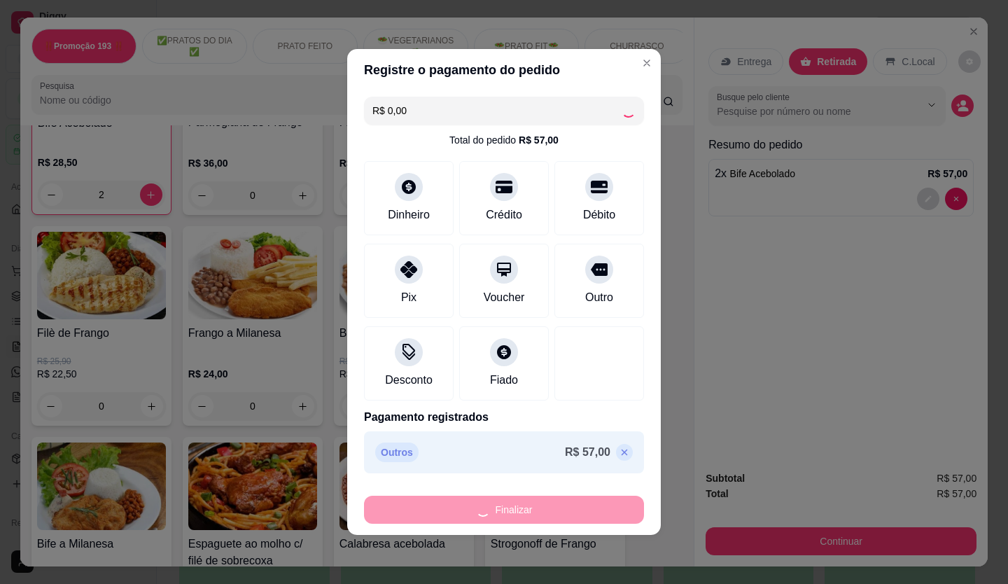
type input "0"
type input "-R$ 57,00"
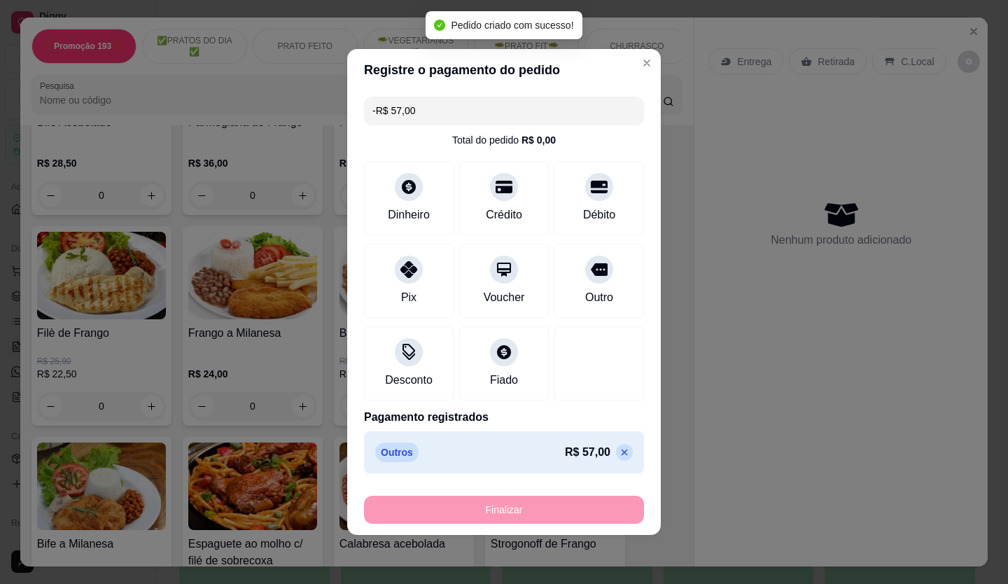
scroll to position [700, 0]
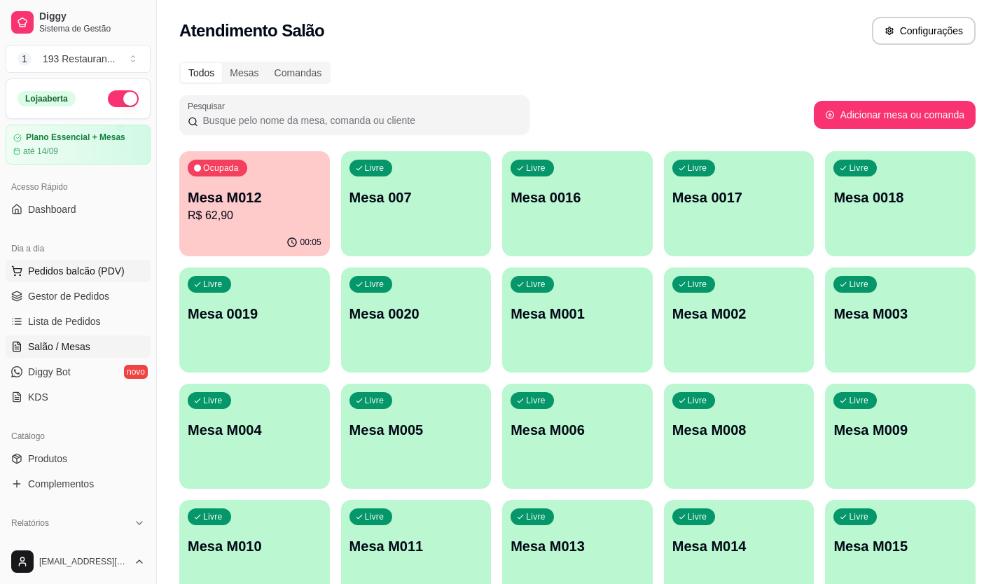
click at [97, 269] on span "Pedidos balcão (PDV)" at bounding box center [76, 271] width 97 height 14
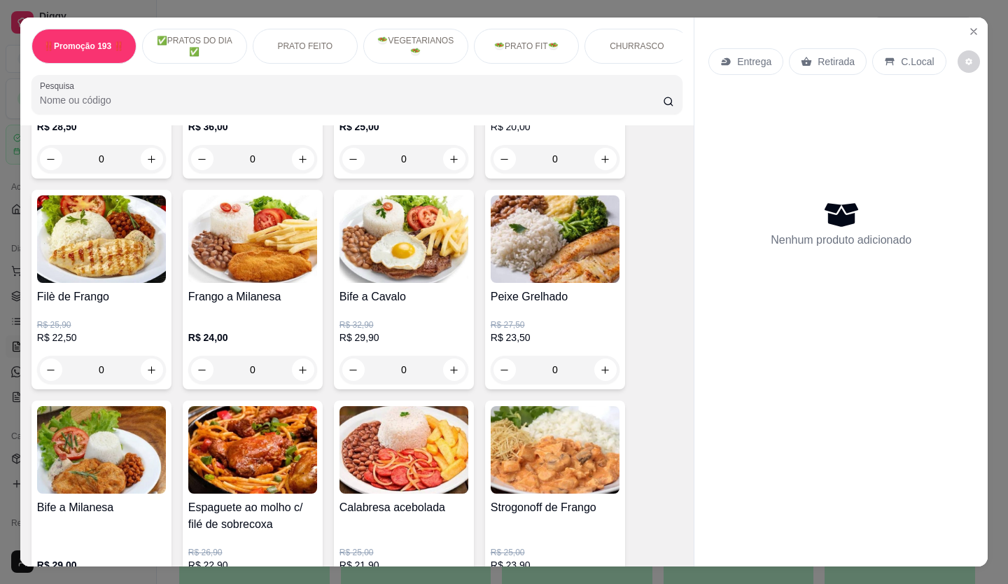
scroll to position [770, 0]
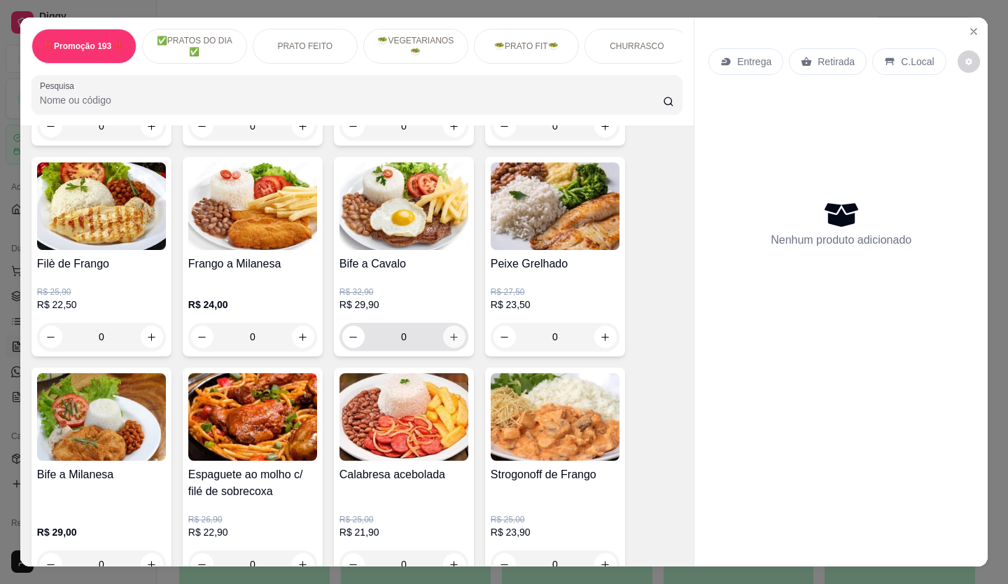
click at [449, 342] on icon "increase-product-quantity" at bounding box center [454, 337] width 11 height 11
type input "1"
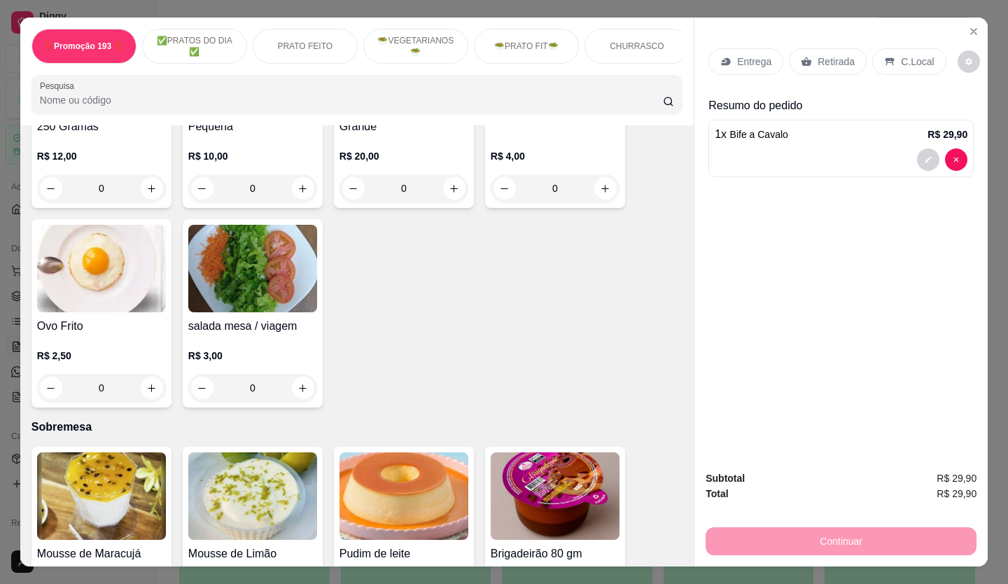
scroll to position [2941, 0]
click at [149, 382] on icon "increase-product-quantity" at bounding box center [151, 387] width 11 height 11
type input "1"
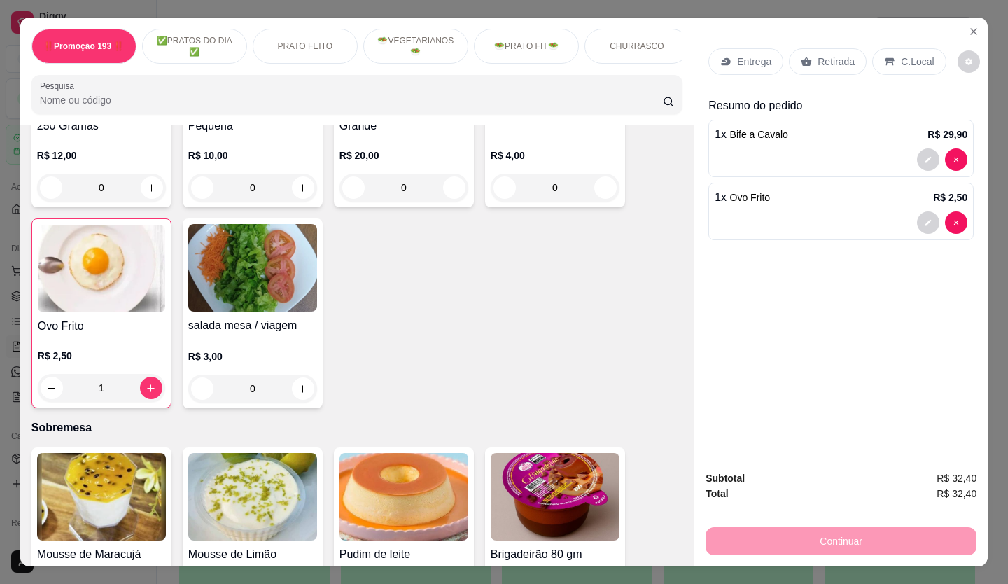
click at [833, 61] on p "Retirada" at bounding box center [836, 62] width 37 height 14
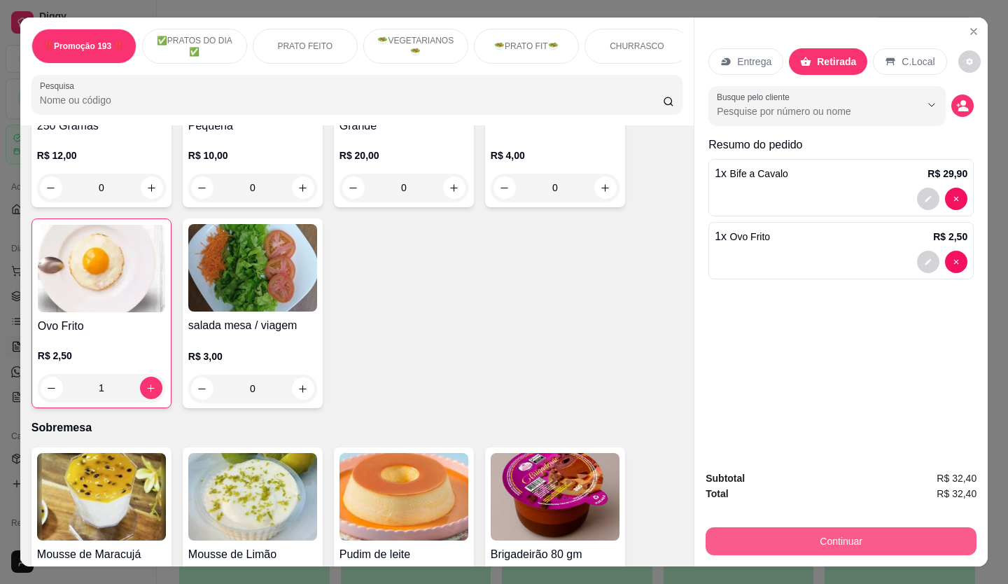
click at [809, 528] on button "Continuar" at bounding box center [841, 541] width 271 height 28
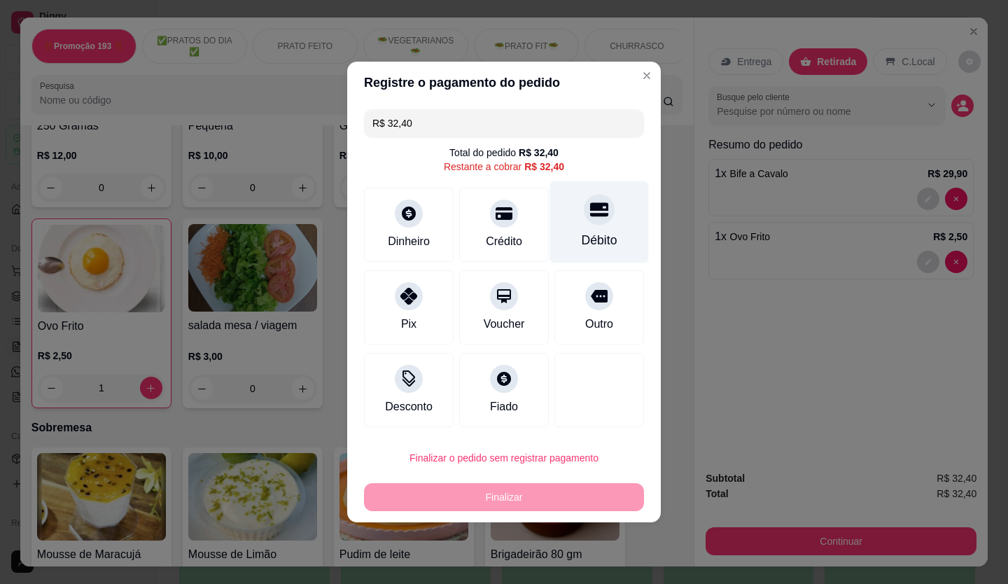
click at [597, 218] on icon at bounding box center [599, 209] width 18 height 18
type input "R$ 0,00"
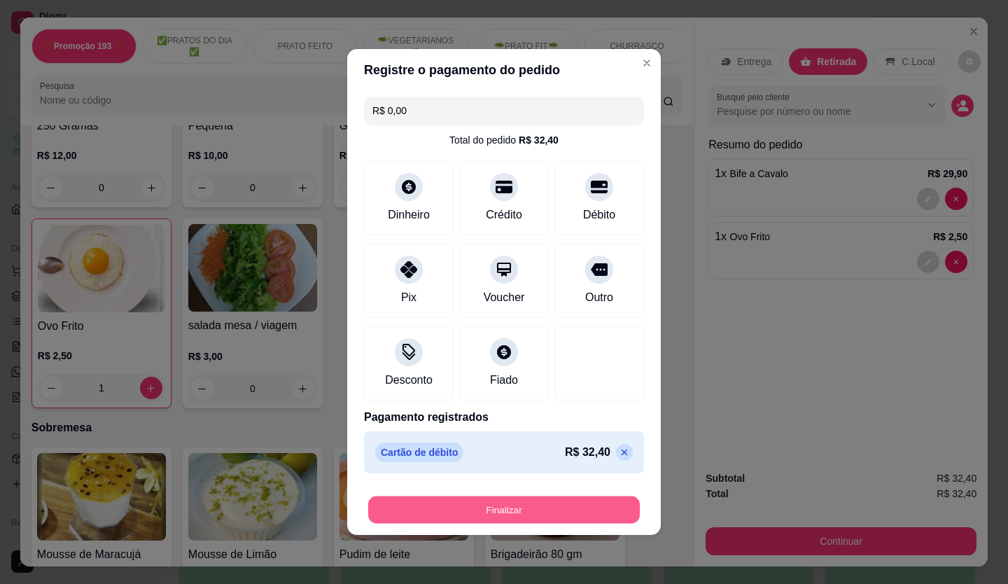
click at [590, 506] on button "Finalizar" at bounding box center [504, 509] width 272 height 27
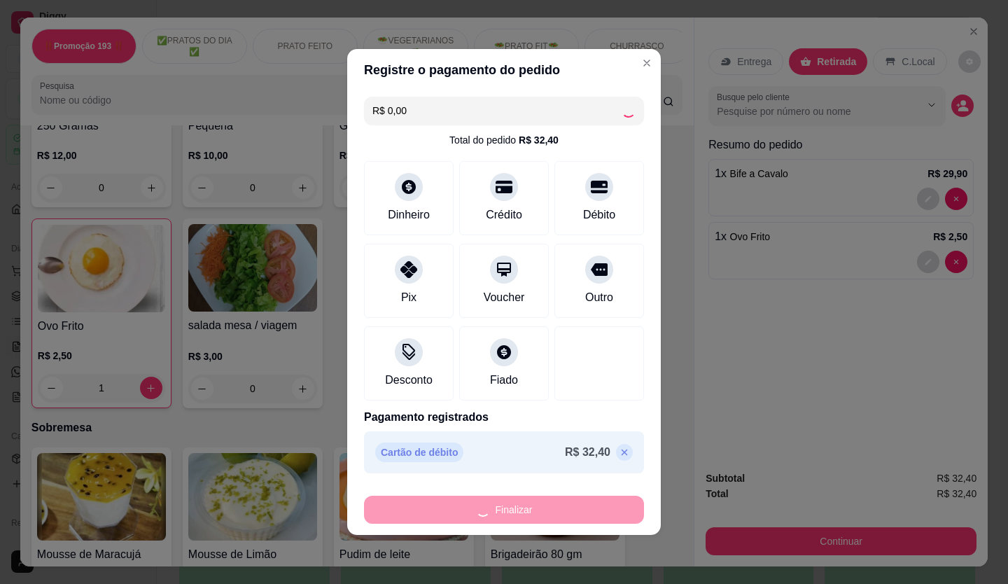
type input "0"
type input "-R$ 32,40"
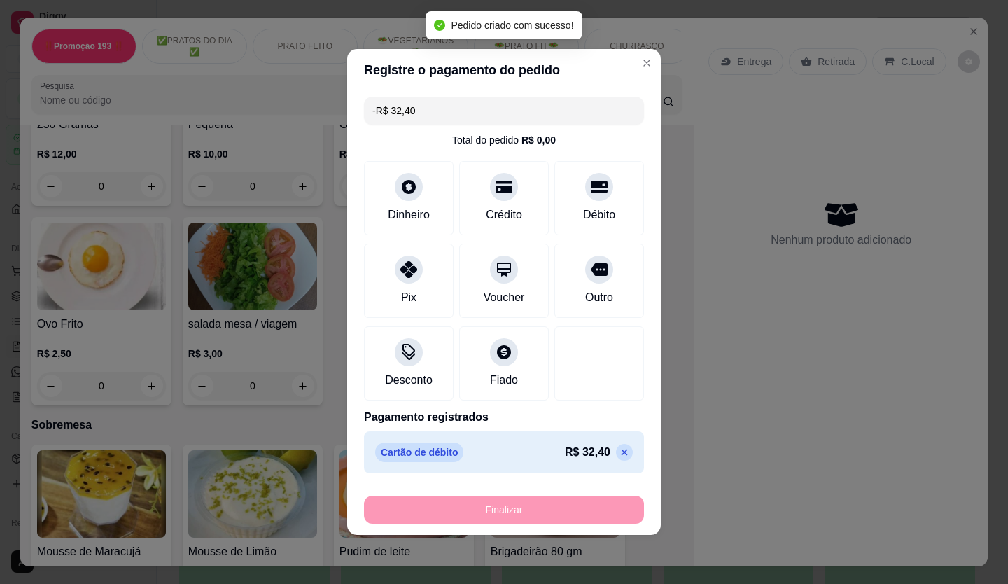
scroll to position [2939, 0]
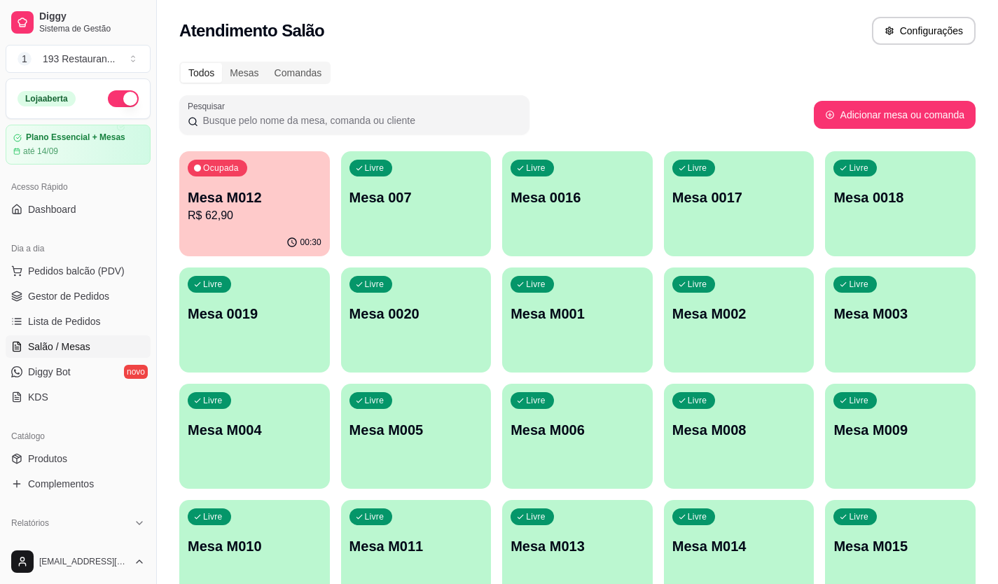
click at [240, 211] on p "R$ 62,90" at bounding box center [255, 215] width 134 height 17
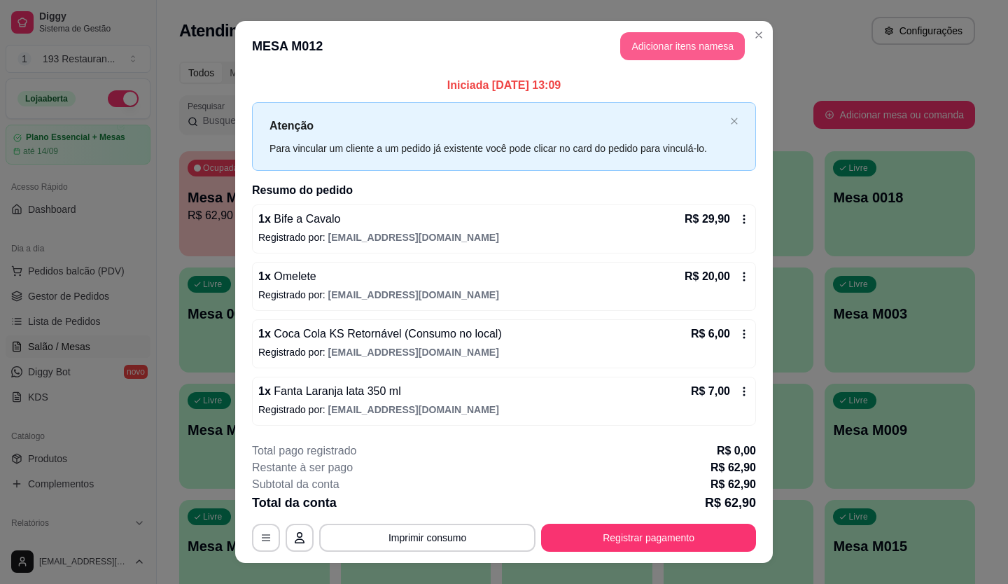
click at [657, 46] on button "Adicionar itens na mesa" at bounding box center [682, 46] width 125 height 28
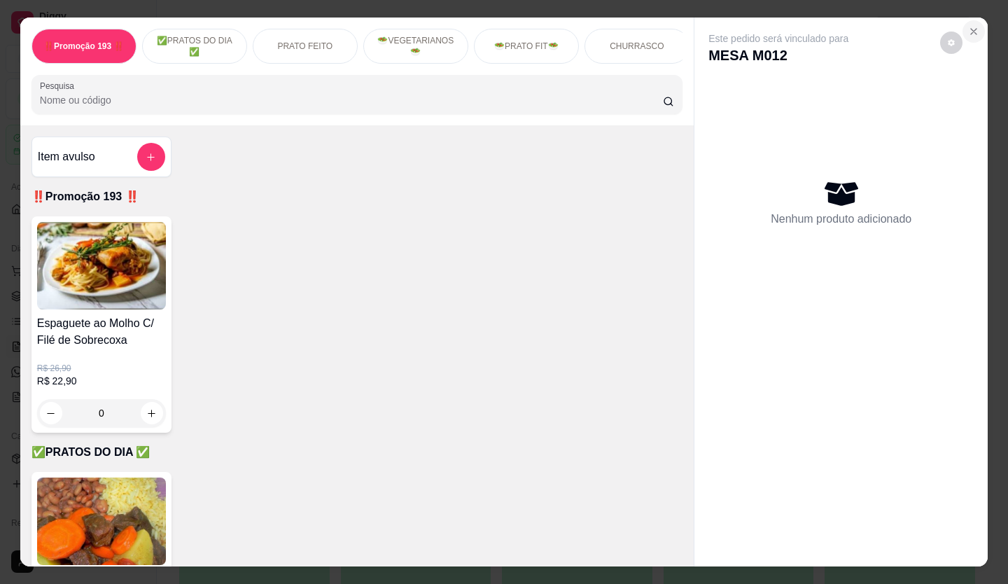
click at [968, 26] on icon "Close" at bounding box center [973, 31] width 11 height 11
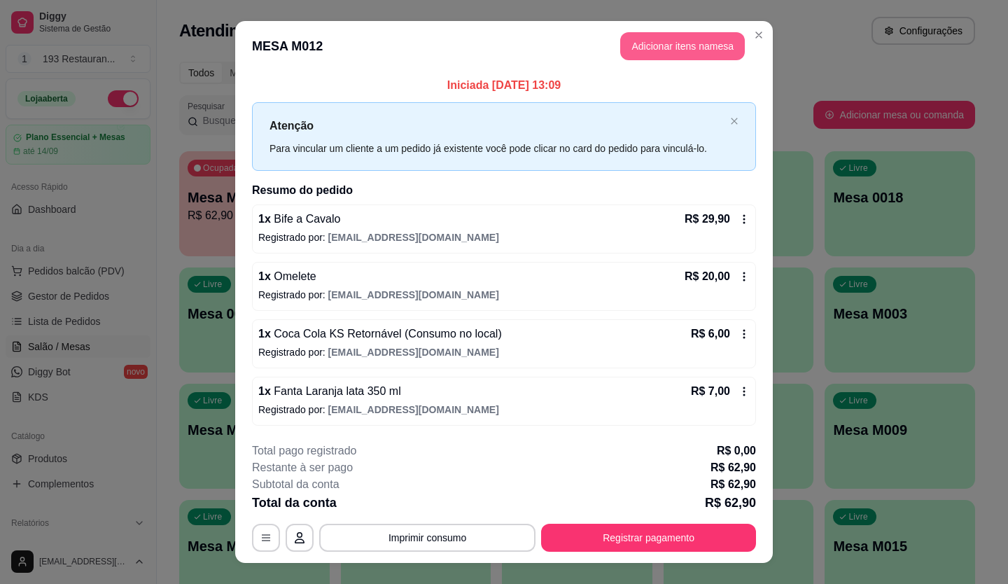
click at [681, 44] on button "Adicionar itens na mesa" at bounding box center [682, 46] width 125 height 28
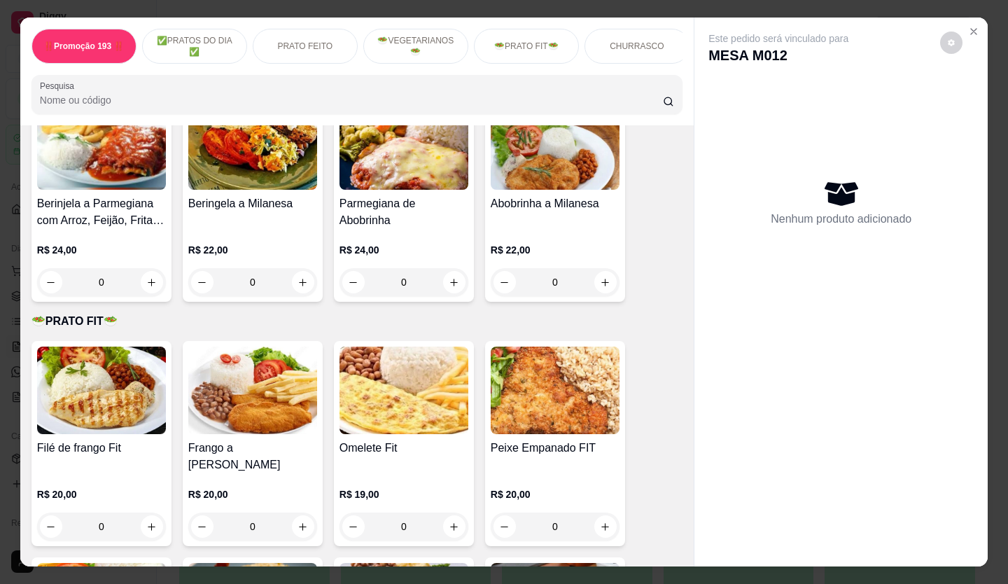
scroll to position [1750, 0]
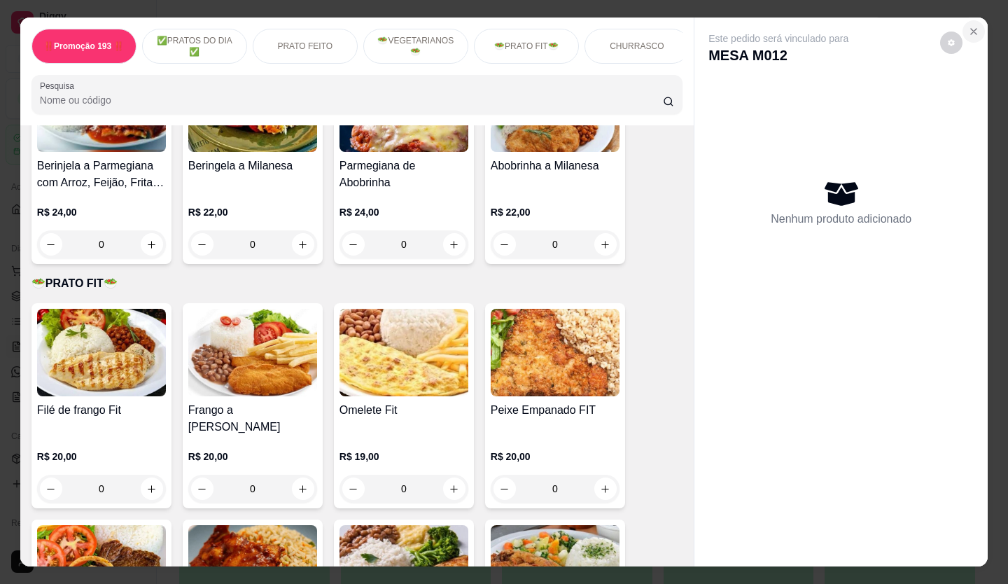
click at [975, 21] on button "Close" at bounding box center [974, 31] width 22 height 22
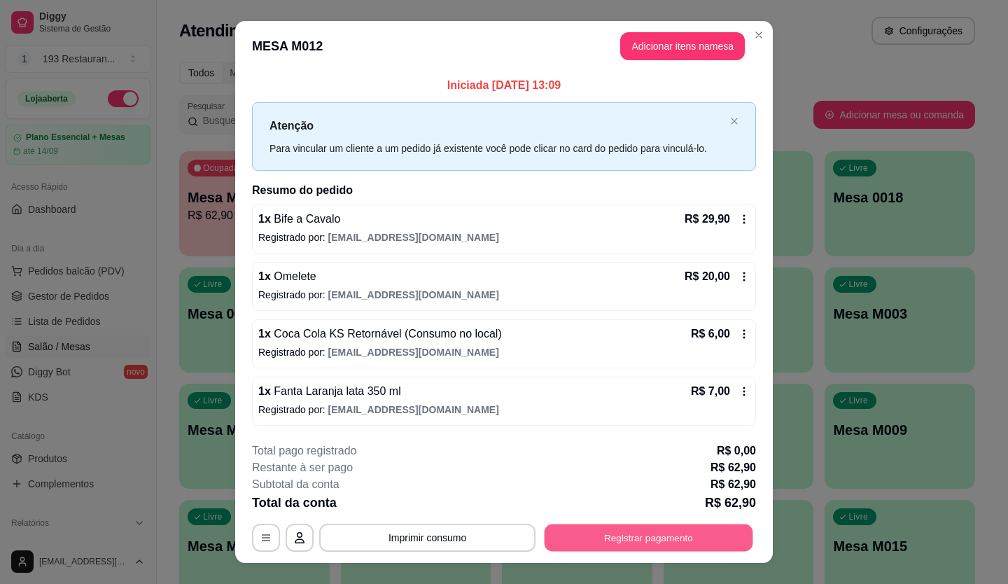
click at [667, 526] on button "Registrar pagamento" at bounding box center [649, 537] width 209 height 27
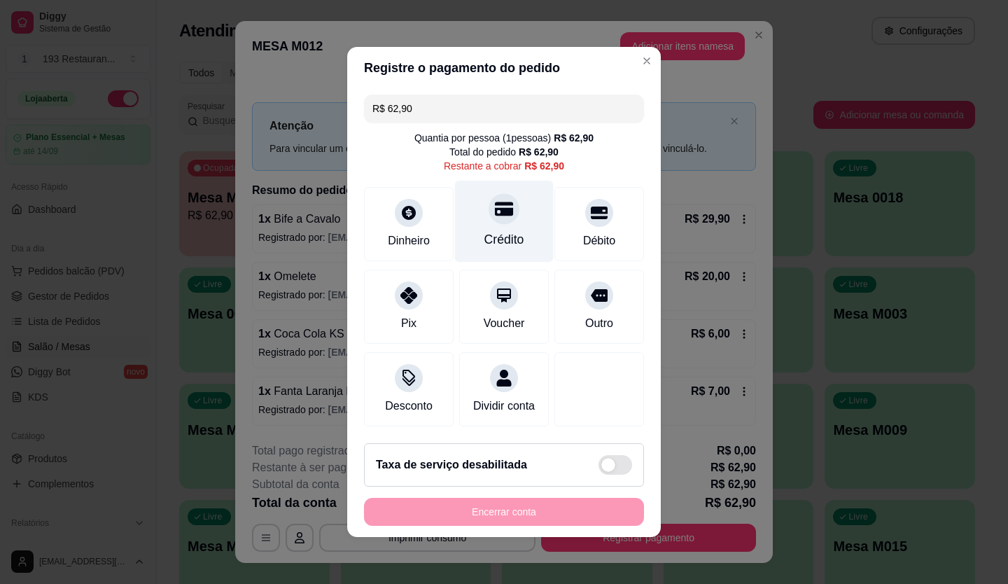
click at [491, 230] on div "Crédito" at bounding box center [504, 239] width 40 height 18
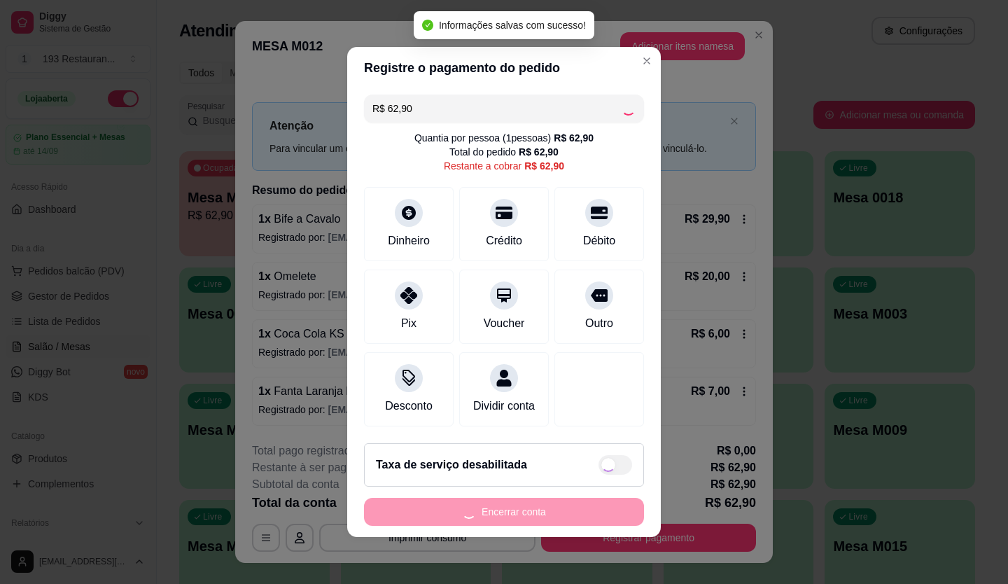
type input "R$ 0,00"
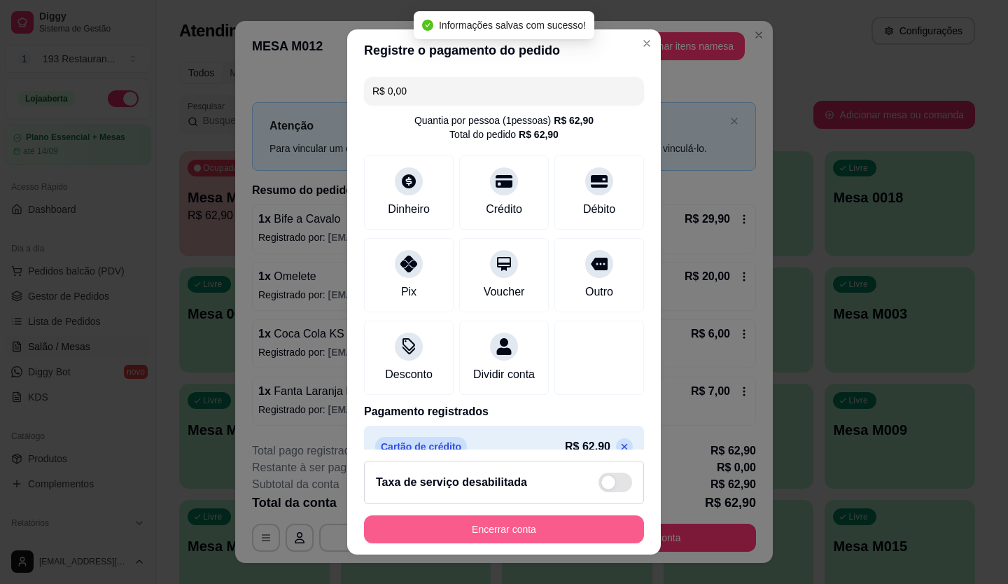
click at [570, 535] on button "Encerrar conta" at bounding box center [504, 529] width 280 height 28
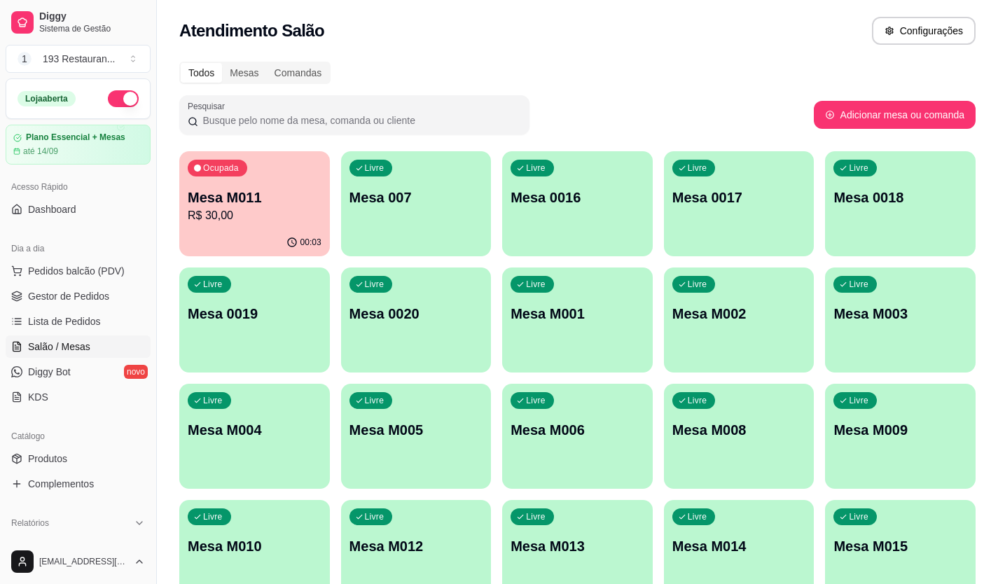
click at [100, 253] on div "Dia a dia" at bounding box center [78, 248] width 145 height 22
click at [99, 265] on span "Pedidos balcão (PDV)" at bounding box center [76, 271] width 97 height 14
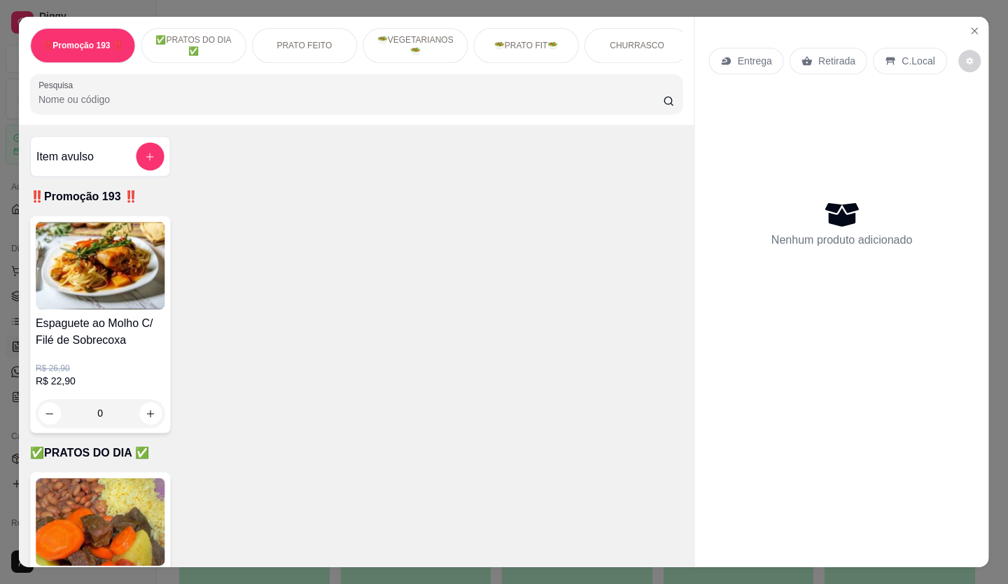
scroll to position [490, 0]
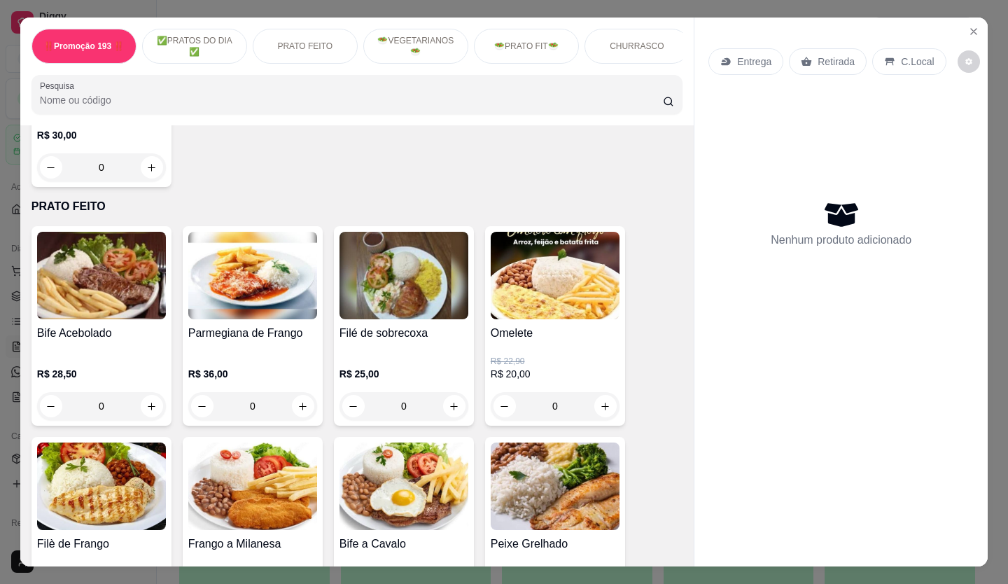
click at [821, 55] on p "Retirada" at bounding box center [836, 62] width 37 height 14
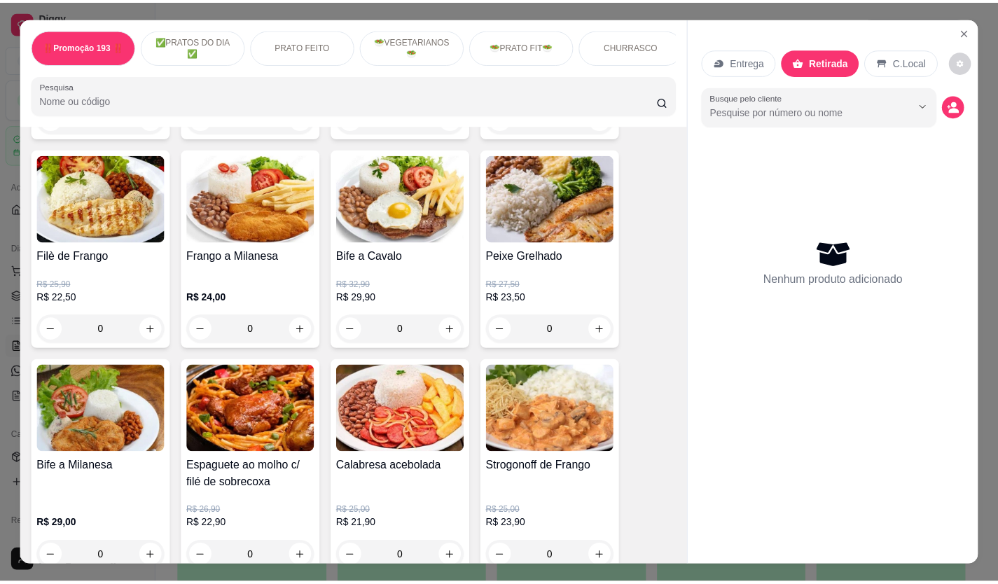
scroll to position [770, 0]
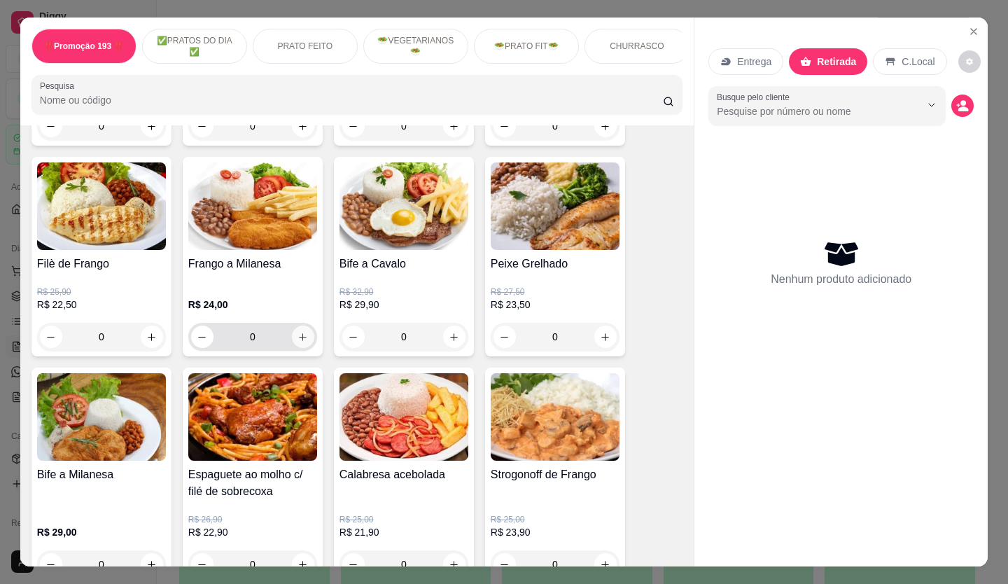
click at [298, 342] on icon "increase-product-quantity" at bounding box center [303, 337] width 11 height 11
type input "1"
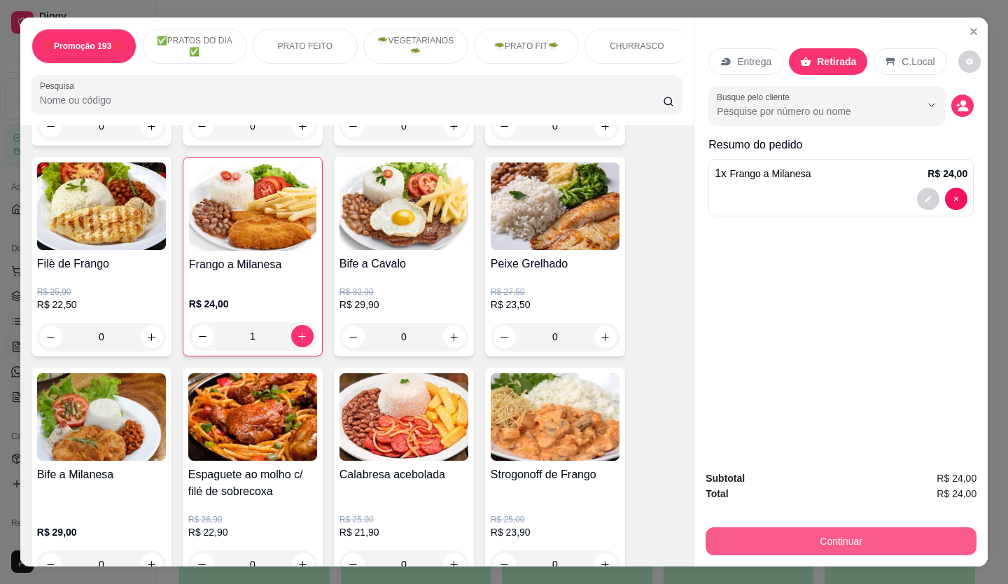
click at [840, 529] on button "Continuar" at bounding box center [841, 541] width 271 height 28
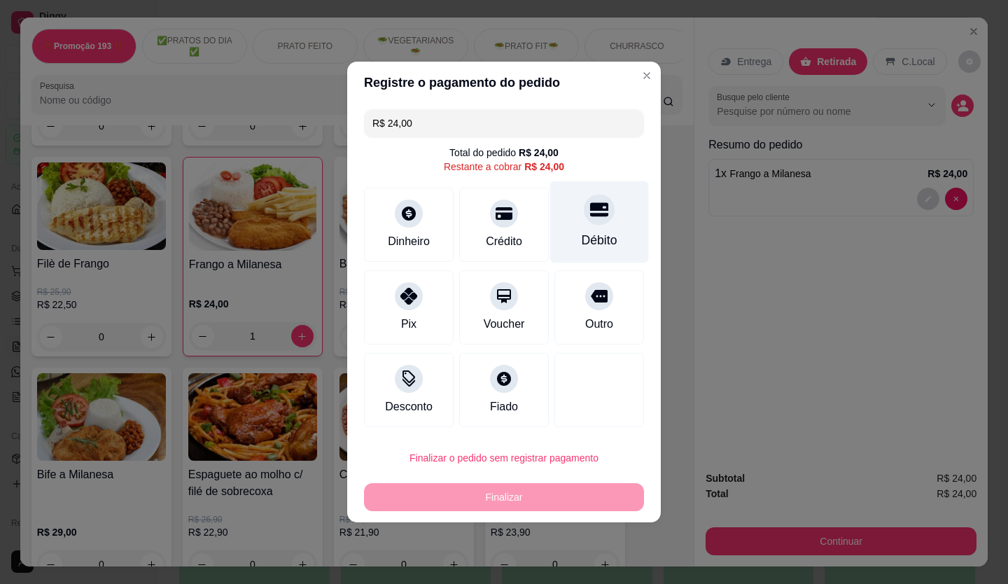
click at [590, 214] on icon at bounding box center [599, 210] width 18 height 14
type input "R$ 0,00"
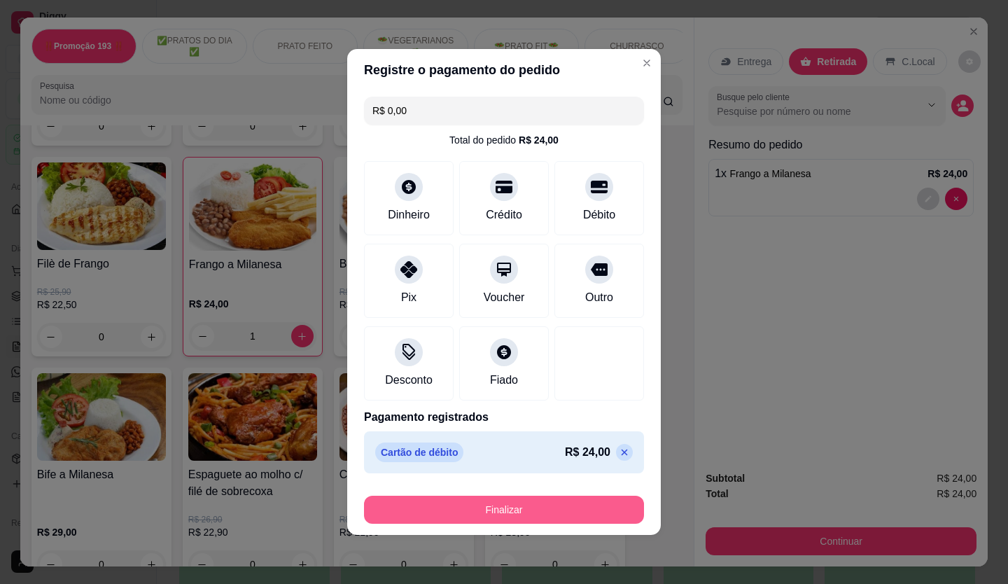
click at [597, 519] on button "Finalizar" at bounding box center [504, 510] width 280 height 28
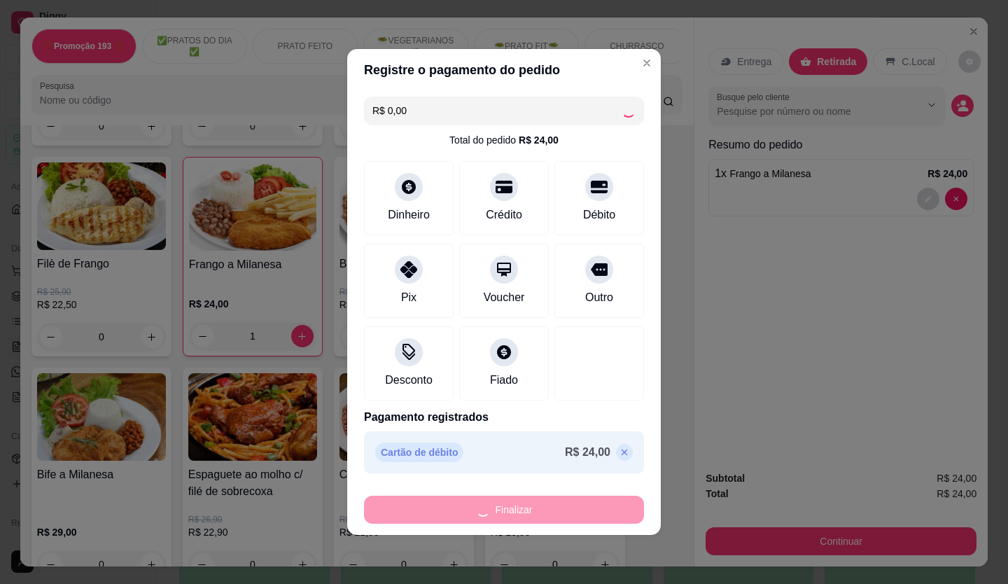
type input "0"
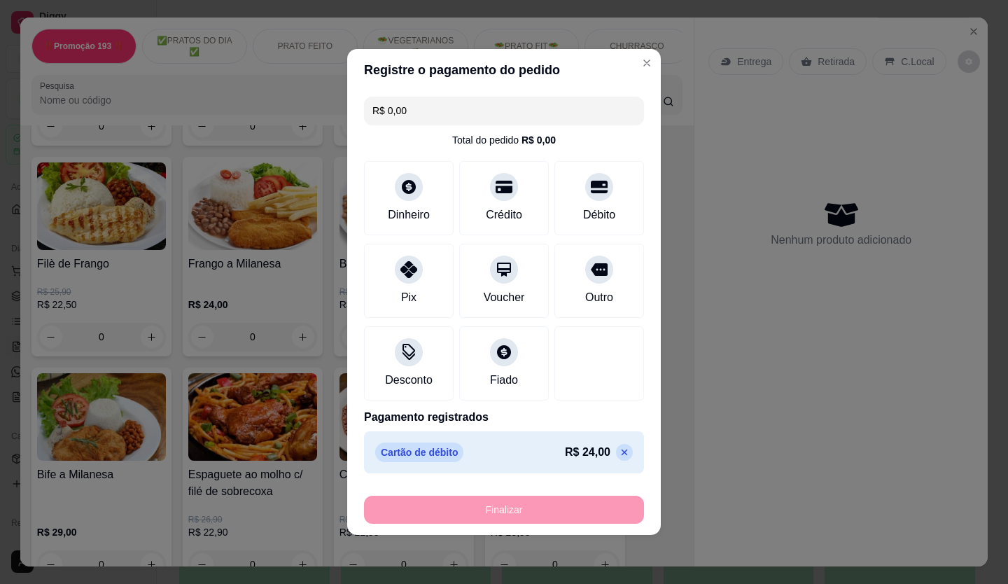
type input "-R$ 24,00"
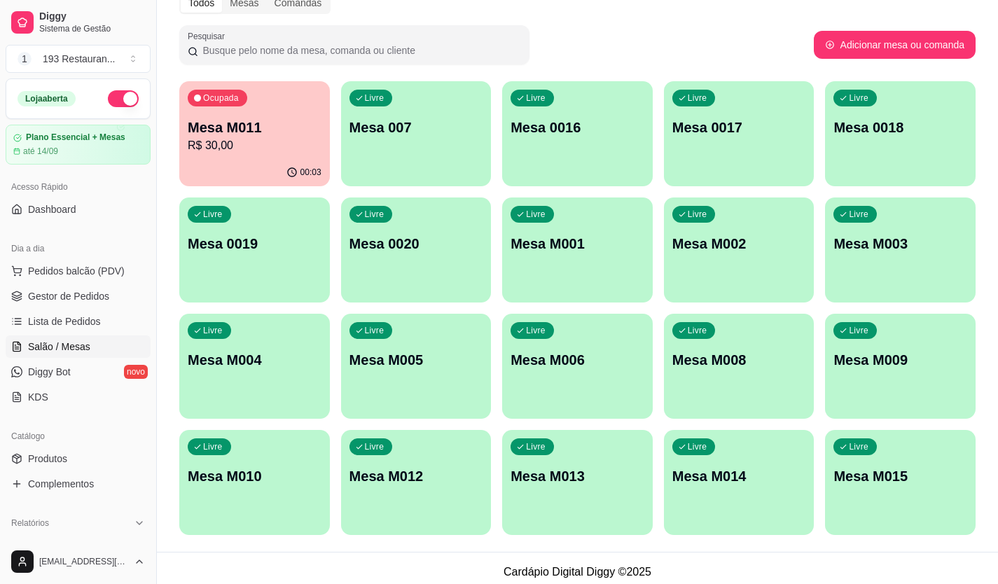
scroll to position [78, 0]
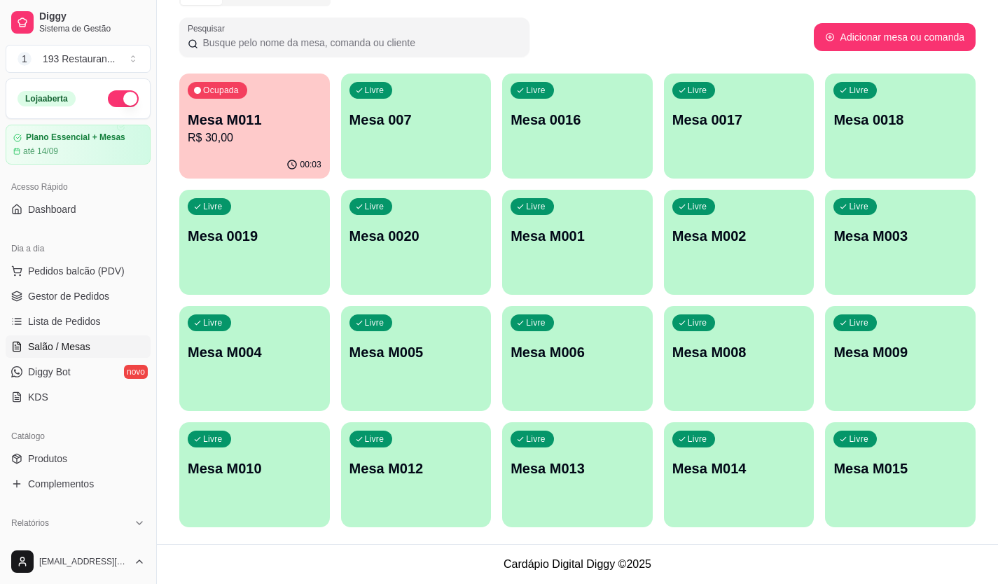
click at [282, 110] on p "Mesa M011" at bounding box center [255, 120] width 134 height 20
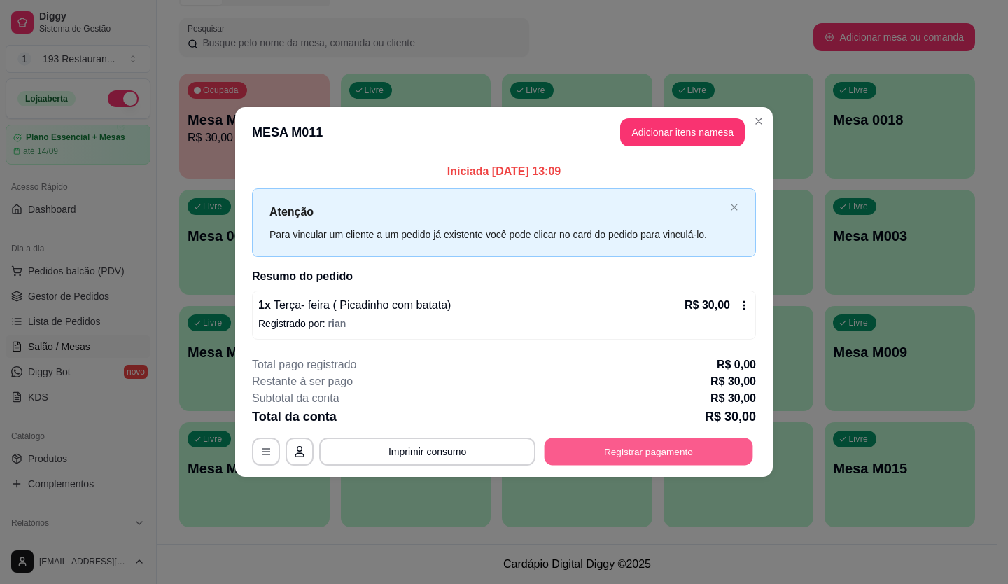
click at [683, 454] on button "Registrar pagamento" at bounding box center [649, 451] width 209 height 27
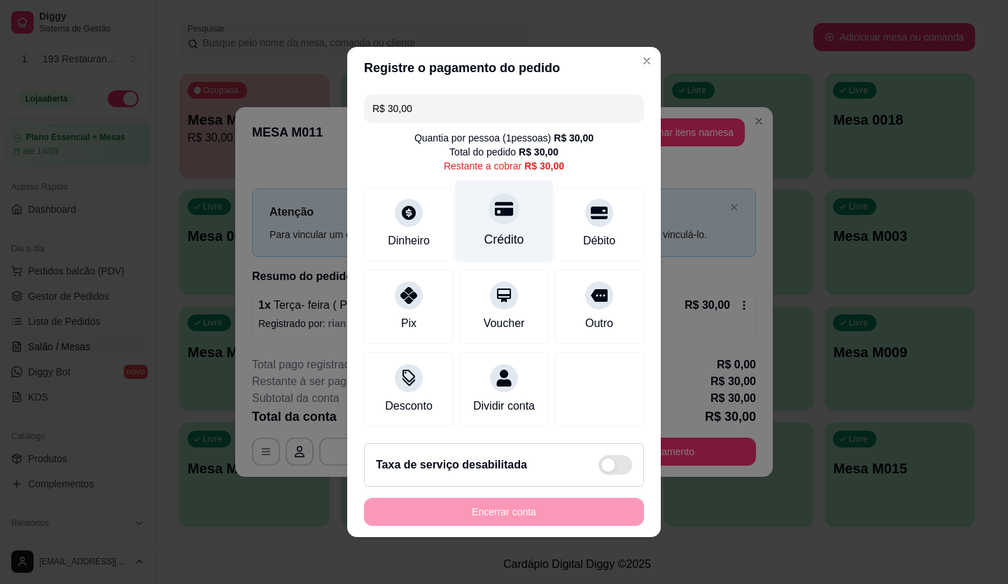
click at [505, 220] on div "Crédito" at bounding box center [504, 222] width 99 height 82
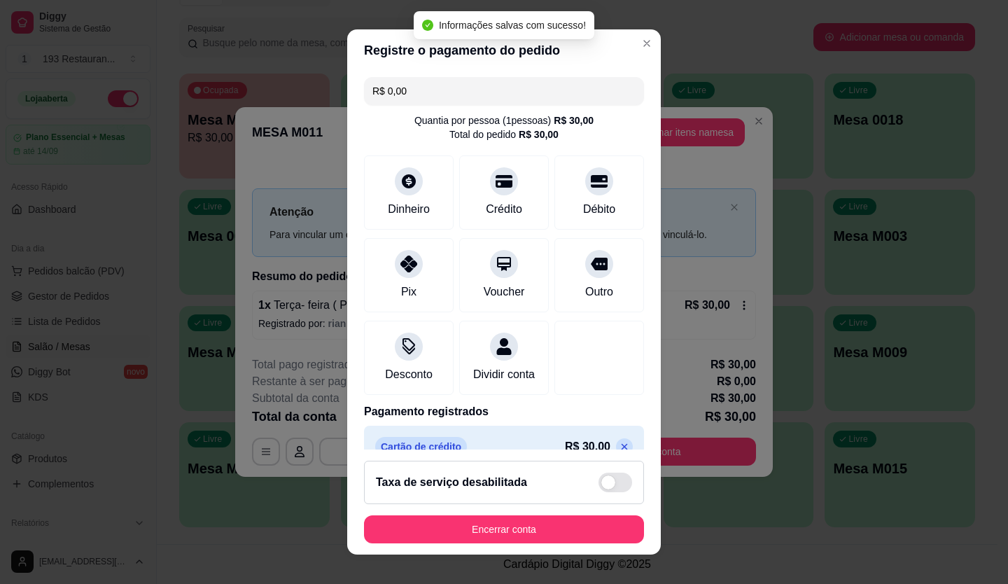
type input "R$ 0,00"
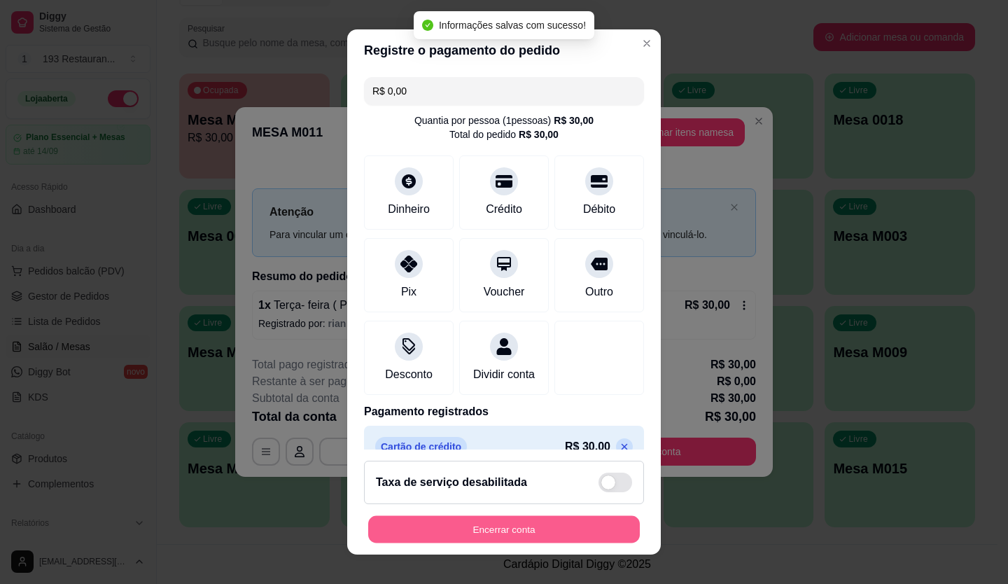
click at [562, 521] on button "Encerrar conta" at bounding box center [504, 529] width 272 height 27
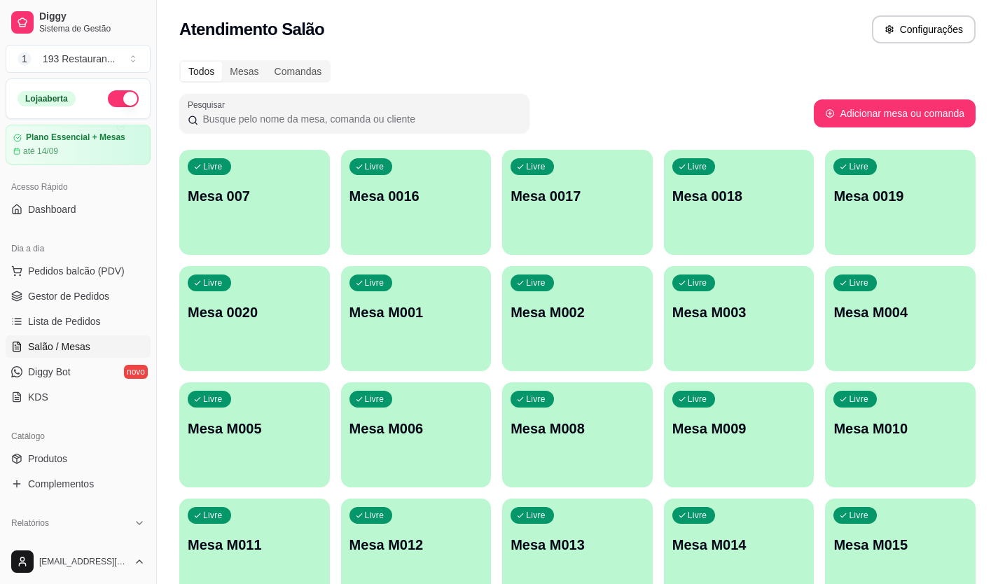
scroll to position [0, 0]
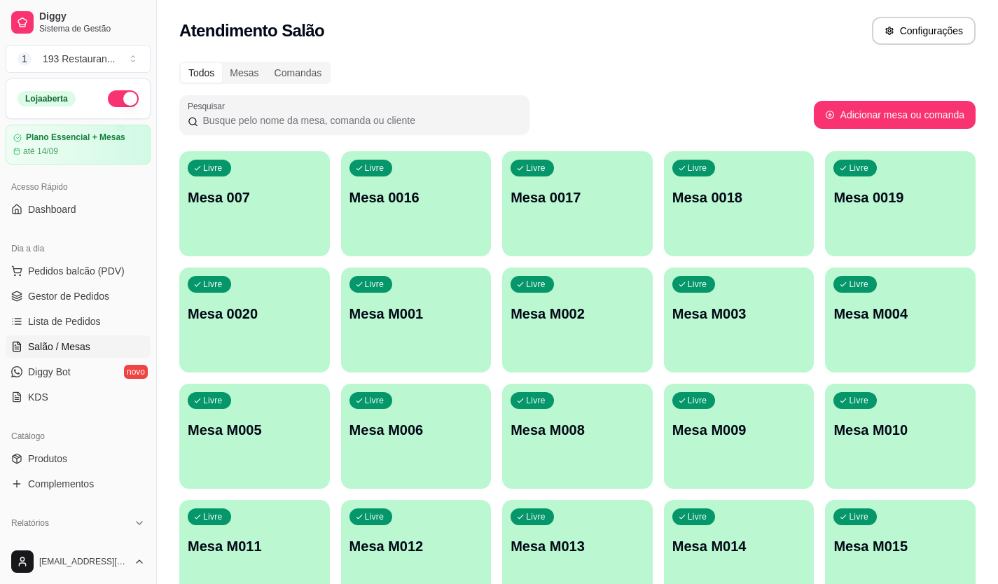
click at [50, 445] on div "Catálogo" at bounding box center [78, 436] width 145 height 22
click at [46, 455] on span "Produtos" at bounding box center [47, 459] width 39 height 14
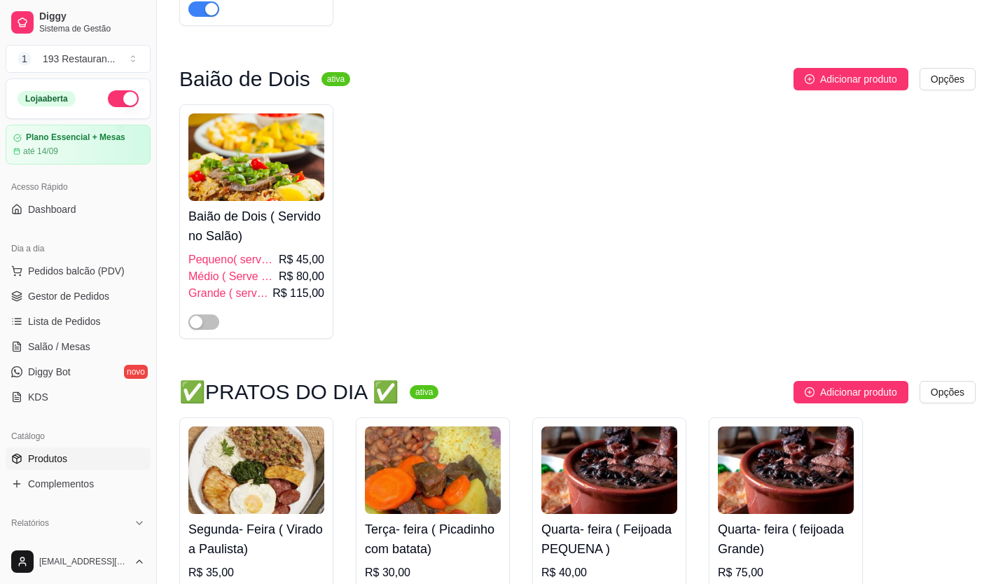
scroll to position [490, 0]
